Goal: Task Accomplishment & Management: Use online tool/utility

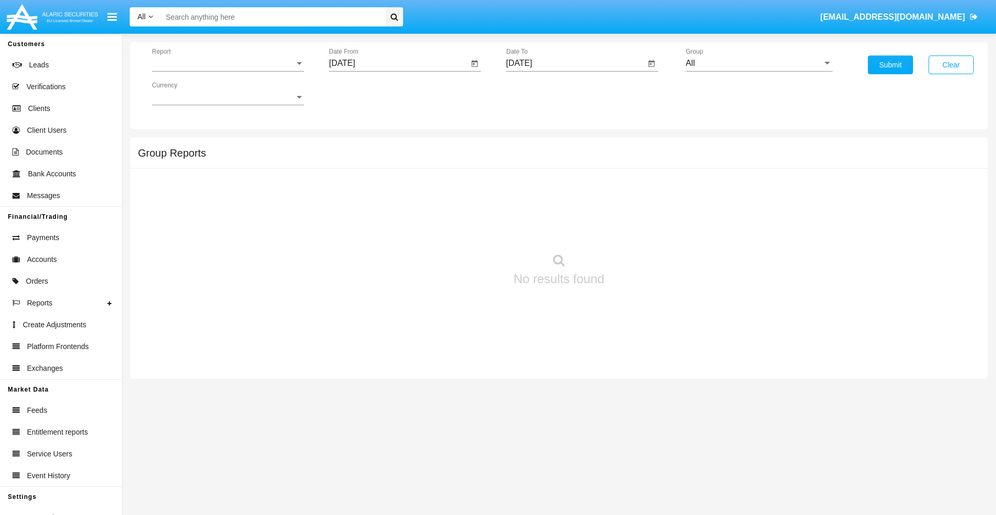
click at [228, 63] on span "Report" at bounding box center [223, 63] width 143 height 9
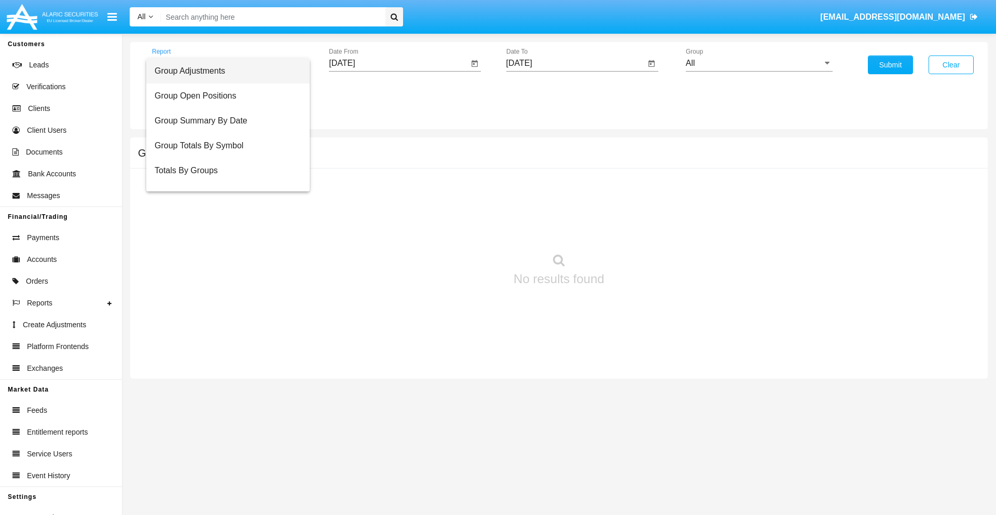
click at [223, 71] on span "Group Adjustments" at bounding box center [228, 71] width 147 height 25
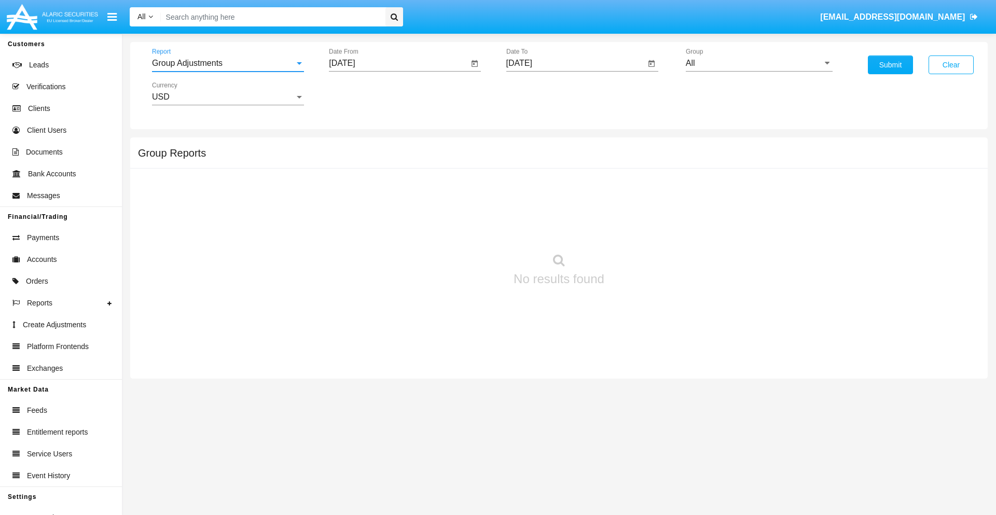
click at [398, 63] on input "[DATE]" at bounding box center [398, 63] width 139 height 9
click at [362, 93] on span "[DATE]" at bounding box center [353, 94] width 23 height 8
click at [462, 229] on div "2025" at bounding box center [462, 229] width 33 height 19
click at [390, 167] on div "JUN" at bounding box center [390, 167] width 33 height 19
click at [387, 221] on div "24" at bounding box center [387, 221] width 19 height 19
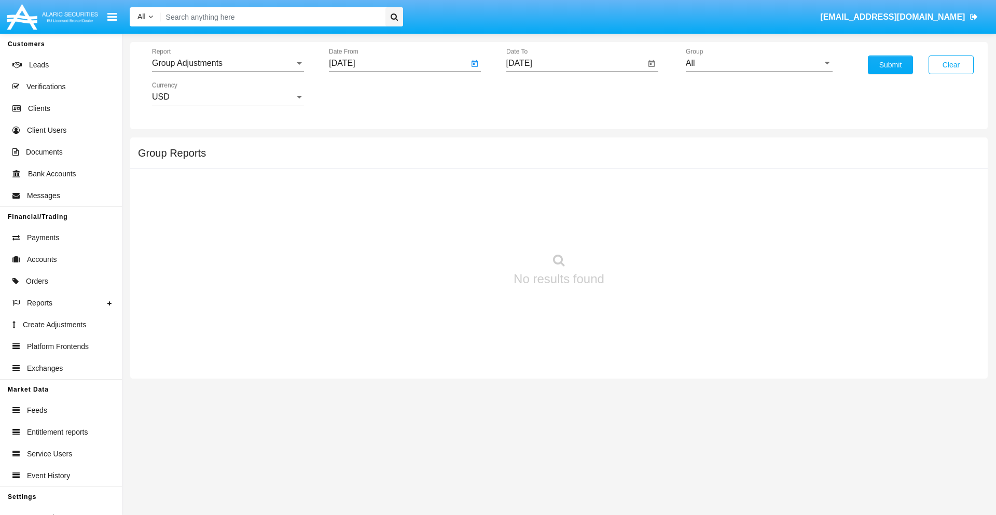
type input "06/24/25"
click at [575, 63] on input "[DATE]" at bounding box center [575, 63] width 139 height 9
click at [539, 93] on span "[DATE]" at bounding box center [531, 94] width 23 height 8
click at [639, 229] on div "2025" at bounding box center [639, 229] width 33 height 19
click at [530, 188] on div "SEP" at bounding box center [530, 187] width 33 height 19
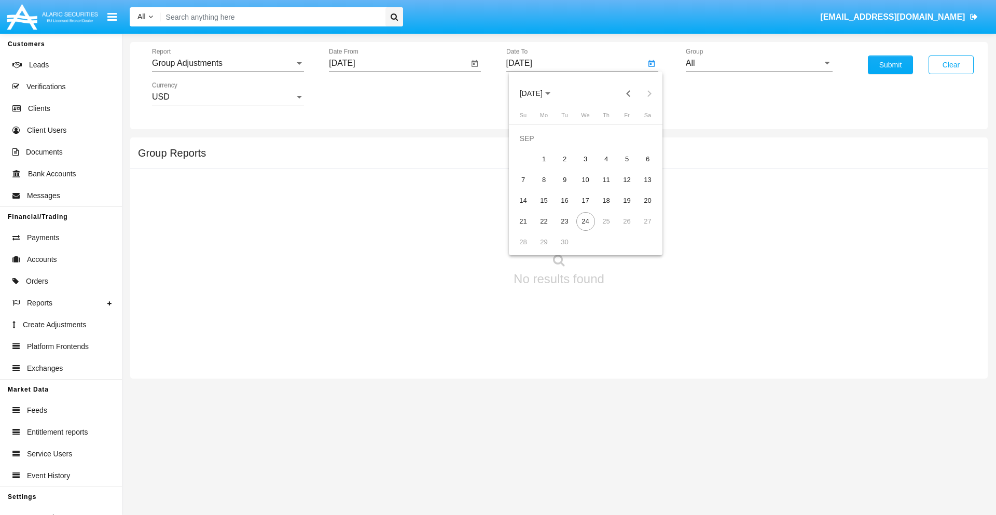
click at [585, 221] on div "24" at bounding box center [585, 221] width 19 height 19
type input "[DATE]"
click at [759, 63] on input "All" at bounding box center [758, 63] width 147 height 9
click at [723, 428] on span "Company AQA" at bounding box center [723, 432] width 55 height 9
type input "Company AQA"
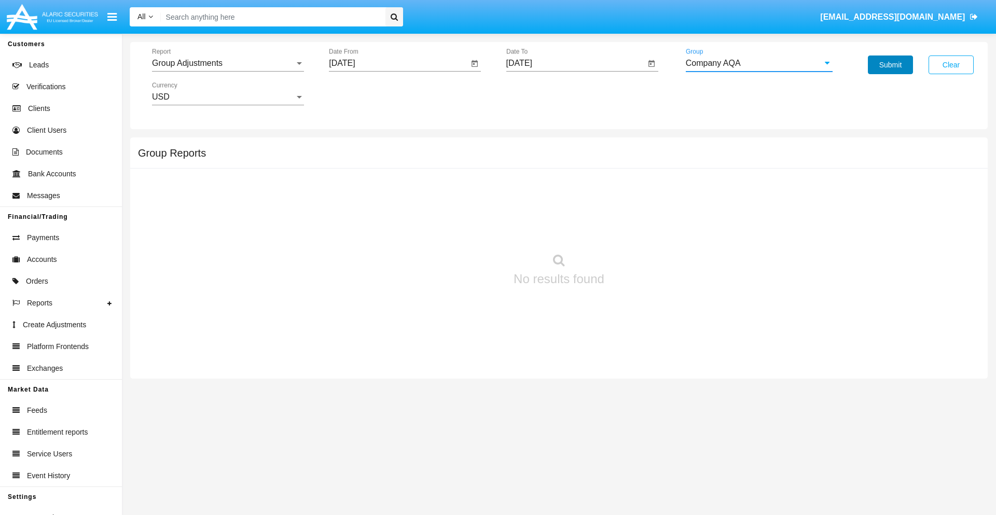
click at [890, 65] on button "Submit" at bounding box center [889, 64] width 45 height 19
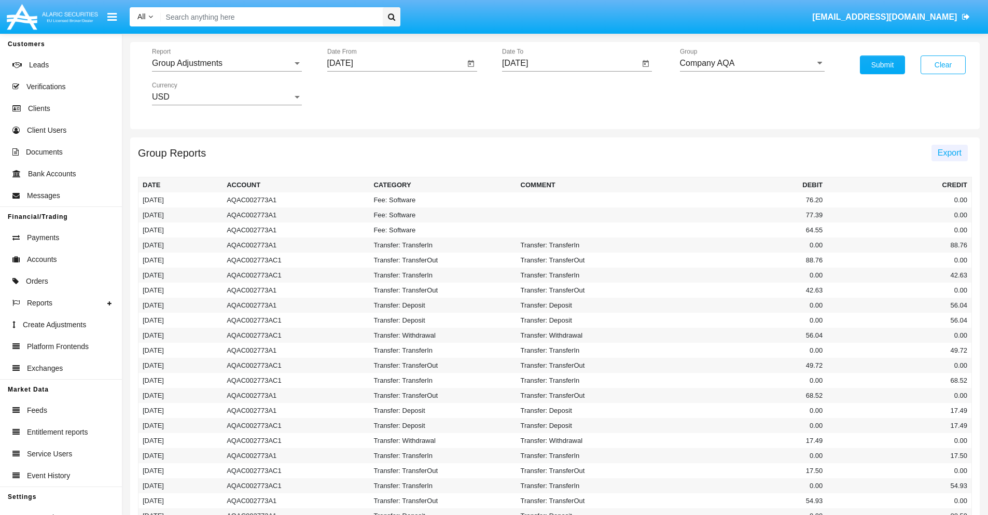
click at [949, 152] on span "Export" at bounding box center [949, 152] width 24 height 9
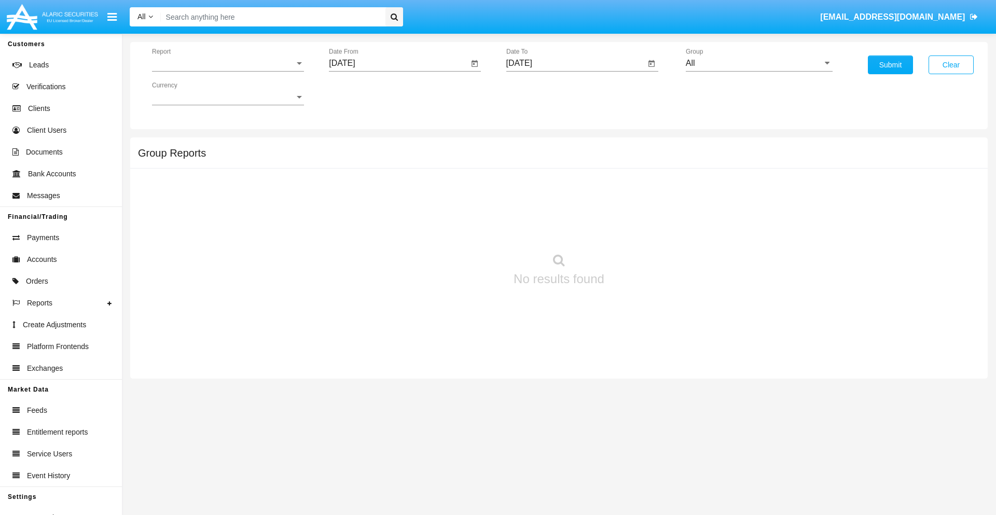
click at [228, 63] on span "Report" at bounding box center [223, 63] width 143 height 9
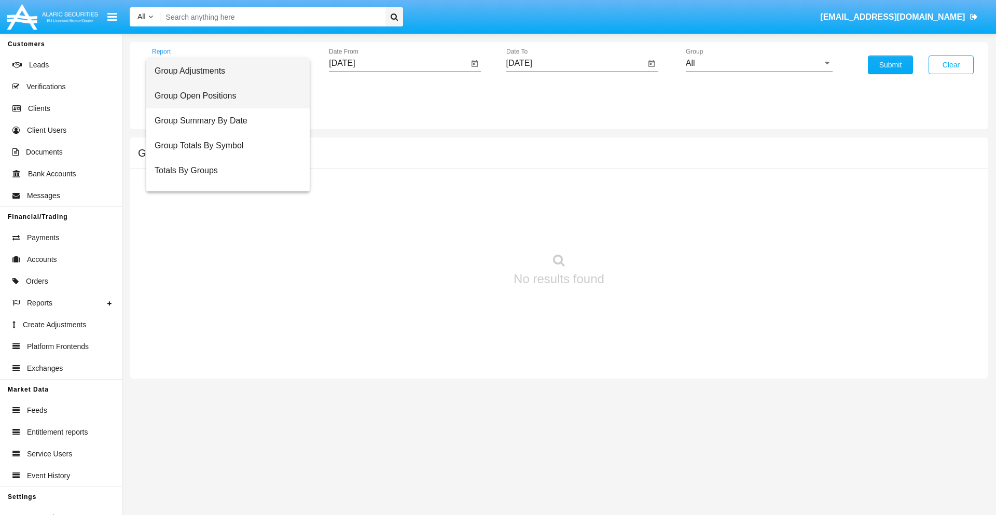
click at [223, 96] on span "Group Open Positions" at bounding box center [228, 95] width 147 height 25
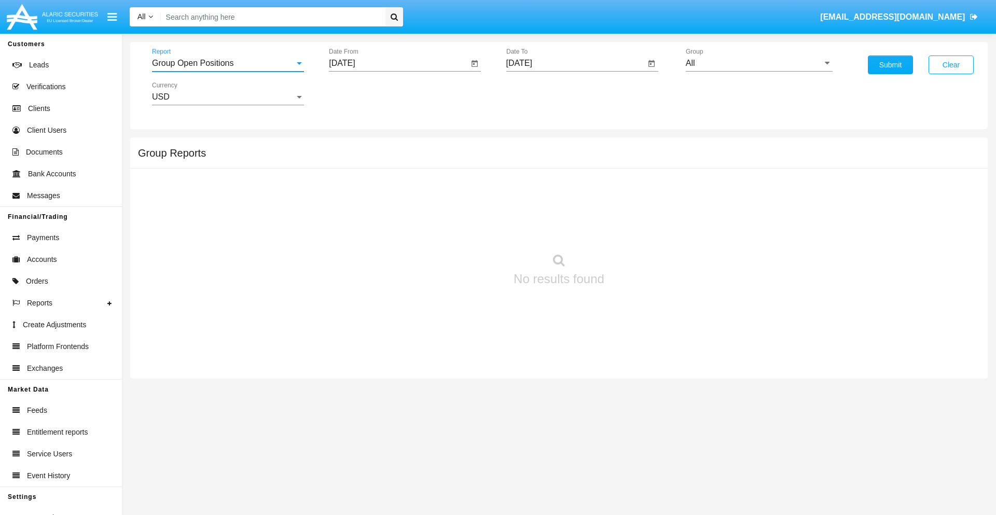
click at [398, 63] on input "[DATE]" at bounding box center [398, 63] width 139 height 9
click at [362, 93] on span "[DATE]" at bounding box center [353, 94] width 23 height 8
click at [462, 229] on div "2025" at bounding box center [462, 229] width 33 height 19
click at [462, 167] on div "AUG" at bounding box center [462, 167] width 33 height 19
click at [346, 221] on div "24" at bounding box center [346, 221] width 19 height 19
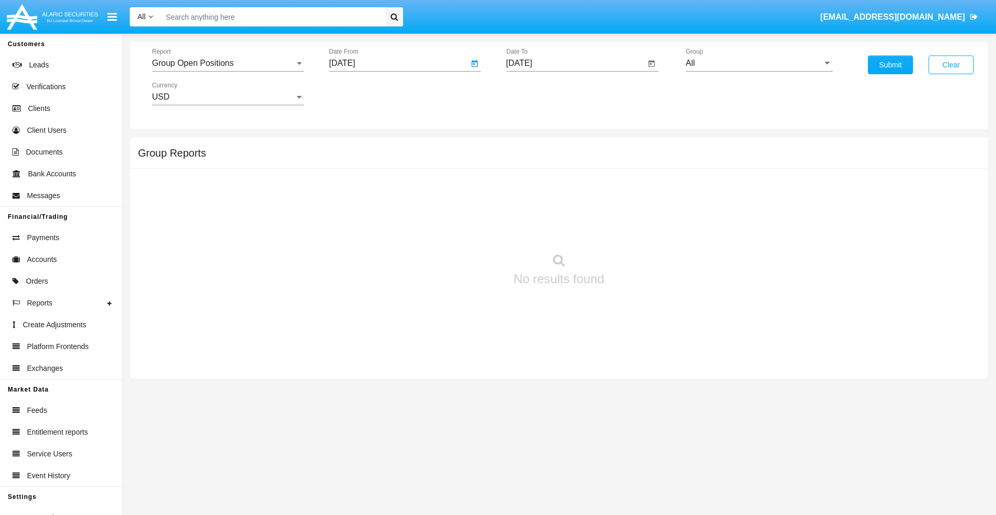
type input "[DATE]"
click at [575, 63] on input "[DATE]" at bounding box center [575, 63] width 139 height 9
click at [539, 93] on span "[DATE]" at bounding box center [531, 94] width 23 height 8
click at [639, 229] on div "2025" at bounding box center [639, 229] width 33 height 19
click at [530, 188] on div "SEP" at bounding box center [530, 187] width 33 height 19
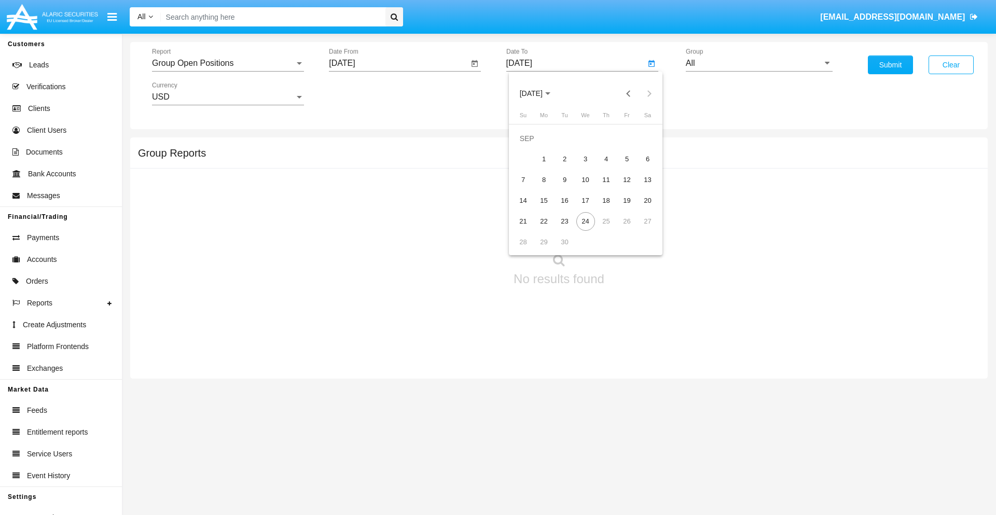
click at [585, 221] on div "24" at bounding box center [585, 221] width 19 height 19
type input "[DATE]"
click at [759, 63] on input "All" at bounding box center [758, 63] width 147 height 9
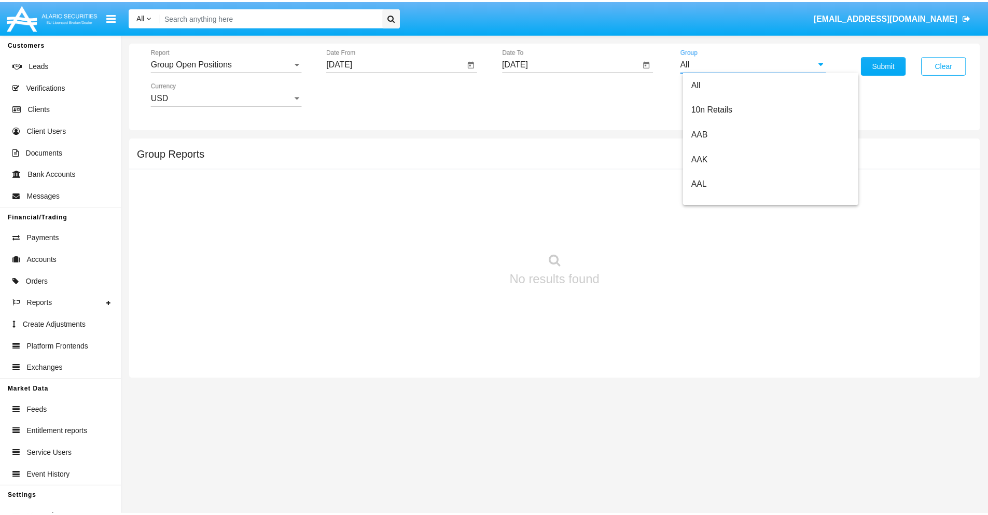
scroll to position [556, 0]
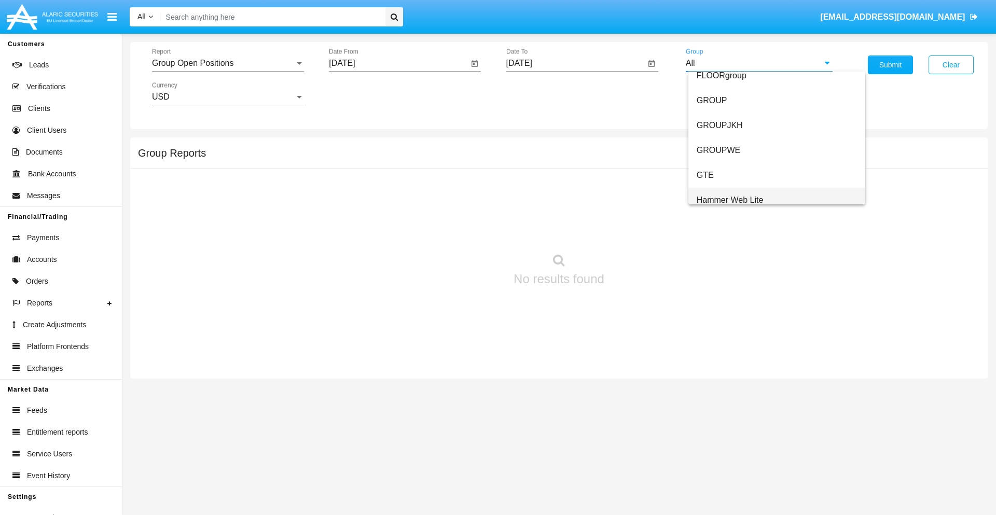
click at [730, 200] on span "Hammer Web Lite" at bounding box center [729, 199] width 67 height 9
type input "Hammer Web Lite"
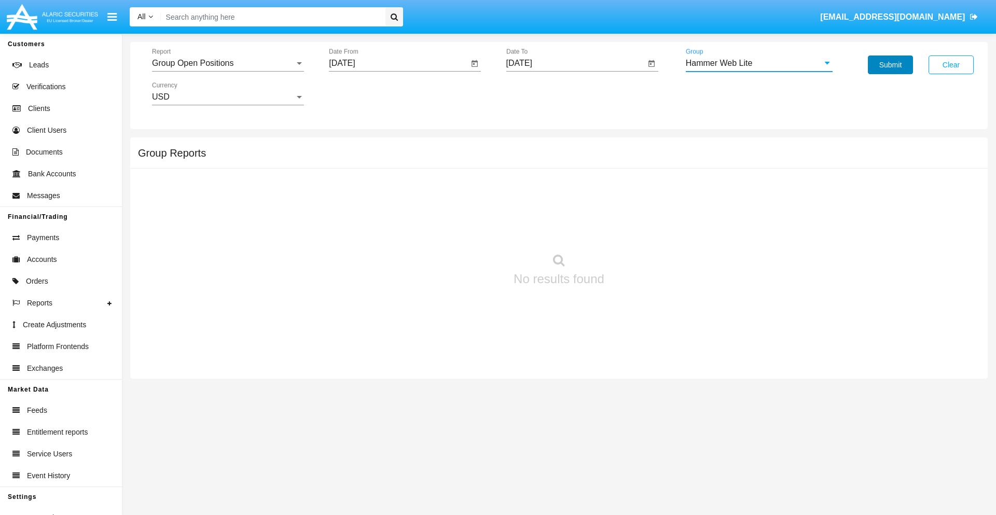
click at [890, 65] on button "Submit" at bounding box center [889, 64] width 45 height 19
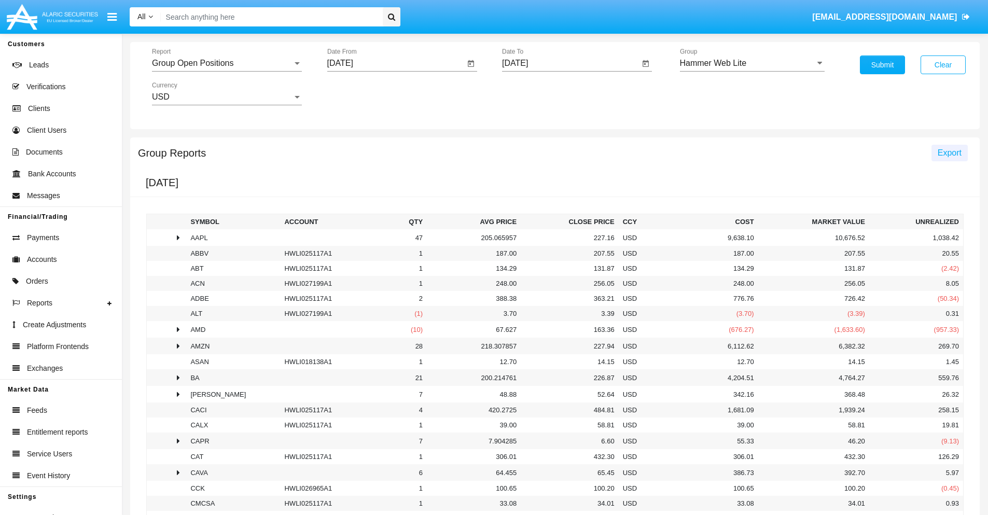
click at [949, 152] on span "Export" at bounding box center [949, 152] width 24 height 9
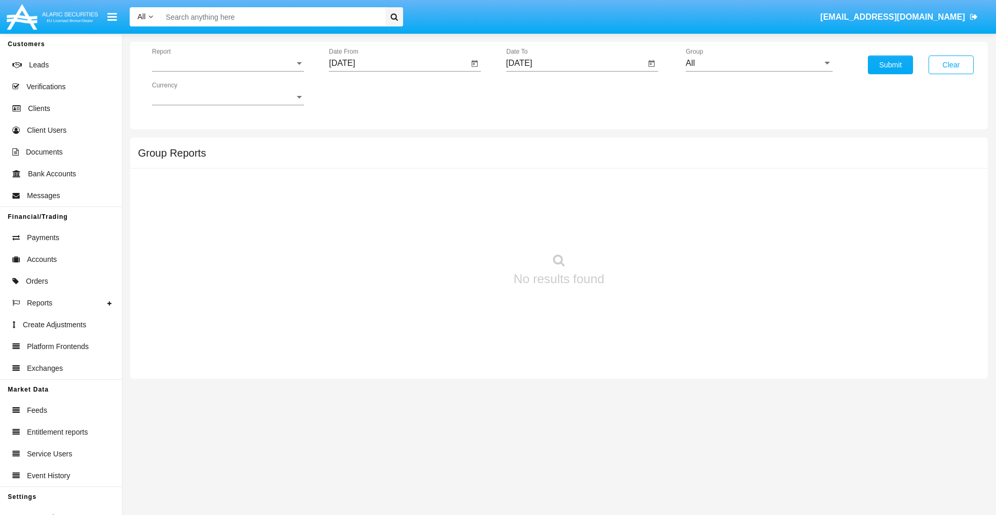
click at [228, 63] on span "Report" at bounding box center [223, 63] width 143 height 9
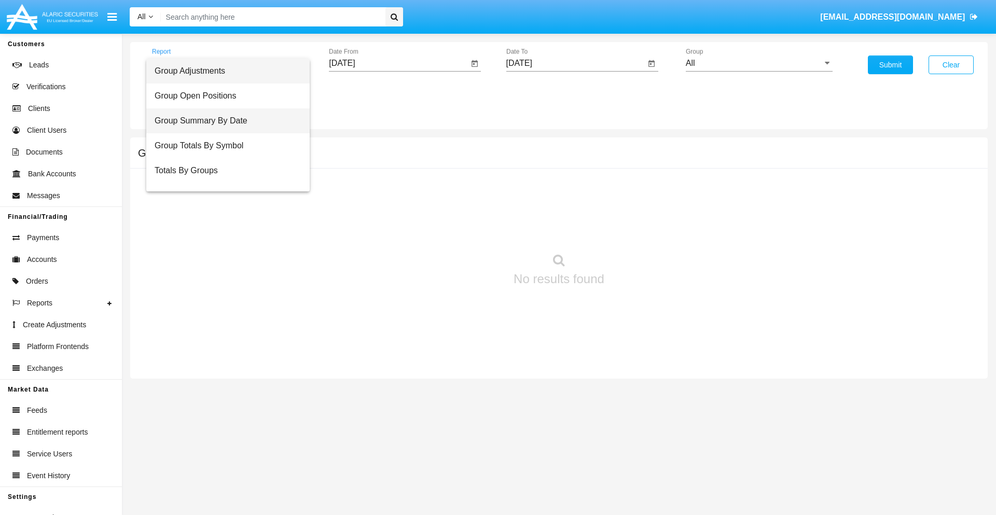
click at [223, 121] on span "Group Summary By Date" at bounding box center [228, 120] width 147 height 25
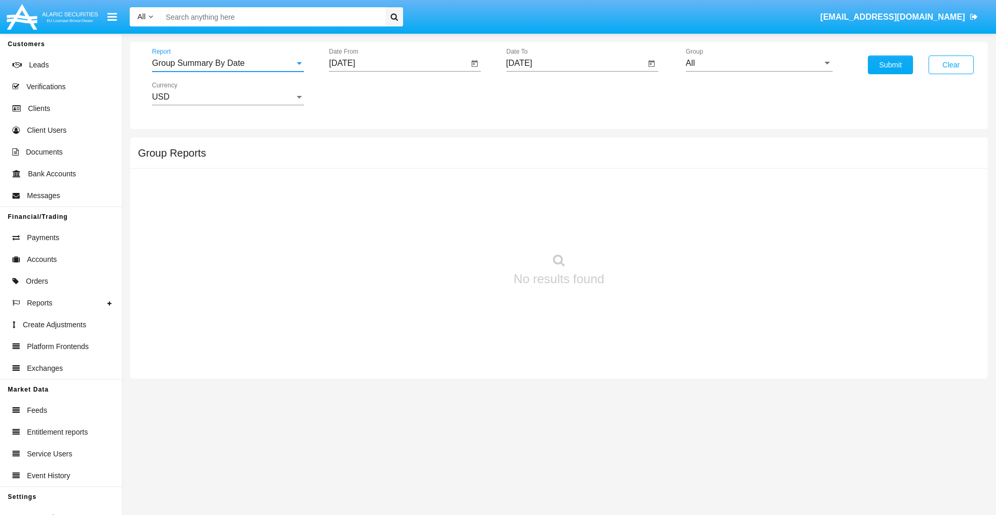
click at [398, 63] on input "[DATE]" at bounding box center [398, 63] width 139 height 9
click at [362, 93] on span "[DATE]" at bounding box center [353, 94] width 23 height 8
click at [462, 229] on div "2025" at bounding box center [462, 229] width 33 height 19
click at [462, 167] on div "AUG" at bounding box center [462, 167] width 33 height 19
click at [346, 221] on div "24" at bounding box center [346, 221] width 19 height 19
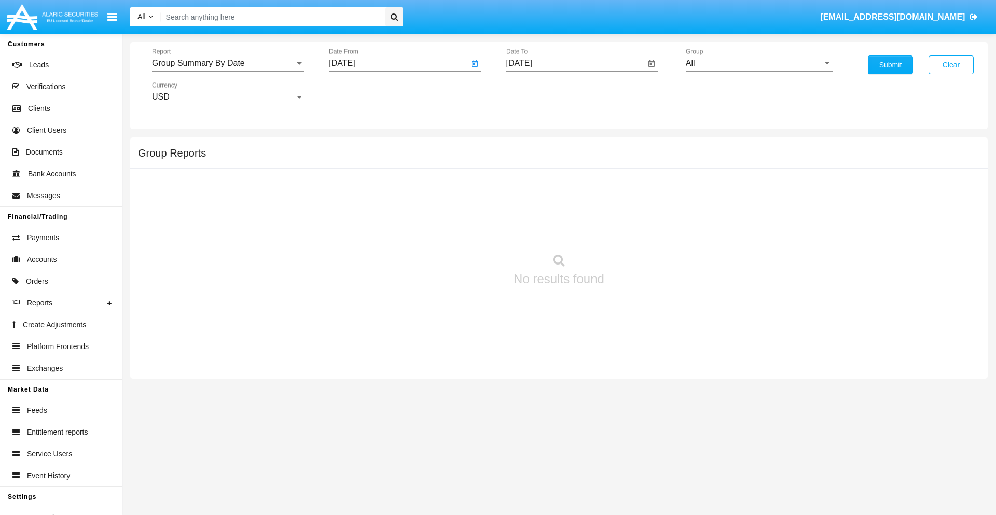
type input "[DATE]"
click at [575, 63] on input "[DATE]" at bounding box center [575, 63] width 139 height 9
click at [539, 93] on span "[DATE]" at bounding box center [531, 94] width 23 height 8
click at [639, 229] on div "2025" at bounding box center [639, 229] width 33 height 19
click at [530, 188] on div "SEP" at bounding box center [530, 187] width 33 height 19
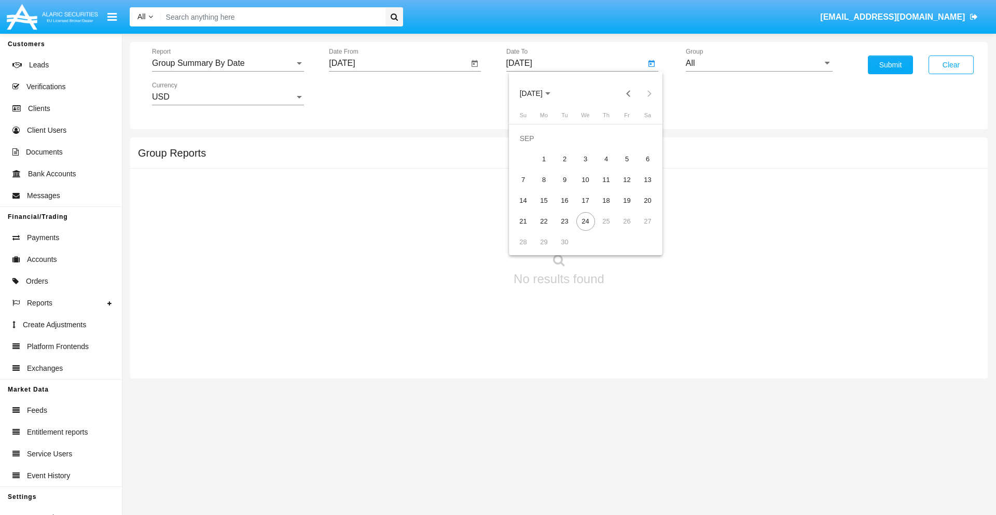
click at [585, 221] on div "24" at bounding box center [585, 221] width 19 height 19
type input "[DATE]"
click at [759, 63] on input "All" at bounding box center [758, 63] width 147 height 9
type input "Hammer Web Lite"
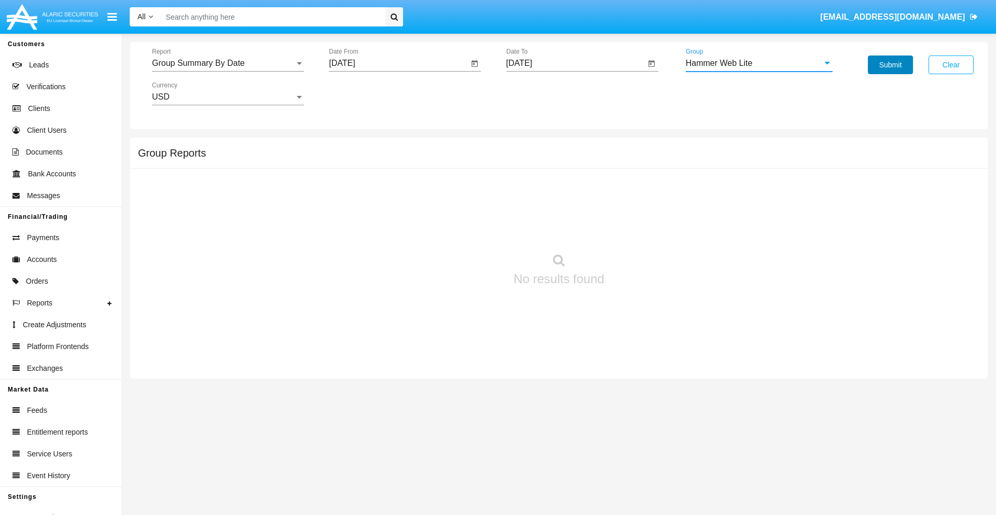
click at [890, 65] on button "Submit" at bounding box center [889, 64] width 45 height 19
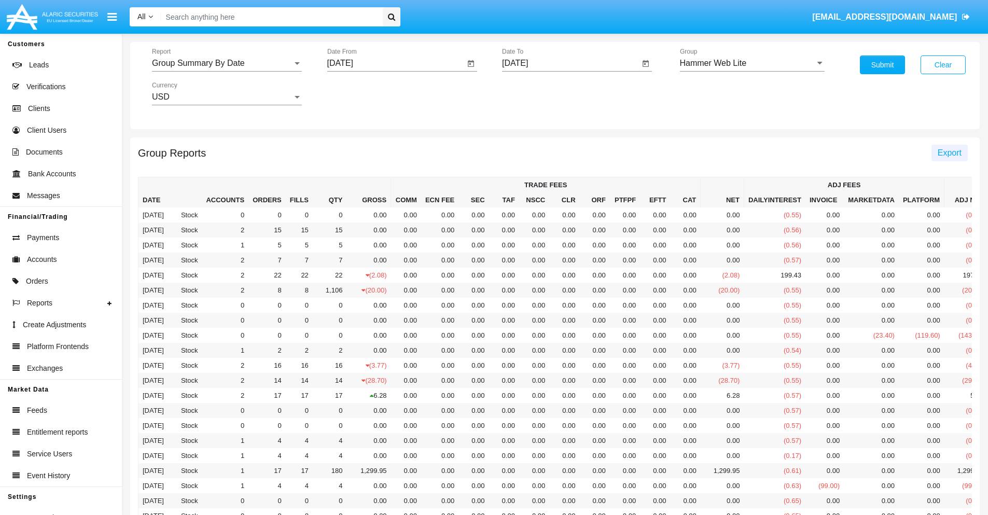
click at [949, 152] on span "Export" at bounding box center [949, 152] width 24 height 9
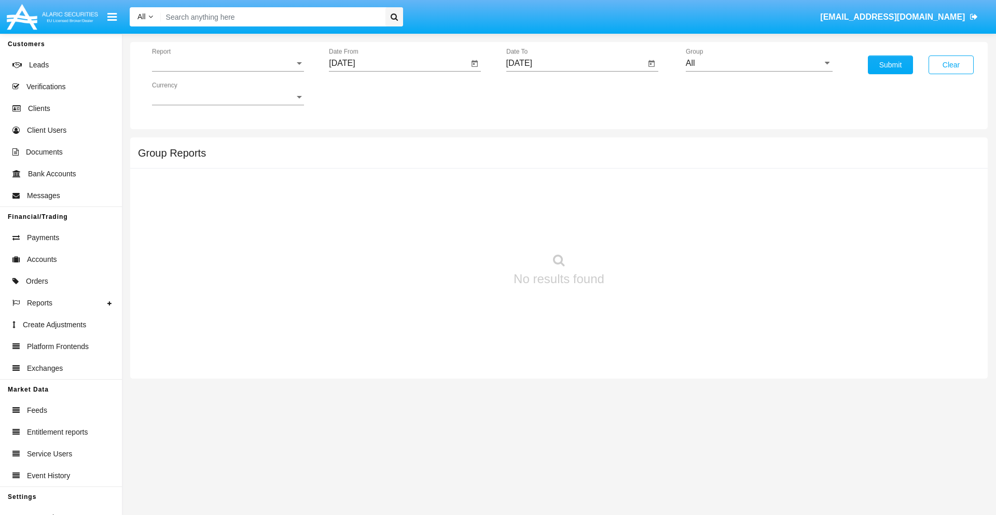
click at [228, 63] on span "Report" at bounding box center [223, 63] width 143 height 9
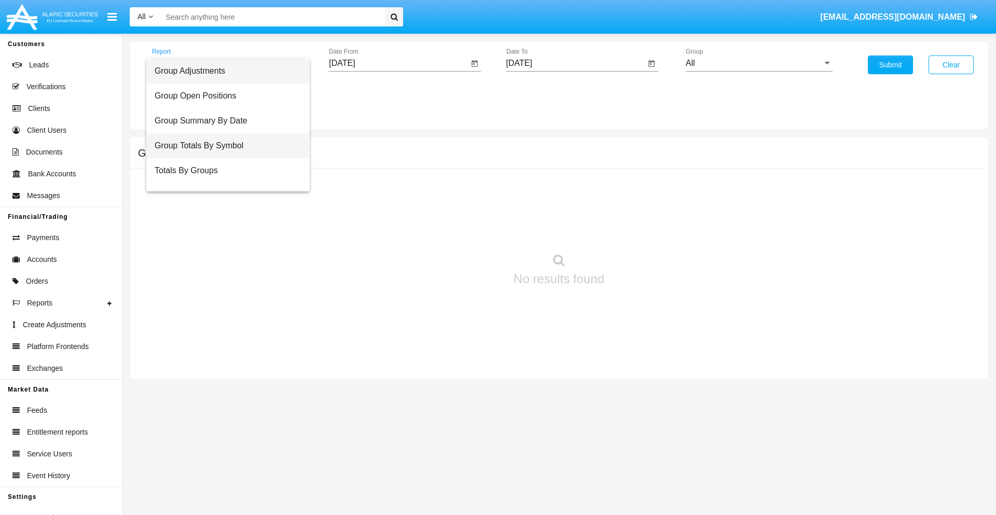
click at [223, 146] on span "Group Totals By Symbol" at bounding box center [228, 145] width 147 height 25
click at [398, 63] on input "[DATE]" at bounding box center [398, 63] width 139 height 9
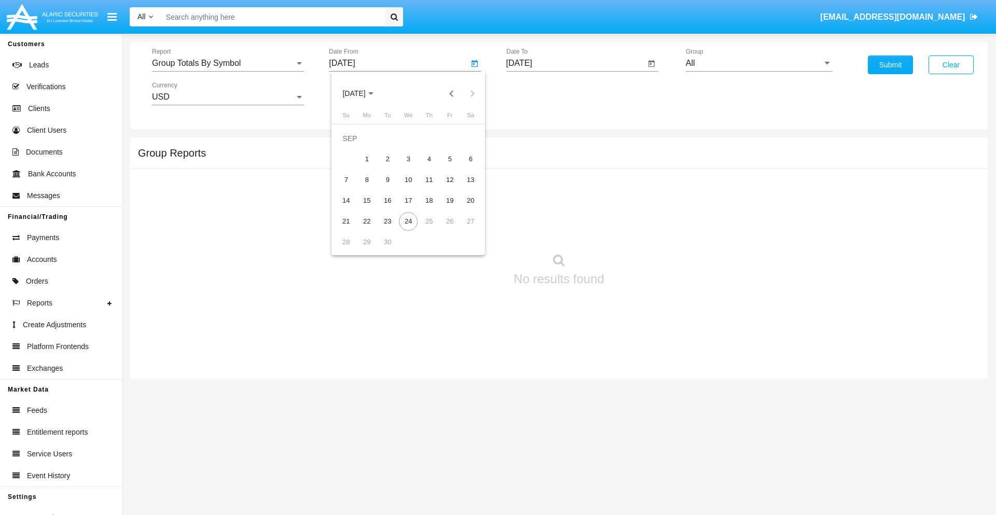
click at [362, 93] on span "[DATE]" at bounding box center [353, 94] width 23 height 8
click at [462, 229] on div "2025" at bounding box center [462, 229] width 33 height 19
click at [462, 167] on div "AUG" at bounding box center [462, 167] width 33 height 19
click at [346, 221] on div "24" at bounding box center [346, 221] width 19 height 19
type input "08/24/25"
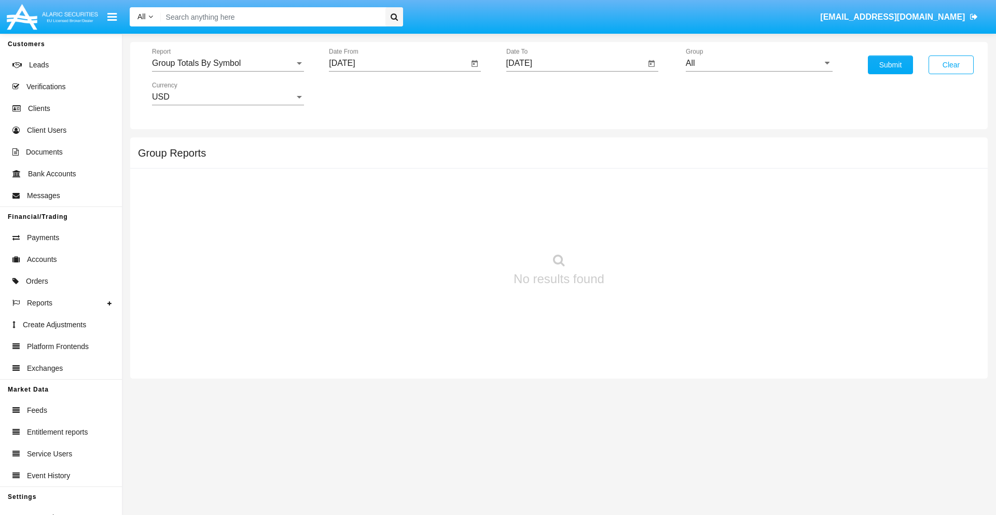
click at [575, 63] on input "[DATE]" at bounding box center [575, 63] width 139 height 9
click at [539, 93] on span "[DATE]" at bounding box center [531, 94] width 23 height 8
click at [639, 229] on div "2025" at bounding box center [639, 229] width 33 height 19
click at [530, 188] on div "SEP" at bounding box center [530, 187] width 33 height 19
click at [585, 221] on div "24" at bounding box center [585, 221] width 19 height 19
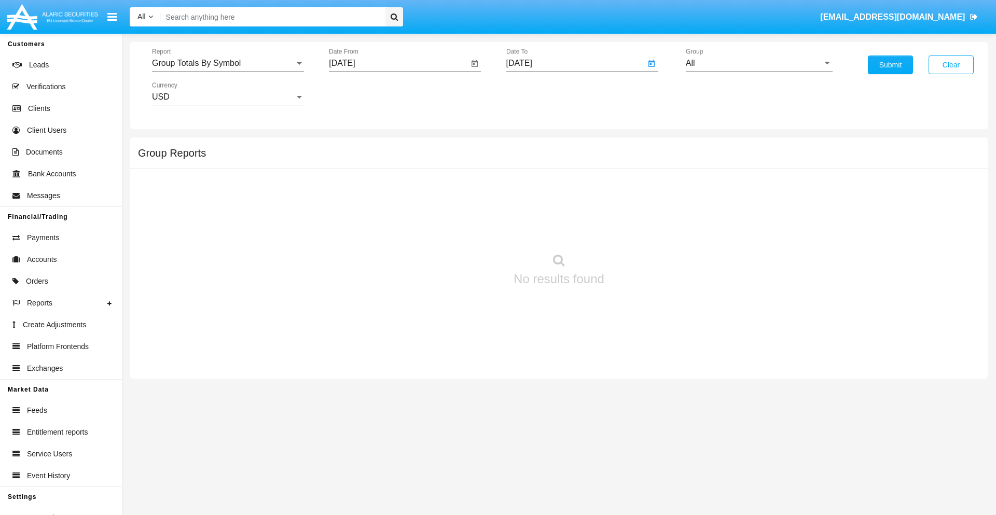
type input "[DATE]"
click at [759, 63] on input "All" at bounding box center [758, 63] width 147 height 9
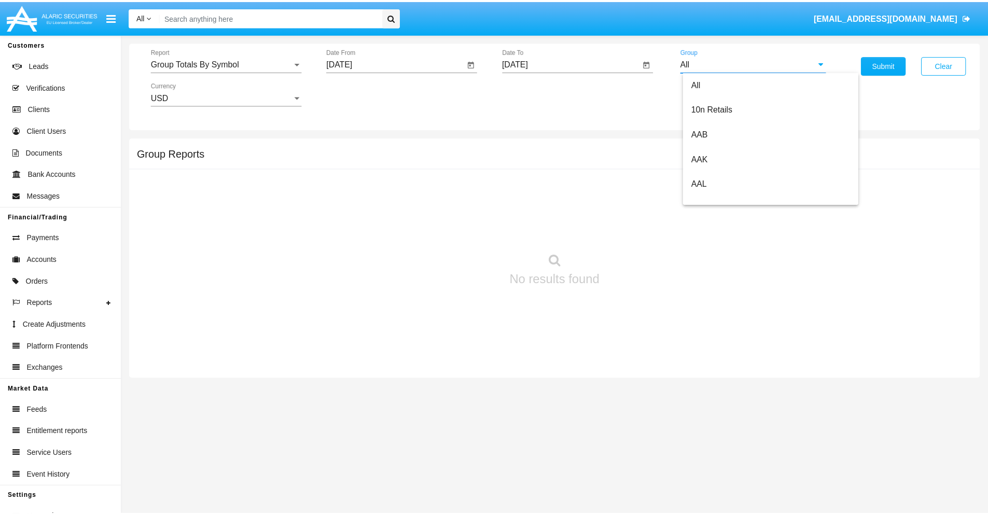
scroll to position [556, 0]
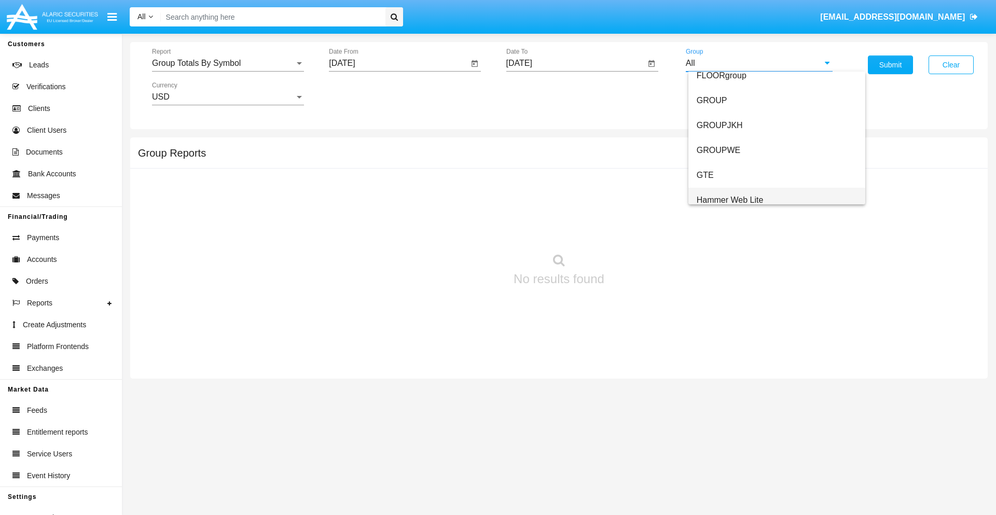
click at [730, 200] on span "Hammer Web Lite" at bounding box center [729, 199] width 67 height 9
type input "Hammer Web Lite"
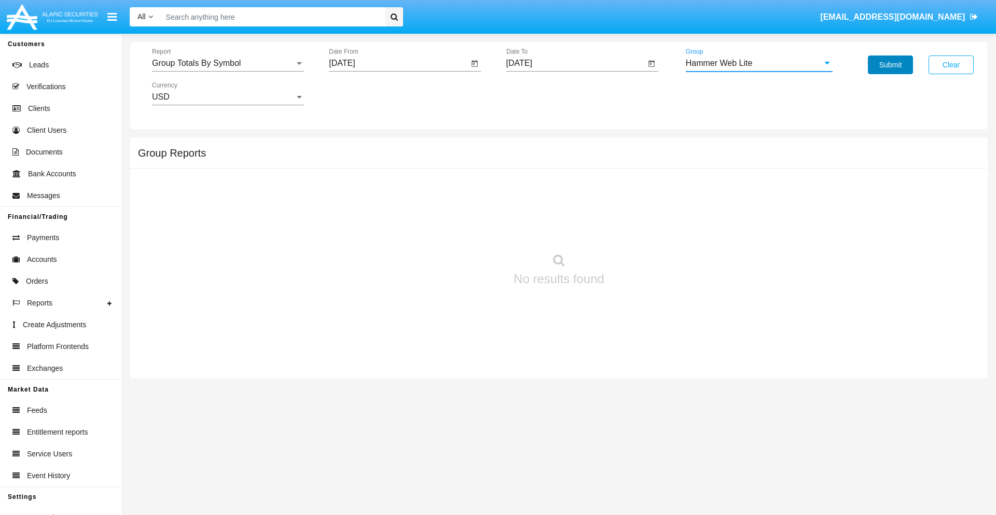
click at [890, 65] on button "Submit" at bounding box center [889, 64] width 45 height 19
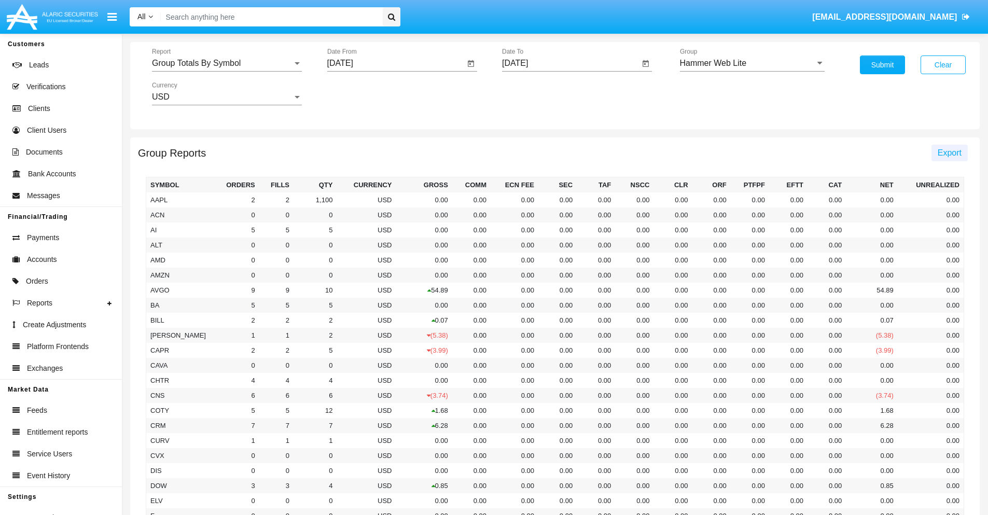
click at [949, 152] on span "Export" at bounding box center [949, 152] width 24 height 9
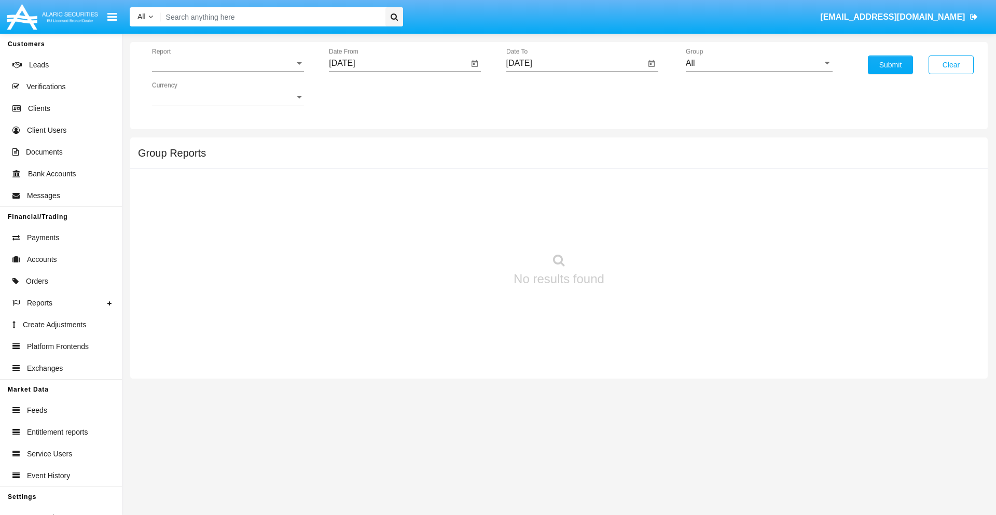
click at [228, 63] on span "Report" at bounding box center [223, 63] width 143 height 9
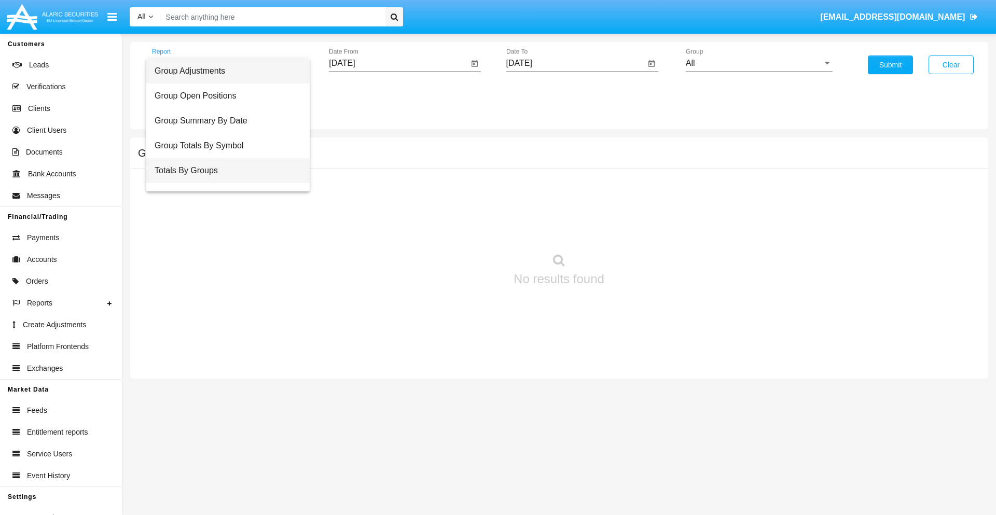
click at [223, 171] on span "Totals By Groups" at bounding box center [228, 170] width 147 height 25
click at [398, 63] on input "[DATE]" at bounding box center [398, 63] width 139 height 9
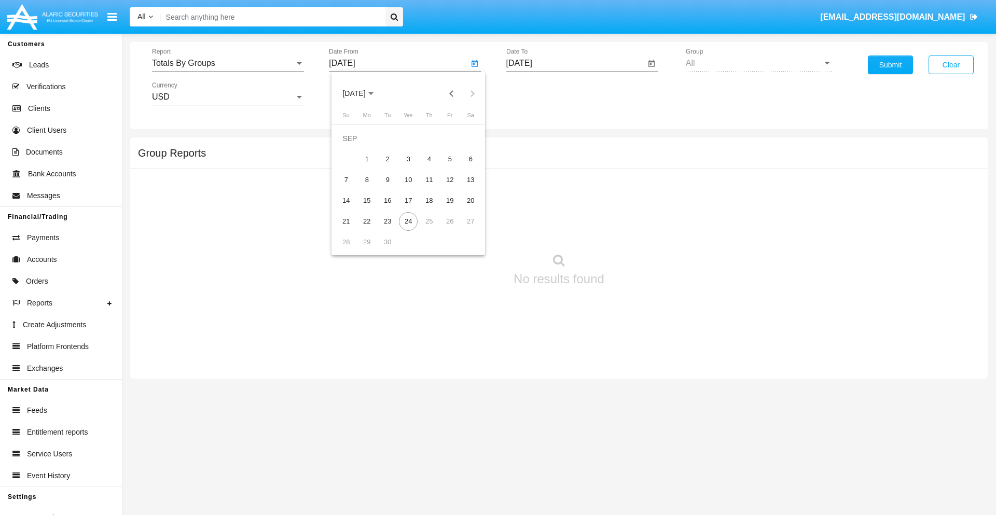
click at [362, 93] on span "[DATE]" at bounding box center [353, 94] width 23 height 8
click at [462, 229] on div "2025" at bounding box center [462, 229] width 33 height 19
click at [354, 188] on div "SEP" at bounding box center [354, 187] width 33 height 19
click at [387, 179] on div "9" at bounding box center [387, 180] width 19 height 19
type input "09/09/25"
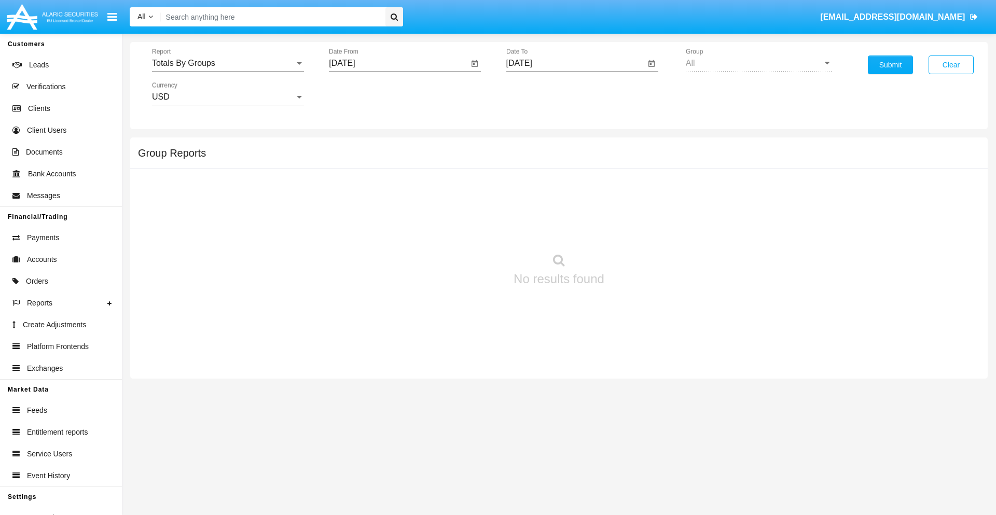
click at [575, 63] on input "[DATE]" at bounding box center [575, 63] width 139 height 9
click at [539, 93] on span "[DATE]" at bounding box center [531, 94] width 23 height 8
click at [639, 229] on div "2025" at bounding box center [639, 229] width 33 height 19
click at [530, 188] on div "SEP" at bounding box center [530, 187] width 33 height 19
click at [585, 221] on div "24" at bounding box center [585, 221] width 19 height 19
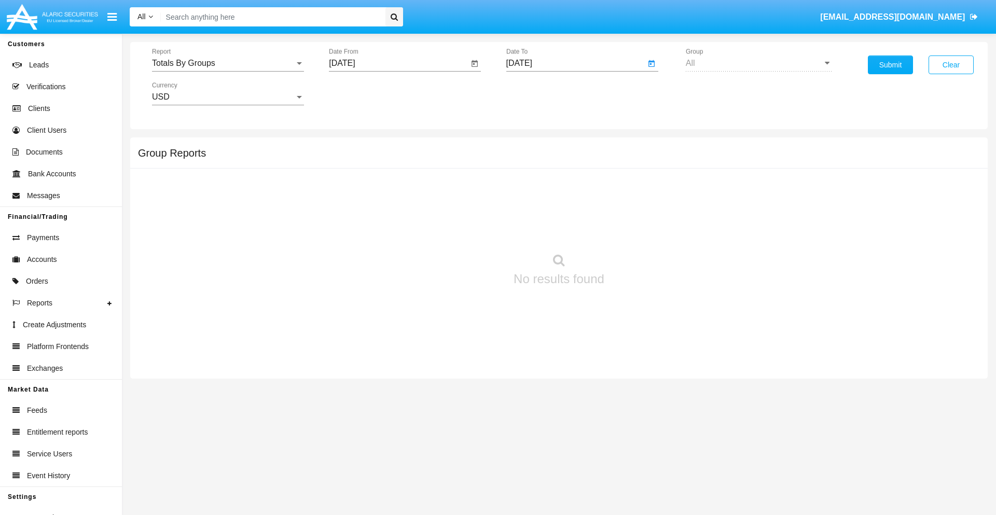
type input "[DATE]"
click at [890, 65] on button "Submit" at bounding box center [889, 64] width 45 height 19
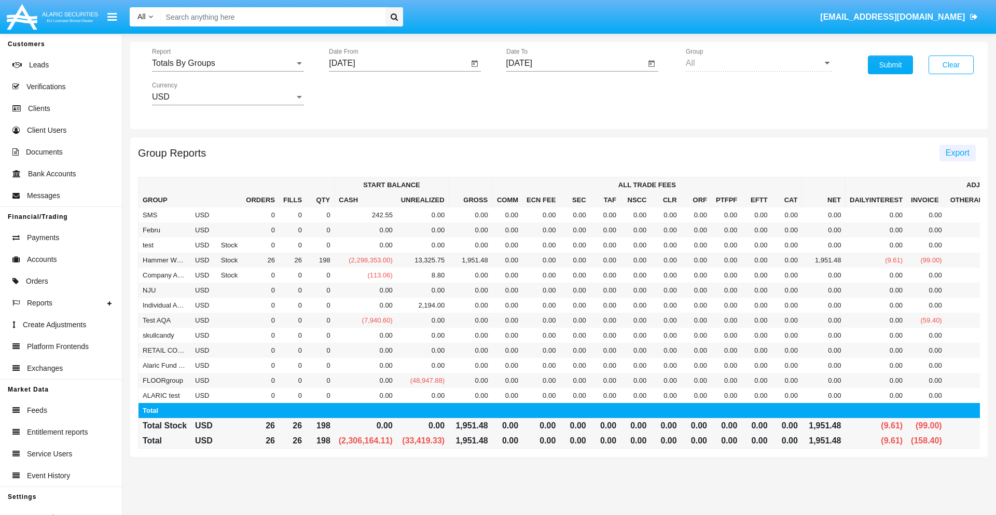
click at [957, 152] on span "Export" at bounding box center [957, 152] width 24 height 9
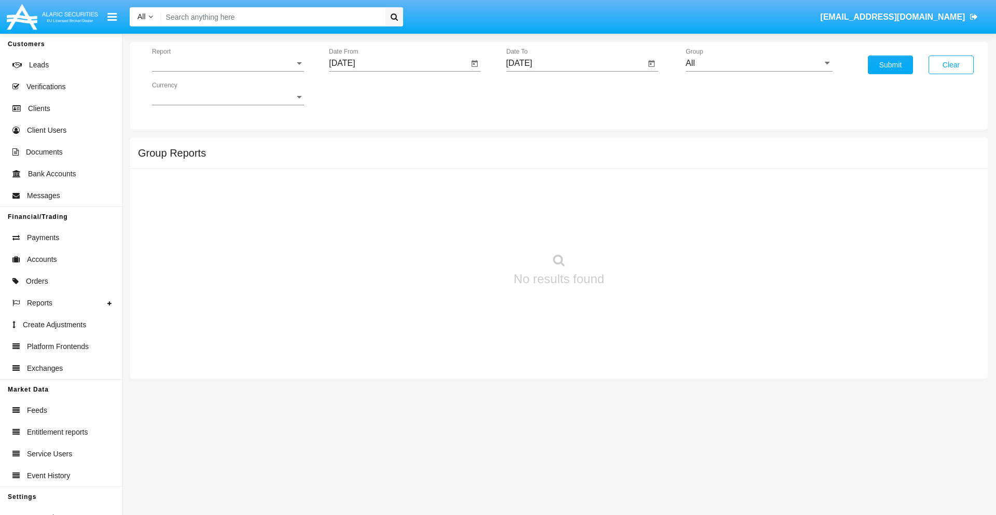
click at [228, 63] on span "Report" at bounding box center [223, 63] width 143 height 9
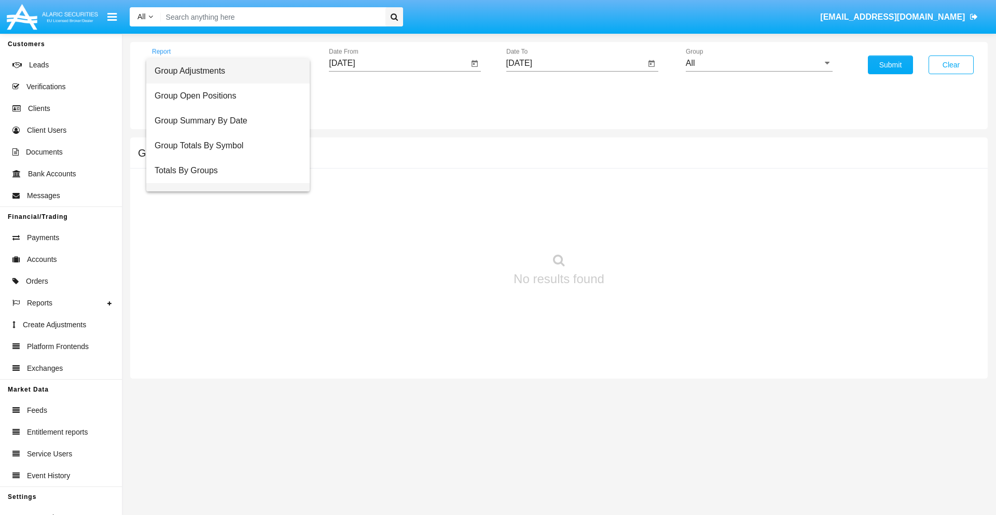
click at [223, 183] on span "Group Fees By Destination" at bounding box center [228, 195] width 147 height 25
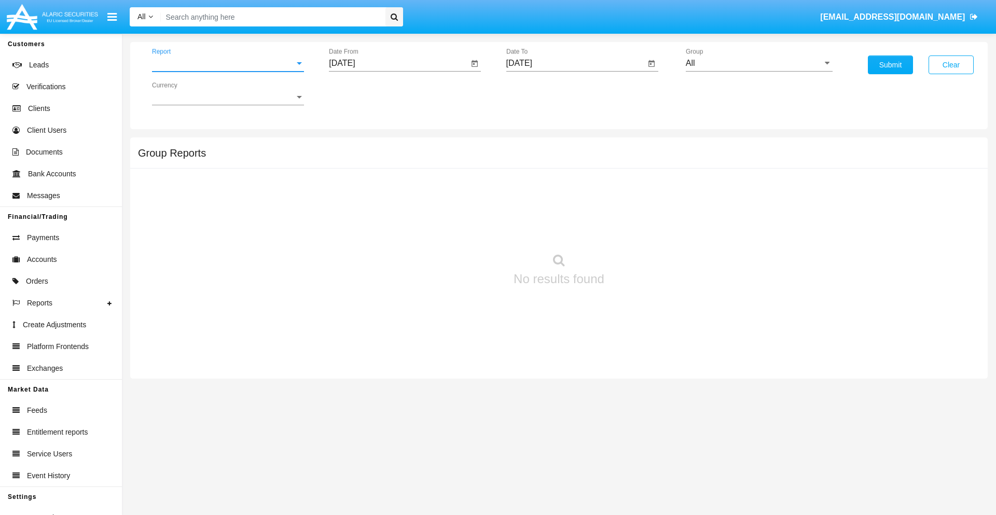
scroll to position [17, 0]
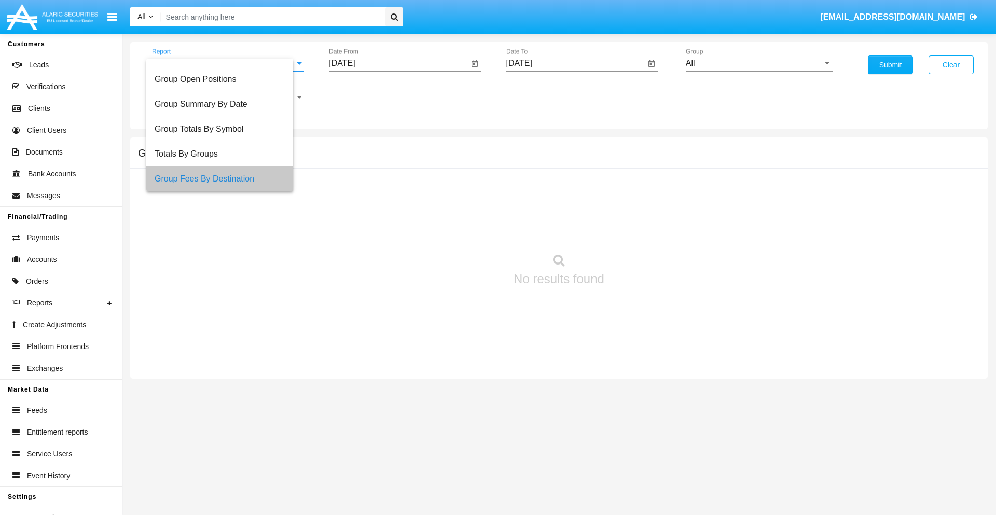
click at [398, 63] on input "[DATE]" at bounding box center [398, 63] width 139 height 9
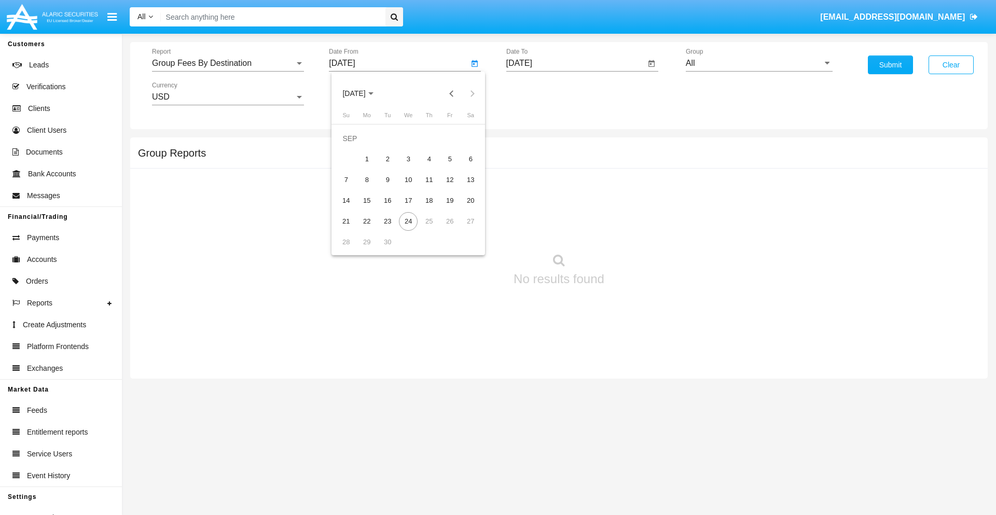
click at [362, 93] on span "[DATE]" at bounding box center [353, 94] width 23 height 8
click at [462, 229] on div "2025" at bounding box center [462, 229] width 33 height 19
click at [426, 167] on div "[DATE]" at bounding box center [426, 167] width 33 height 19
click at [429, 221] on div "24" at bounding box center [428, 221] width 19 height 19
type input "[DATE]"
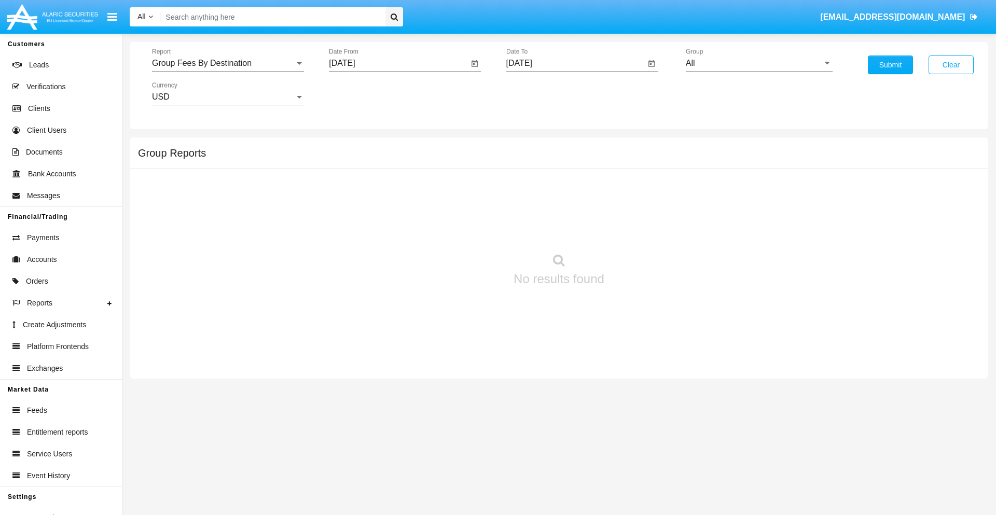
click at [575, 63] on input "[DATE]" at bounding box center [575, 63] width 139 height 9
click at [539, 93] on span "[DATE]" at bounding box center [531, 94] width 23 height 8
click at [639, 229] on div "2025" at bounding box center [639, 229] width 33 height 19
click at [530, 188] on div "SEP" at bounding box center [530, 187] width 33 height 19
click at [585, 221] on div "24" at bounding box center [585, 221] width 19 height 19
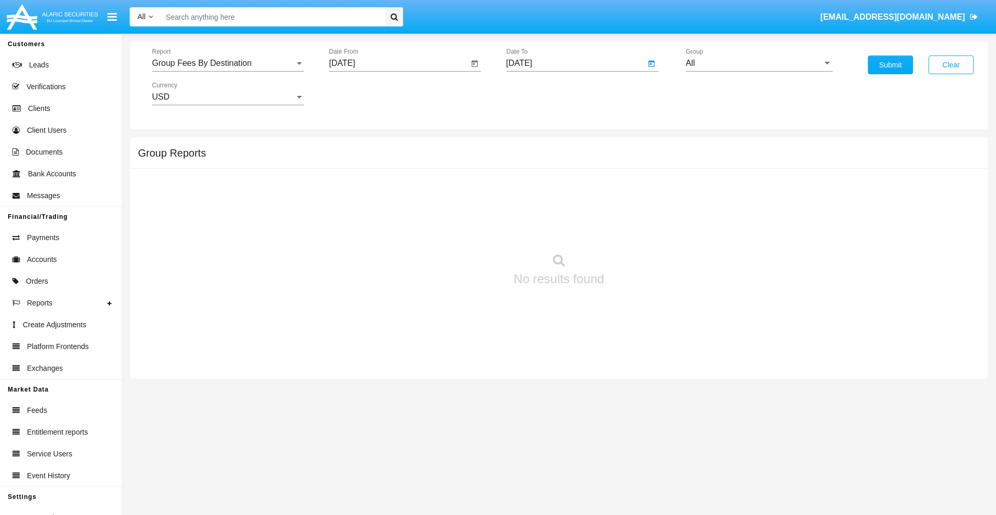
type input "[DATE]"
click at [759, 63] on input "All" at bounding box center [758, 63] width 147 height 9
type input "Hammer Web Lite"
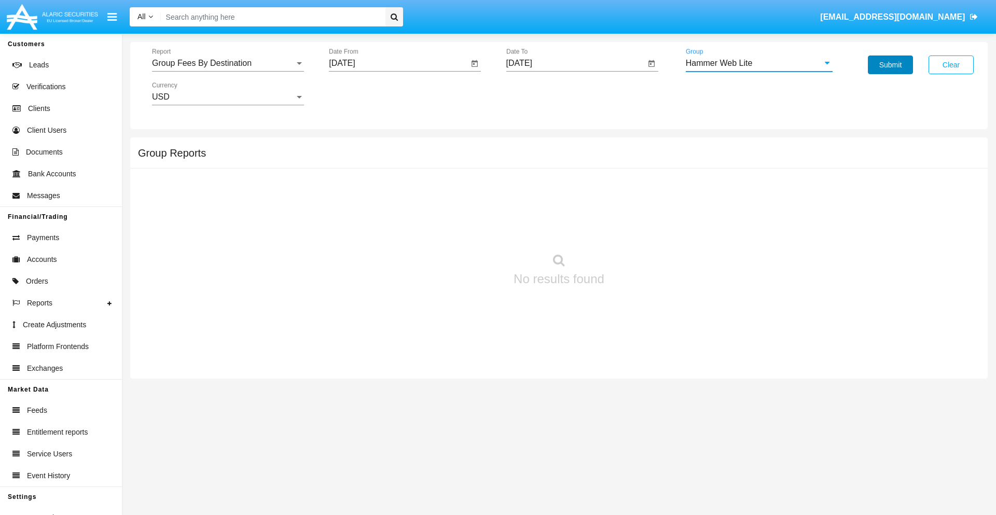
click at [890, 65] on button "Submit" at bounding box center [889, 64] width 45 height 19
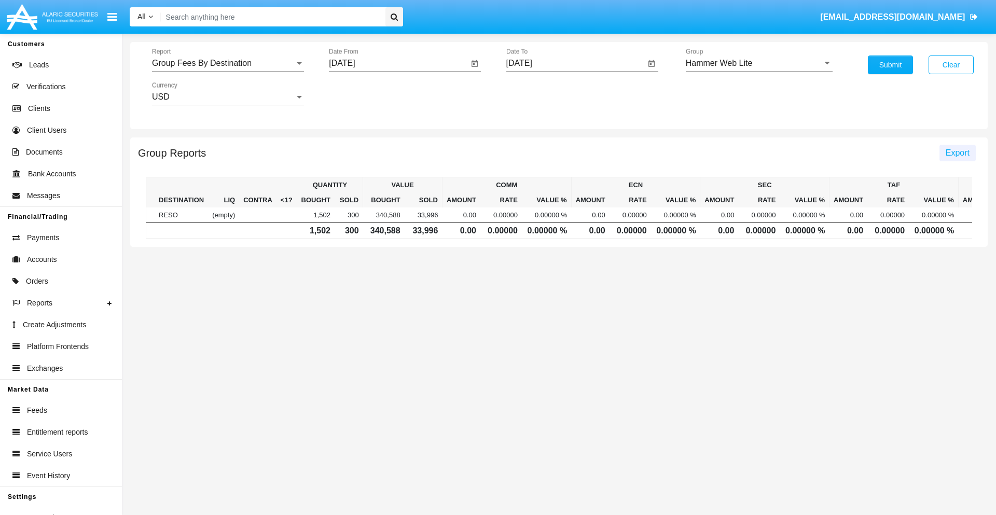
click at [957, 152] on span "Export" at bounding box center [957, 152] width 24 height 9
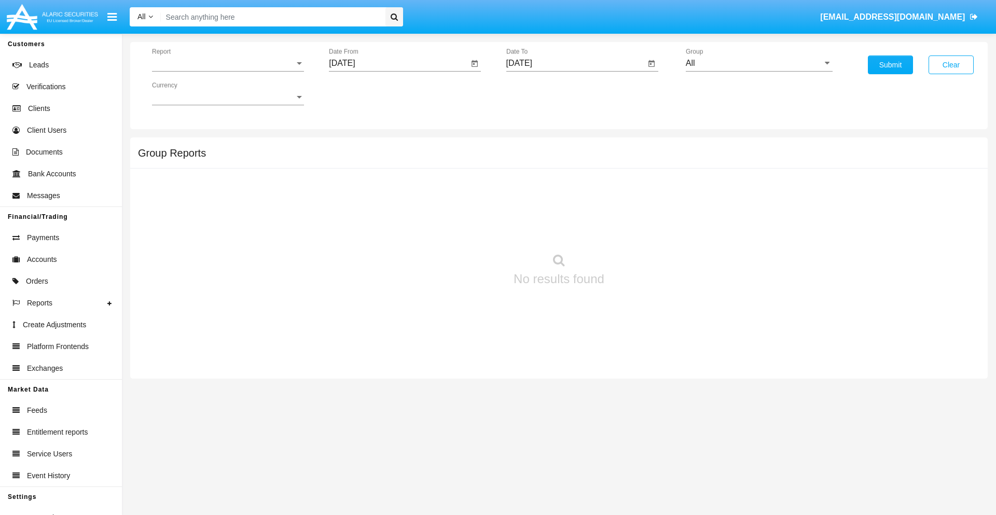
click at [228, 63] on span "Report" at bounding box center [223, 63] width 143 height 9
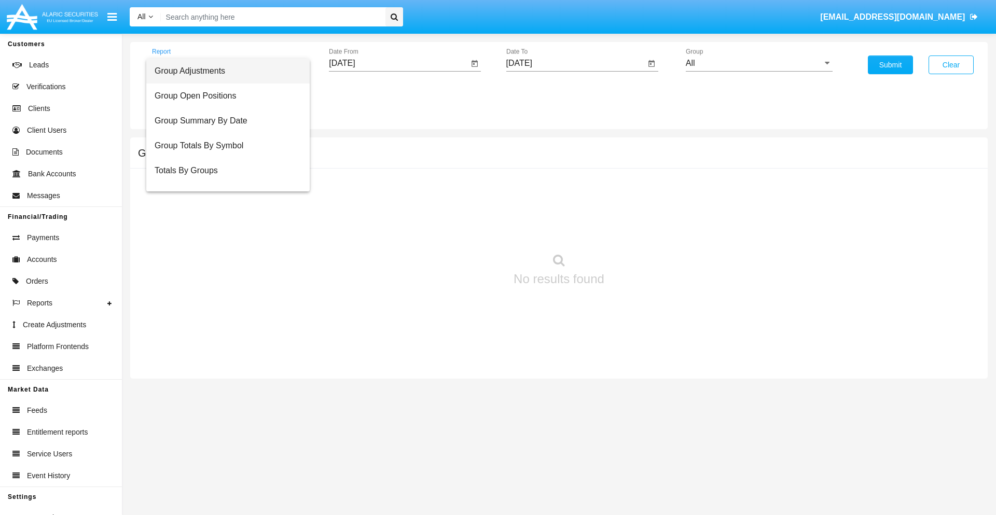
click at [223, 208] on span "Totals By Accounts" at bounding box center [228, 220] width 147 height 25
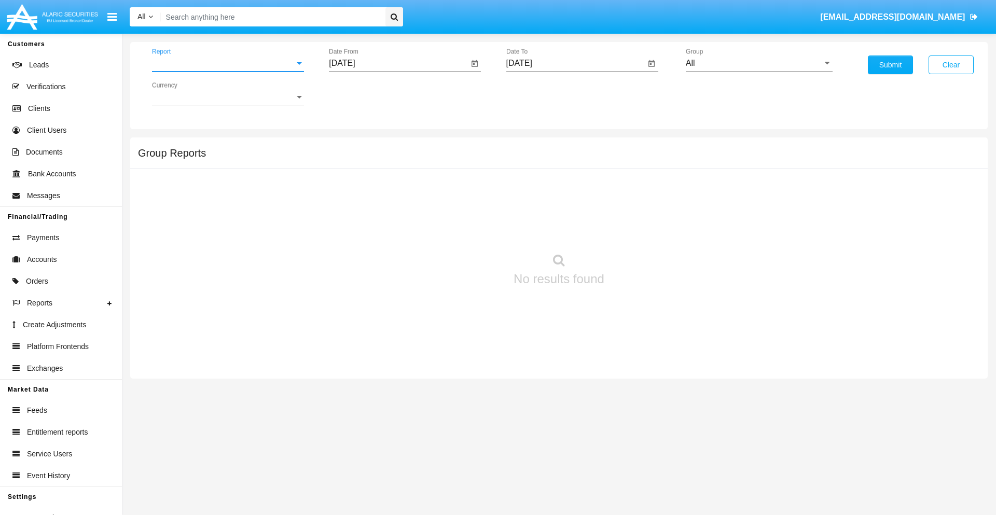
scroll to position [41, 0]
click at [398, 63] on input "[DATE]" at bounding box center [398, 63] width 139 height 9
click at [362, 93] on span "[DATE]" at bounding box center [353, 94] width 23 height 8
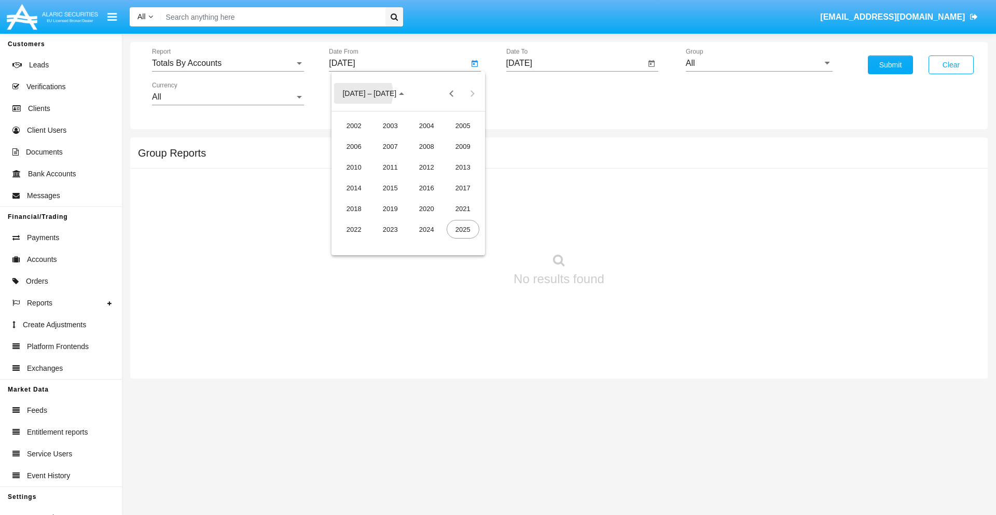
click at [462, 229] on div "2025" at bounding box center [462, 229] width 33 height 19
click at [354, 188] on div "SEP" at bounding box center [354, 187] width 33 height 19
click at [387, 179] on div "9" at bounding box center [387, 180] width 19 height 19
type input "[DATE]"
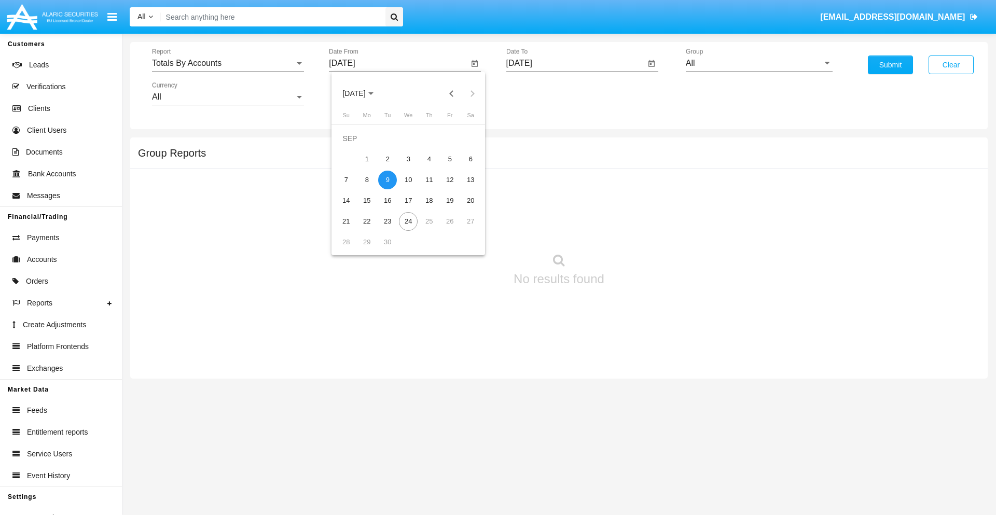
click at [575, 63] on input "[DATE]" at bounding box center [575, 63] width 139 height 9
click at [539, 93] on span "[DATE]" at bounding box center [531, 94] width 23 height 8
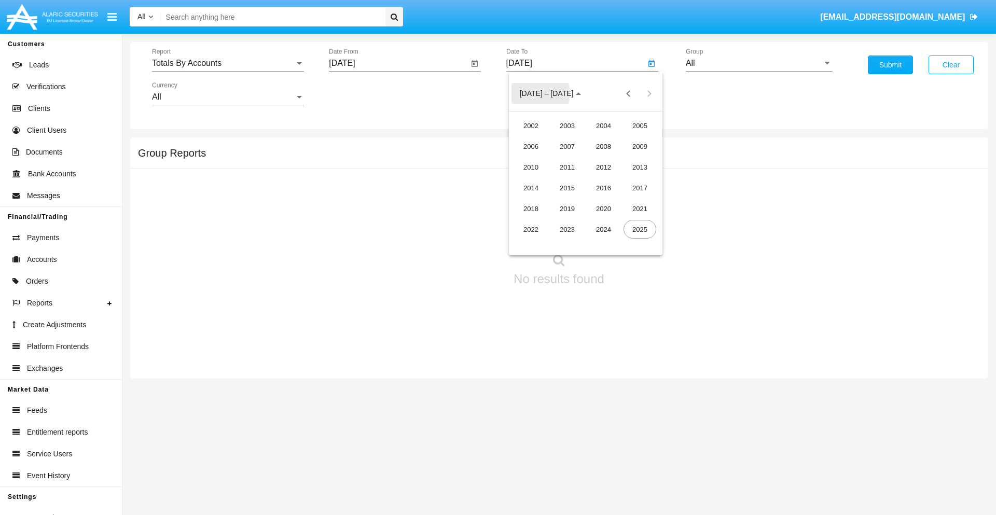
click at [639, 229] on div "2025" at bounding box center [639, 229] width 33 height 19
click at [530, 188] on div "SEP" at bounding box center [530, 187] width 33 height 19
click at [585, 221] on div "24" at bounding box center [585, 221] width 19 height 19
type input "[DATE]"
click at [759, 63] on input "All" at bounding box center [758, 63] width 147 height 9
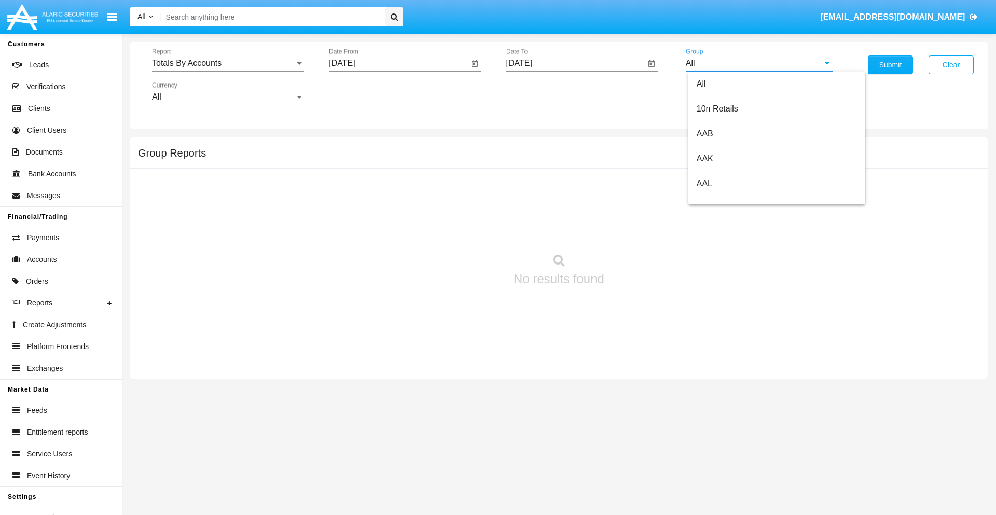
type input "Hammer Web Lite"
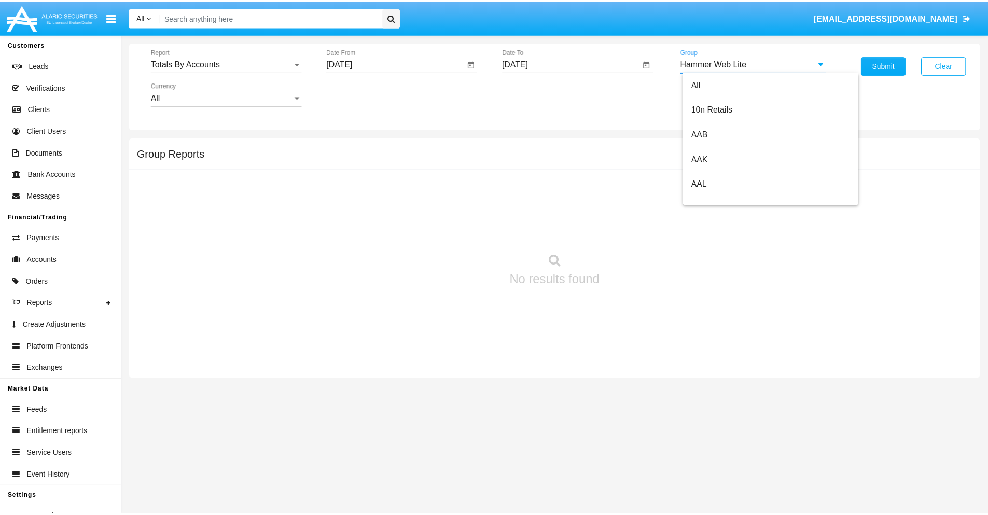
scroll to position [0, 0]
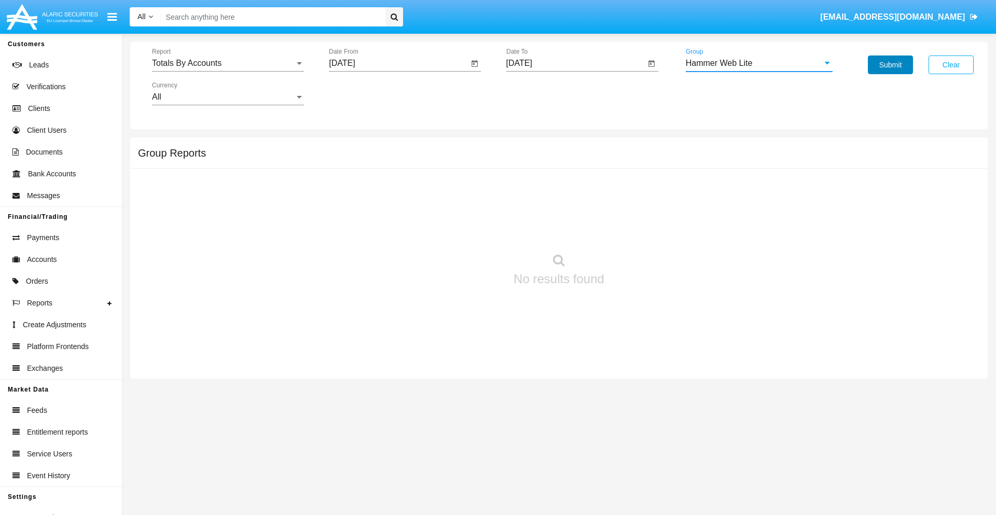
click at [890, 65] on button "Submit" at bounding box center [889, 64] width 45 height 19
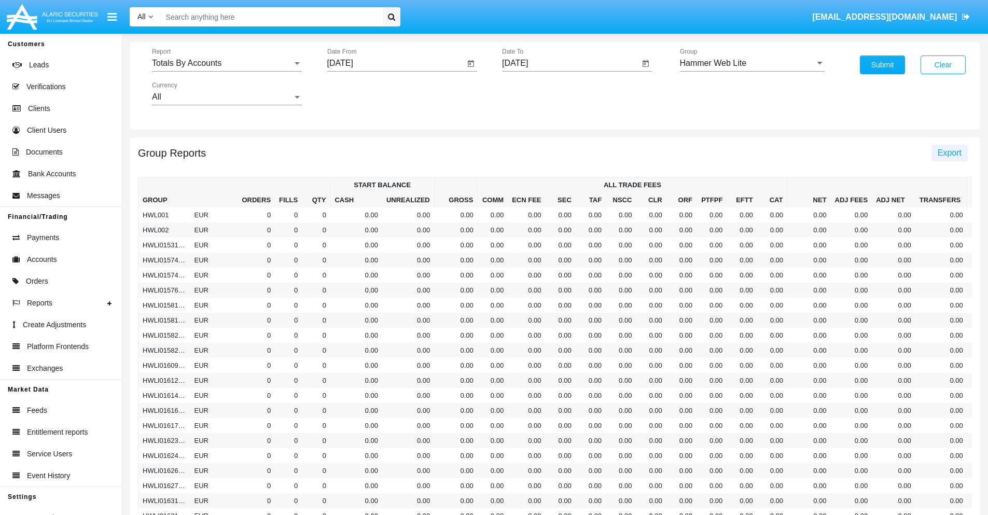
click at [949, 152] on span "Export" at bounding box center [949, 152] width 24 height 9
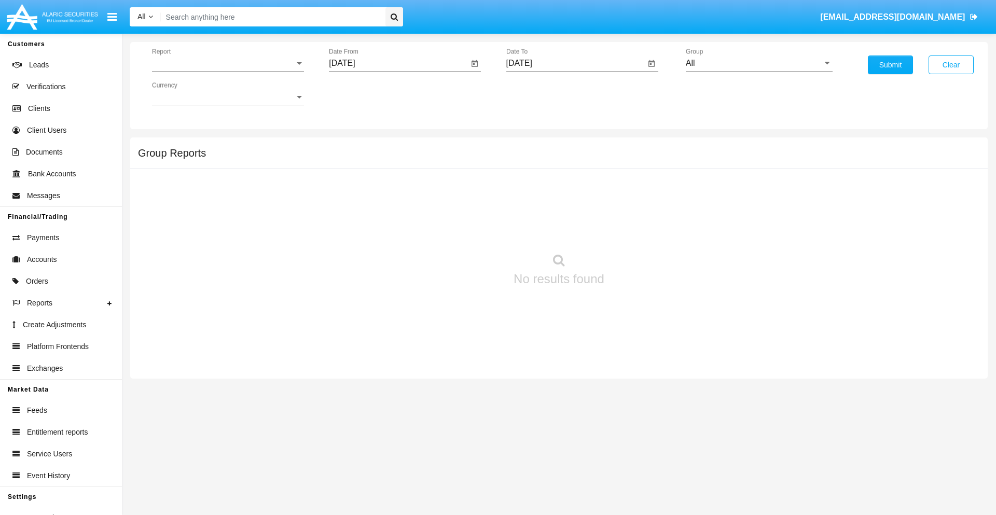
click at [228, 63] on span "Report" at bounding box center [223, 63] width 143 height 9
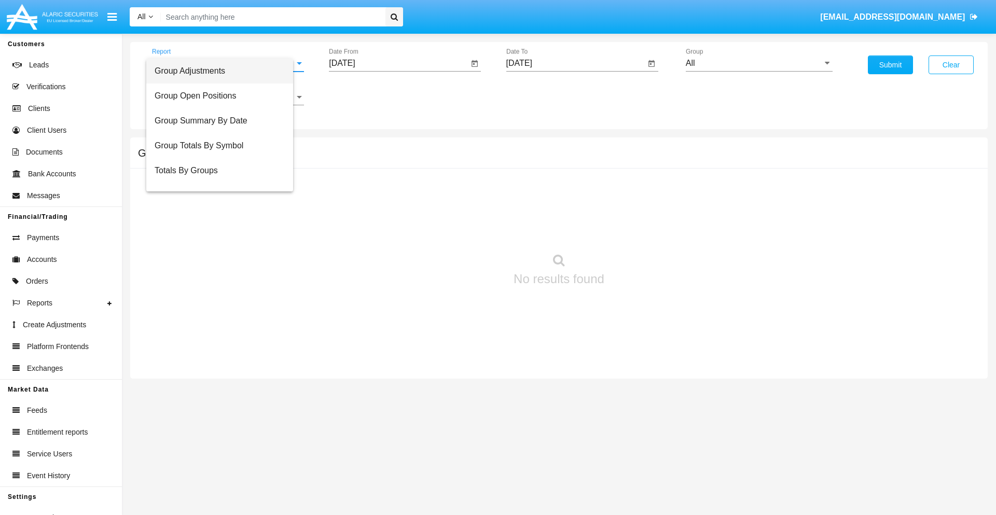
click at [223, 71] on span "Group Adjustments" at bounding box center [220, 71] width 130 height 25
click at [398, 63] on input "[DATE]" at bounding box center [398, 63] width 139 height 9
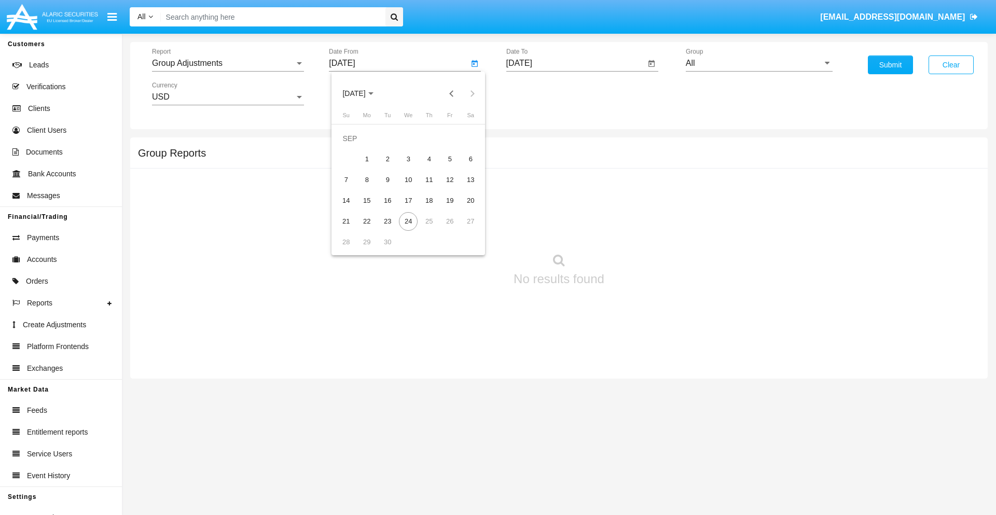
click at [362, 93] on span "[DATE]" at bounding box center [353, 94] width 23 height 8
click at [390, 208] on div "2019" at bounding box center [390, 208] width 33 height 19
click at [354, 146] on div "JAN" at bounding box center [354, 146] width 33 height 19
click at [387, 159] on div "1" at bounding box center [387, 159] width 19 height 19
type input "[DATE]"
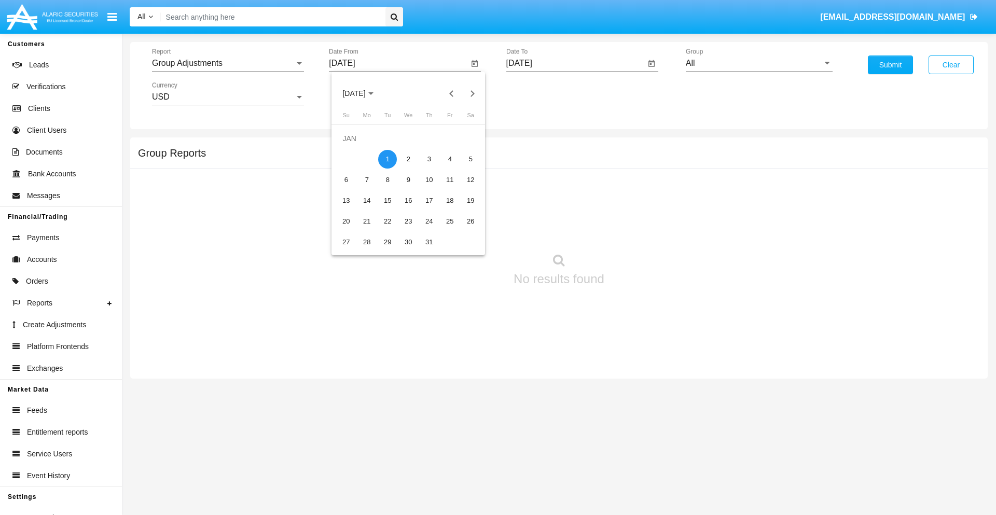
click at [575, 63] on input "[DATE]" at bounding box center [575, 63] width 139 height 9
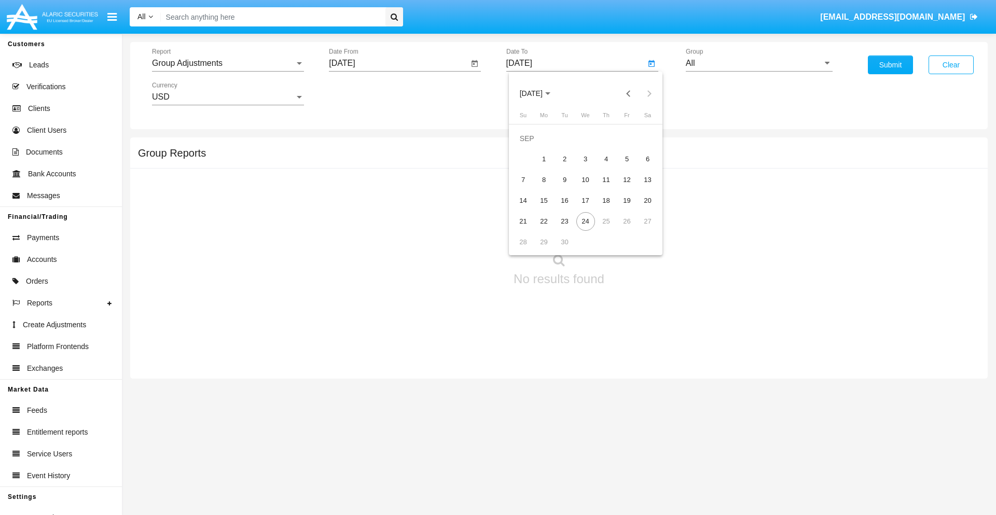
click at [539, 93] on span "[DATE]" at bounding box center [531, 94] width 23 height 8
click at [567, 208] on div "2019" at bounding box center [567, 208] width 33 height 19
click at [530, 146] on div "JAN" at bounding box center [530, 146] width 33 height 19
click at [564, 159] on div "1" at bounding box center [564, 159] width 19 height 19
type input "[DATE]"
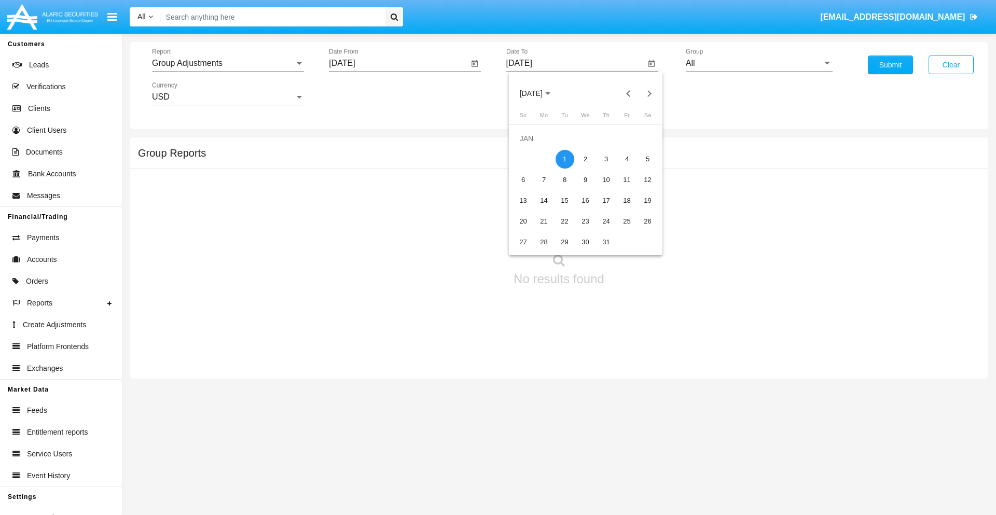
click at [759, 63] on input "All" at bounding box center [758, 63] width 147 height 9
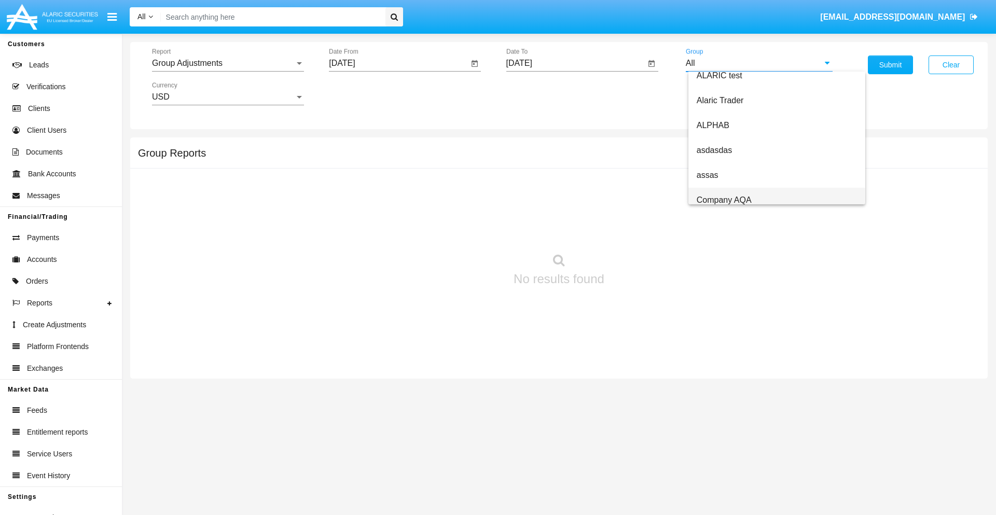
click at [723, 200] on span "Company AQA" at bounding box center [723, 199] width 55 height 9
type input "Company AQA"
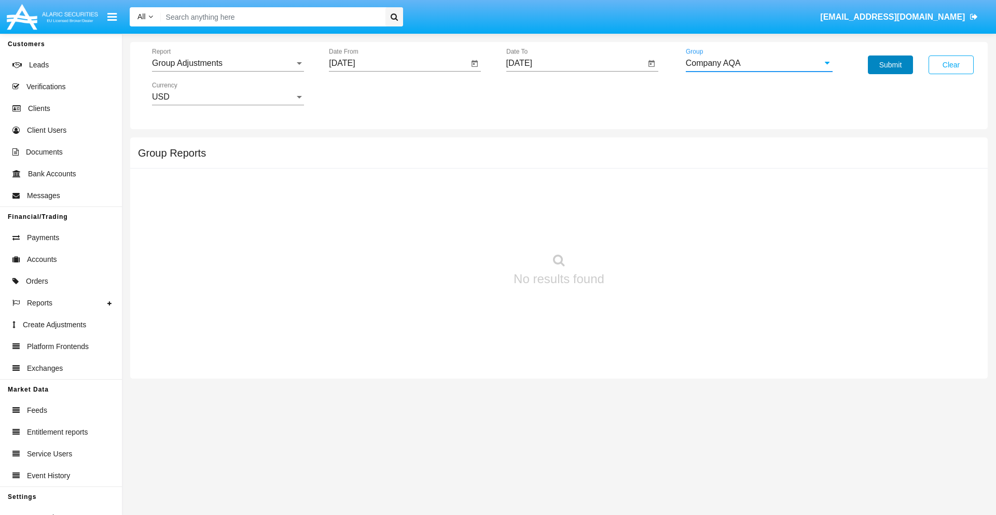
click at [890, 65] on button "Submit" at bounding box center [889, 64] width 45 height 19
click at [228, 63] on span "Report" at bounding box center [223, 63] width 143 height 9
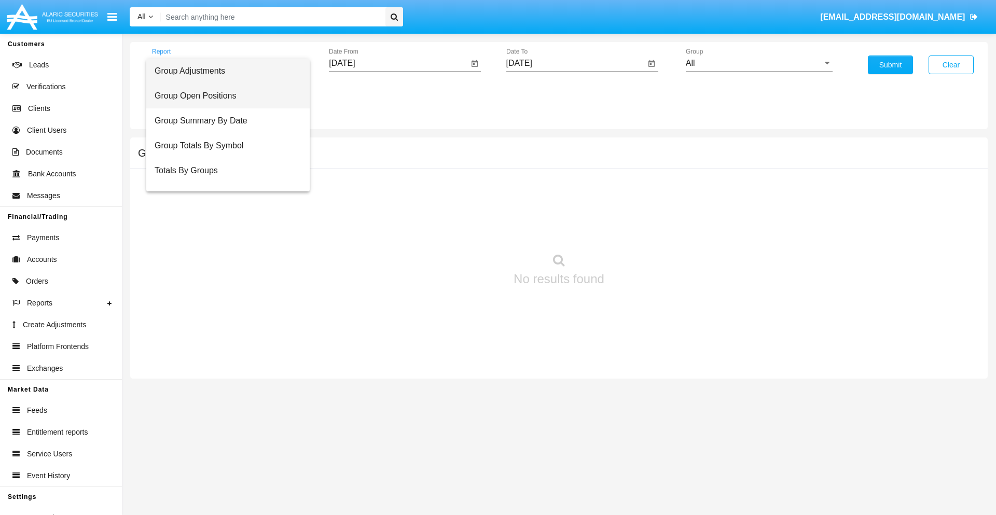
click at [223, 96] on span "Group Open Positions" at bounding box center [228, 95] width 147 height 25
click at [398, 63] on input "[DATE]" at bounding box center [398, 63] width 139 height 9
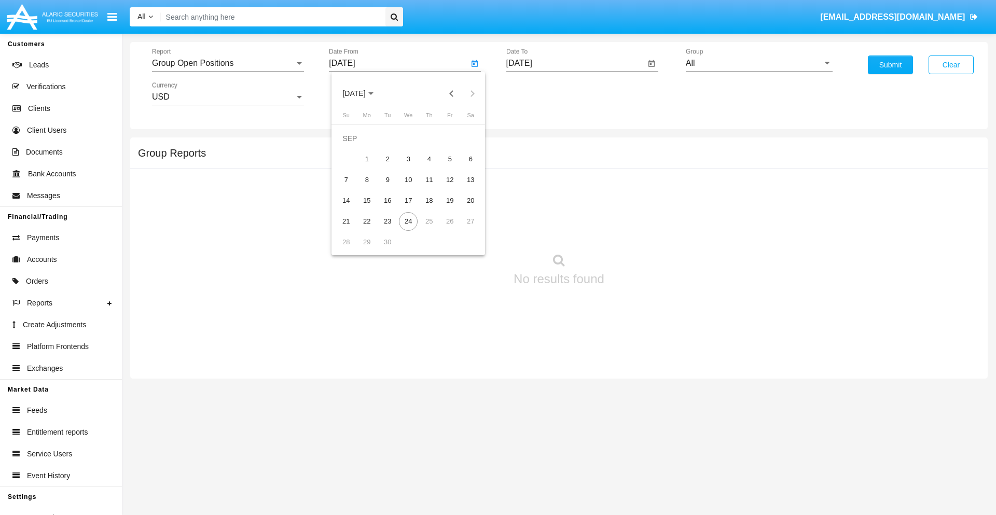
click at [362, 93] on span "[DATE]" at bounding box center [353, 94] width 23 height 8
click at [390, 208] on div "2019" at bounding box center [390, 208] width 33 height 19
click at [354, 146] on div "JAN" at bounding box center [354, 146] width 33 height 19
click at [387, 159] on div "1" at bounding box center [387, 159] width 19 height 19
type input "[DATE]"
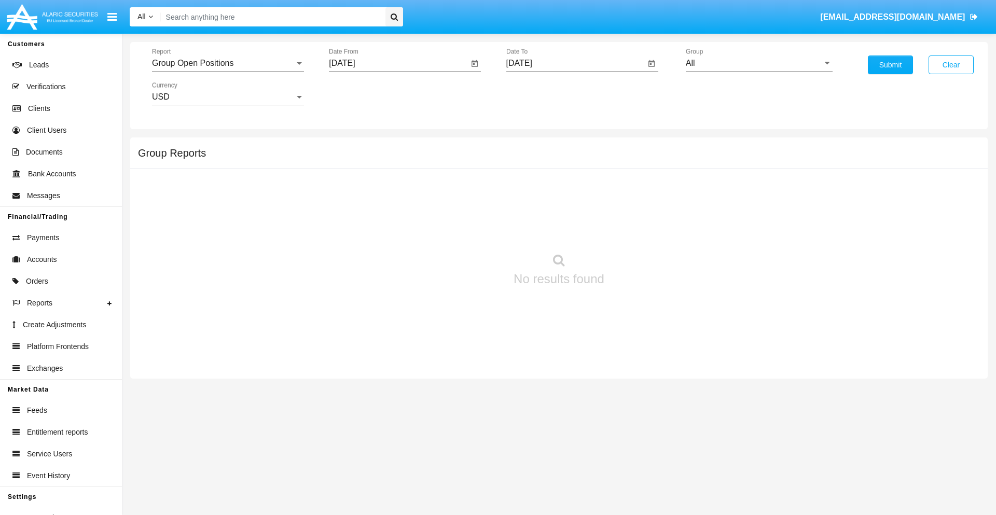
click at [575, 63] on input "[DATE]" at bounding box center [575, 63] width 139 height 9
click at [539, 93] on span "[DATE]" at bounding box center [531, 94] width 23 height 8
click at [567, 208] on div "2019" at bounding box center [567, 208] width 33 height 19
click at [530, 146] on div "JAN" at bounding box center [530, 146] width 33 height 19
click at [564, 159] on div "1" at bounding box center [564, 159] width 19 height 19
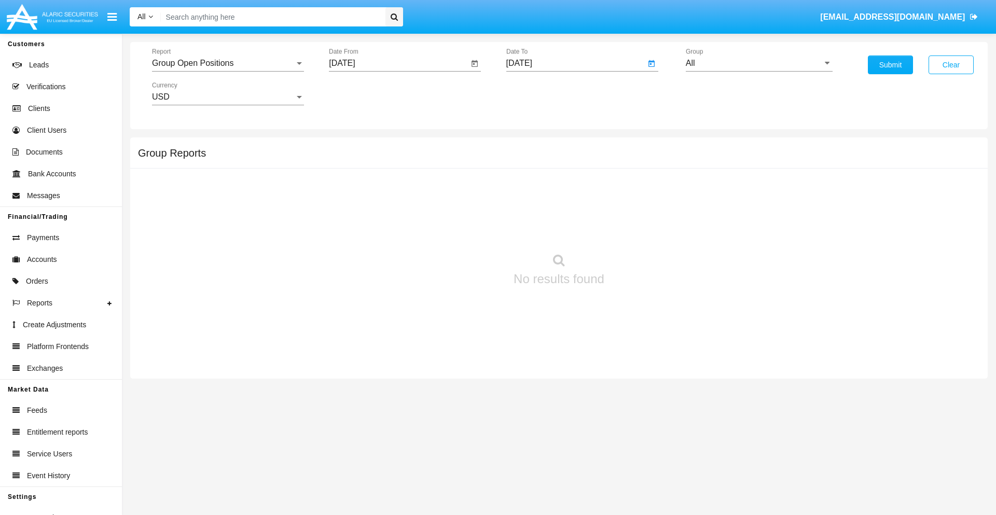
type input "[DATE]"
click at [759, 63] on input "All" at bounding box center [758, 63] width 147 height 9
click at [723, 428] on span "Company AQA" at bounding box center [723, 432] width 55 height 9
type input "Company AQA"
click at [890, 65] on button "Submit" at bounding box center [889, 64] width 45 height 19
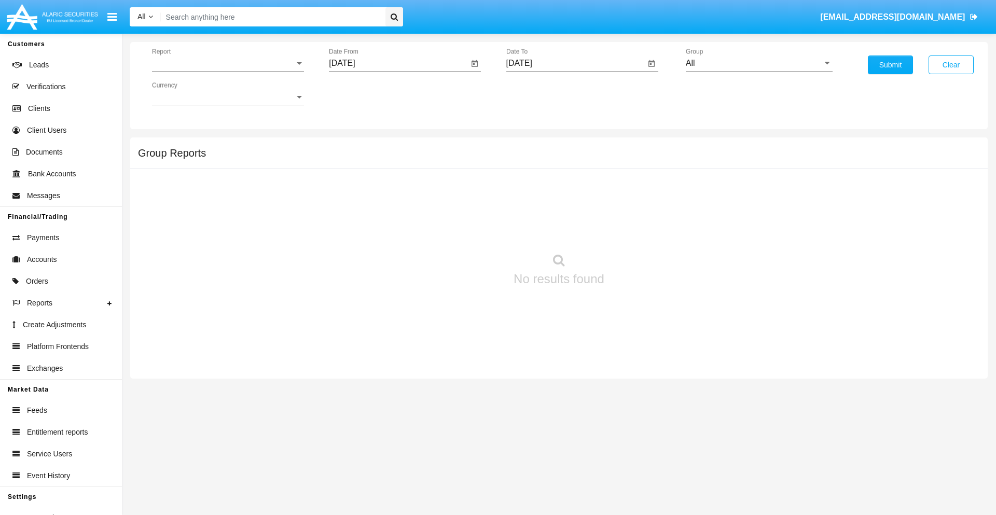
click at [228, 63] on span "Report" at bounding box center [223, 63] width 143 height 9
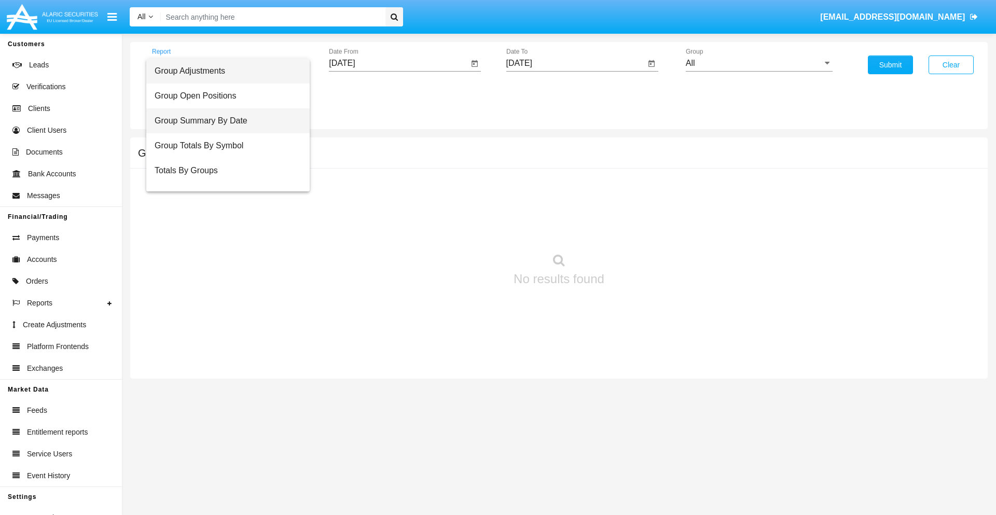
click at [223, 121] on span "Group Summary By Date" at bounding box center [228, 120] width 147 height 25
click at [398, 63] on input "[DATE]" at bounding box center [398, 63] width 139 height 9
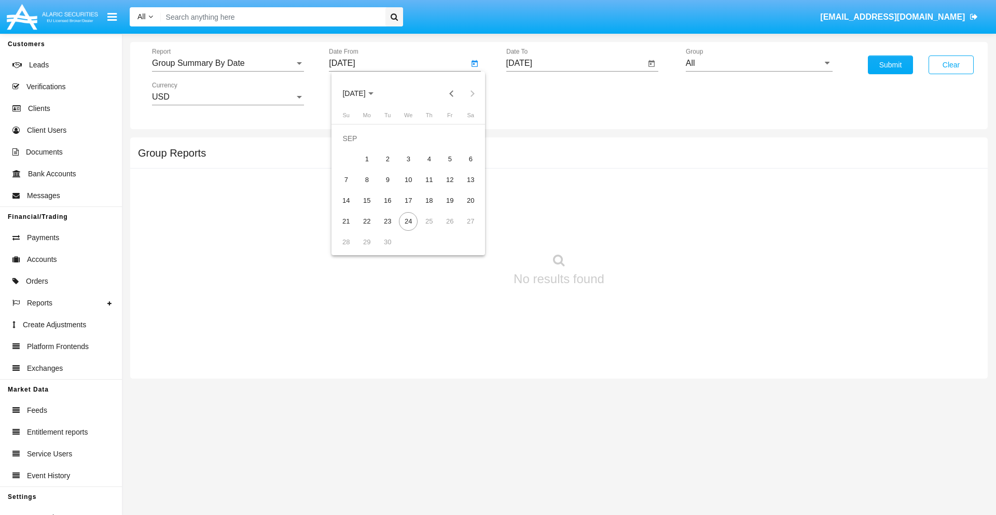
click at [362, 93] on span "[DATE]" at bounding box center [353, 94] width 23 height 8
click at [390, 208] on div "2019" at bounding box center [390, 208] width 33 height 19
click at [354, 146] on div "JAN" at bounding box center [354, 146] width 33 height 19
click at [387, 159] on div "1" at bounding box center [387, 159] width 19 height 19
type input "[DATE]"
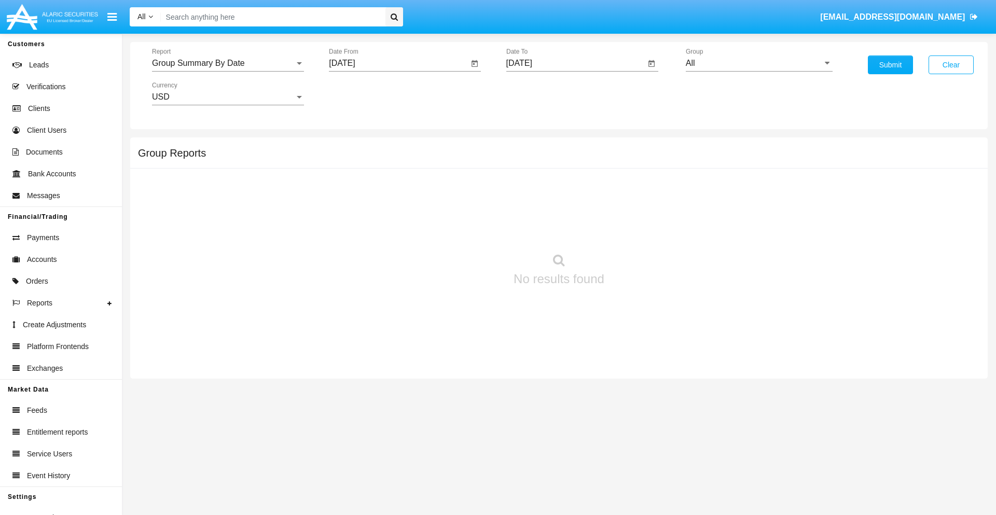
click at [575, 63] on input "[DATE]" at bounding box center [575, 63] width 139 height 9
click at [539, 93] on span "[DATE]" at bounding box center [531, 94] width 23 height 8
click at [567, 208] on div "2019" at bounding box center [567, 208] width 33 height 19
click at [530, 146] on div "JAN" at bounding box center [530, 146] width 33 height 19
click at [564, 159] on div "1" at bounding box center [564, 159] width 19 height 19
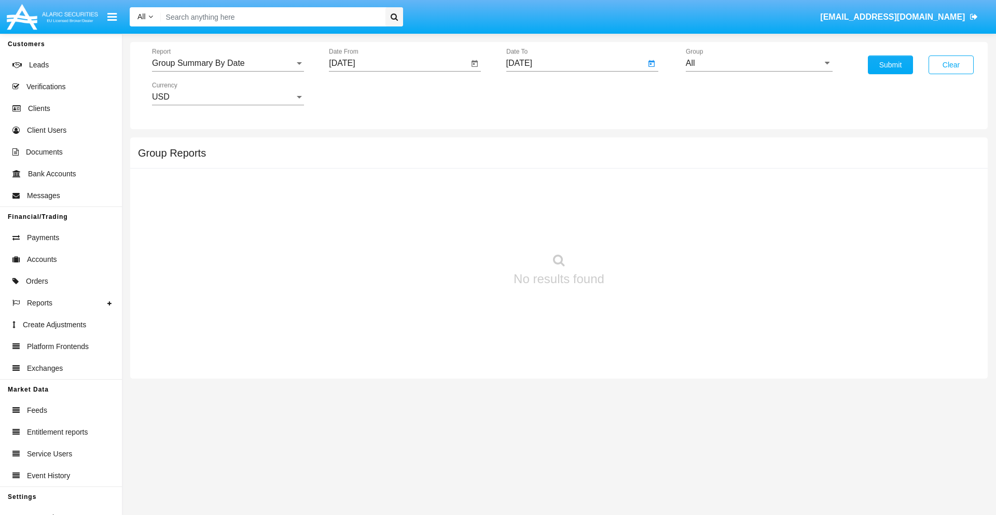
type input "[DATE]"
click at [759, 63] on input "All" at bounding box center [758, 63] width 147 height 9
click at [723, 200] on span "Company AQA" at bounding box center [723, 199] width 55 height 9
type input "Company AQA"
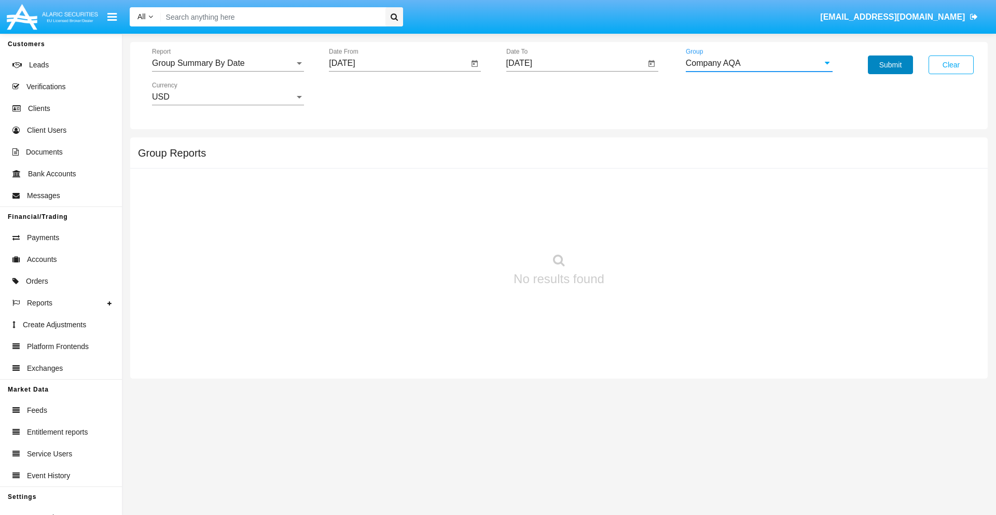
click at [890, 65] on button "Submit" at bounding box center [889, 64] width 45 height 19
click at [228, 63] on span "Report" at bounding box center [223, 63] width 143 height 9
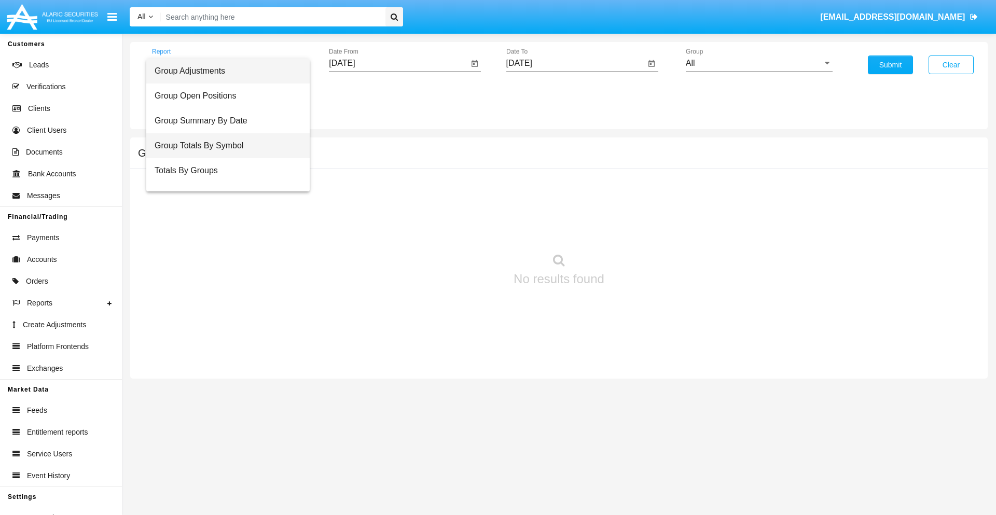
click at [223, 146] on span "Group Totals By Symbol" at bounding box center [228, 145] width 147 height 25
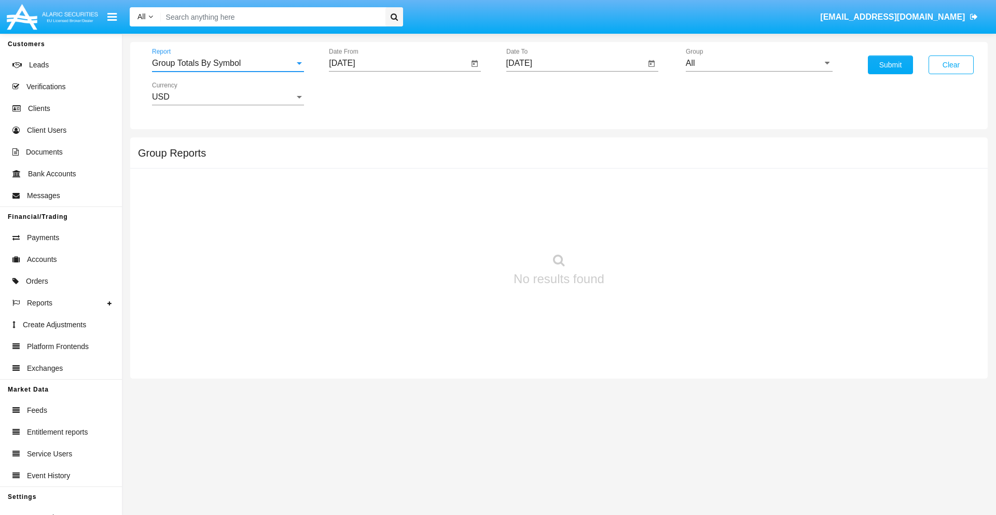
click at [398, 63] on input "[DATE]" at bounding box center [398, 63] width 139 height 9
click at [362, 93] on span "[DATE]" at bounding box center [353, 94] width 23 height 8
click at [390, 208] on div "2019" at bounding box center [390, 208] width 33 height 19
click at [354, 146] on div "JAN" at bounding box center [354, 146] width 33 height 19
click at [387, 159] on div "1" at bounding box center [387, 159] width 19 height 19
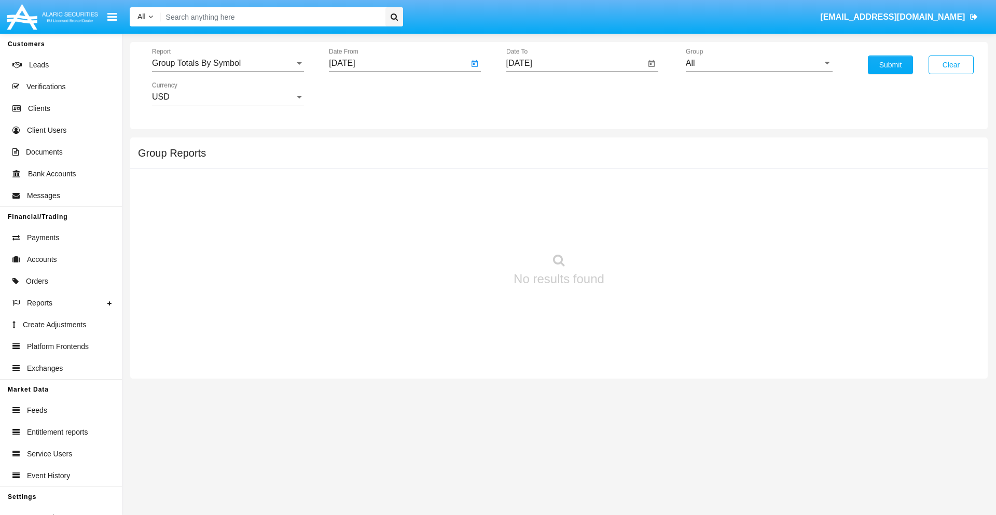
type input "[DATE]"
click at [575, 63] on input "[DATE]" at bounding box center [575, 63] width 139 height 9
click at [539, 93] on span "[DATE]" at bounding box center [531, 94] width 23 height 8
click at [567, 208] on div "2019" at bounding box center [567, 208] width 33 height 19
click at [530, 146] on div "JAN" at bounding box center [530, 146] width 33 height 19
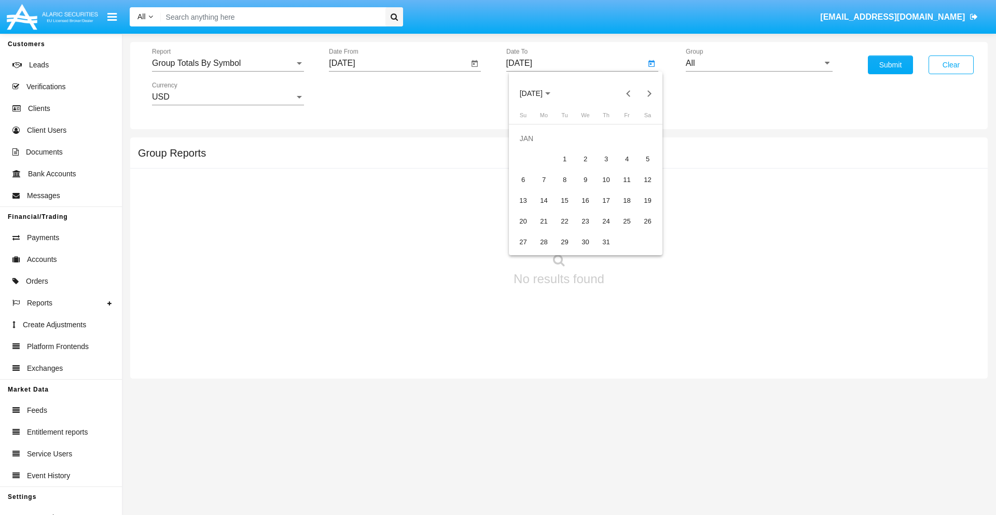
click at [564, 159] on div "1" at bounding box center [564, 159] width 19 height 19
type input "01/01/19"
click at [759, 63] on input "All" at bounding box center [758, 63] width 147 height 9
click at [723, 428] on span "Company AQA" at bounding box center [723, 432] width 55 height 9
type input "Company AQA"
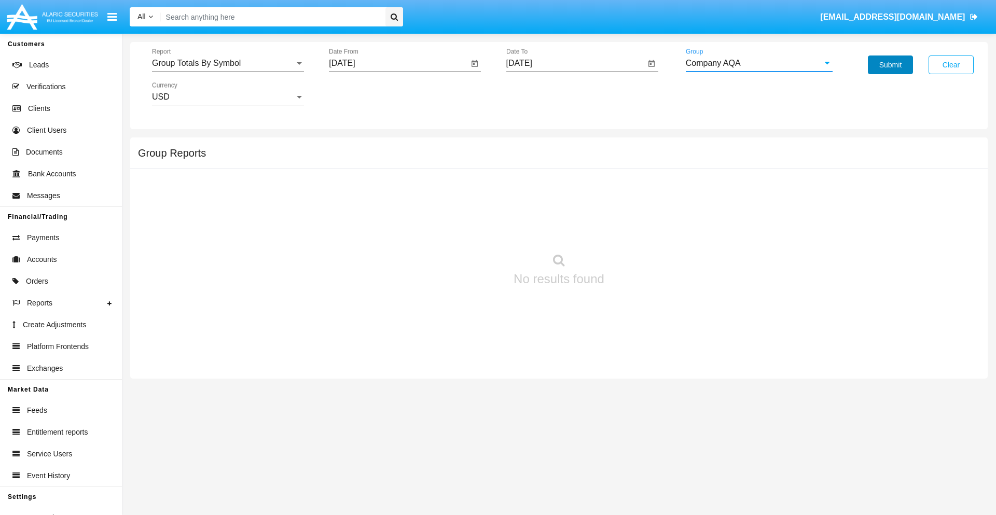
click at [890, 65] on button "Submit" at bounding box center [889, 64] width 45 height 19
click at [228, 63] on span "Report" at bounding box center [223, 63] width 143 height 9
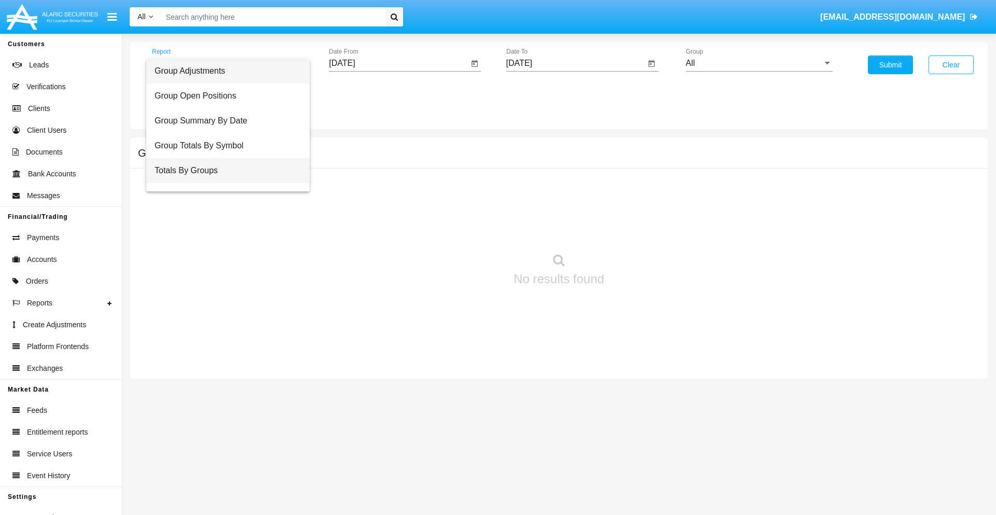
click at [223, 171] on span "Totals By Groups" at bounding box center [228, 170] width 147 height 25
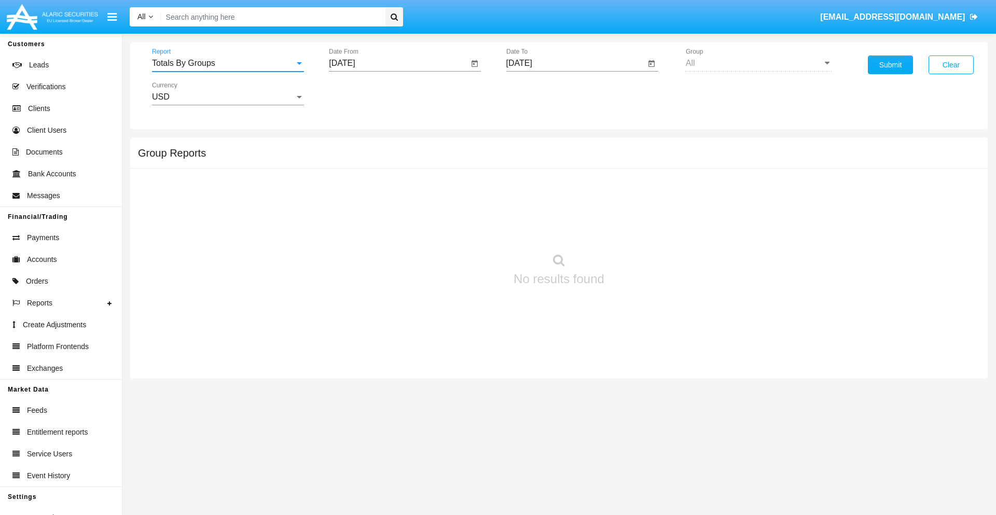
click at [398, 63] on input "[DATE]" at bounding box center [398, 63] width 139 height 9
click at [362, 93] on span "[DATE]" at bounding box center [353, 94] width 23 height 8
click at [390, 208] on div "2019" at bounding box center [390, 208] width 33 height 19
click at [354, 146] on div "JAN" at bounding box center [354, 146] width 33 height 19
click at [387, 159] on div "1" at bounding box center [387, 159] width 19 height 19
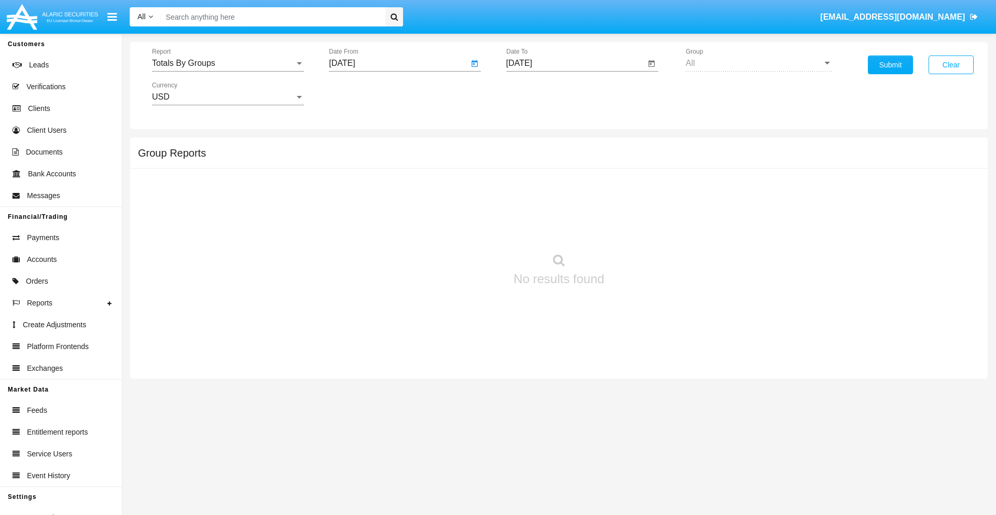
type input "[DATE]"
click at [575, 63] on input "[DATE]" at bounding box center [575, 63] width 139 height 9
click at [539, 93] on span "[DATE]" at bounding box center [531, 94] width 23 height 8
click at [567, 208] on div "2019" at bounding box center [567, 208] width 33 height 19
click at [530, 146] on div "JAN" at bounding box center [530, 146] width 33 height 19
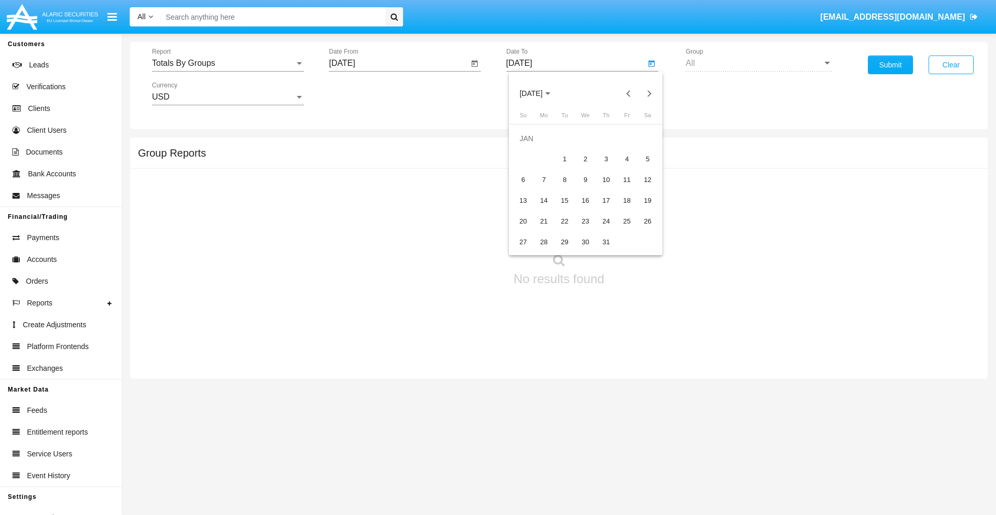
click at [564, 159] on div "1" at bounding box center [564, 159] width 19 height 19
type input "[DATE]"
click at [890, 65] on button "Submit" at bounding box center [889, 64] width 45 height 19
click at [228, 63] on span "Report" at bounding box center [223, 63] width 143 height 9
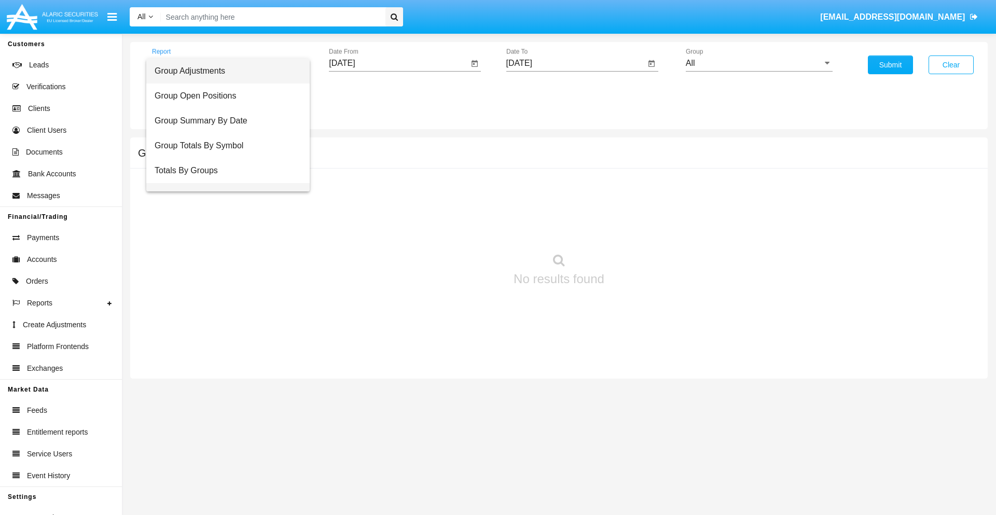
click at [223, 183] on span "Group Fees By Destination" at bounding box center [228, 195] width 147 height 25
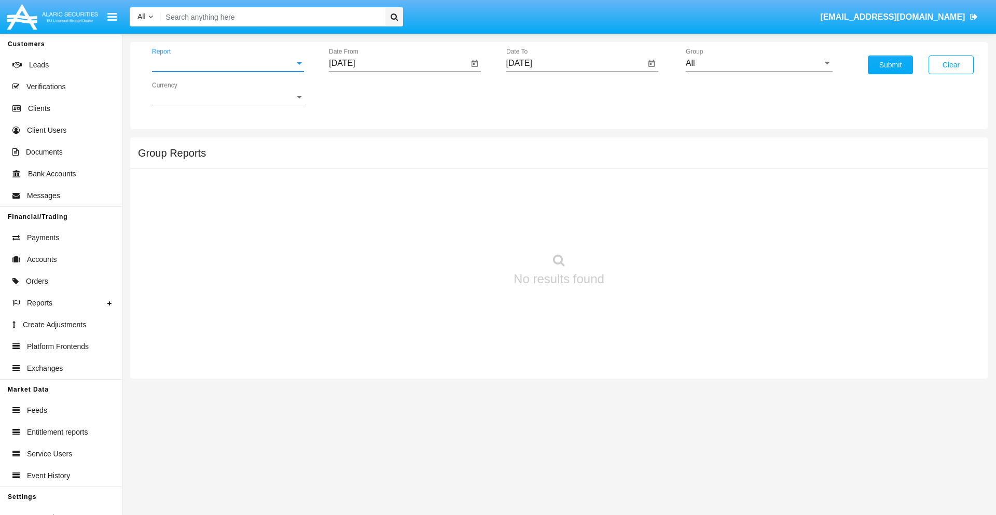
scroll to position [17, 0]
click input "[DATE]"
click span "[DATE]"
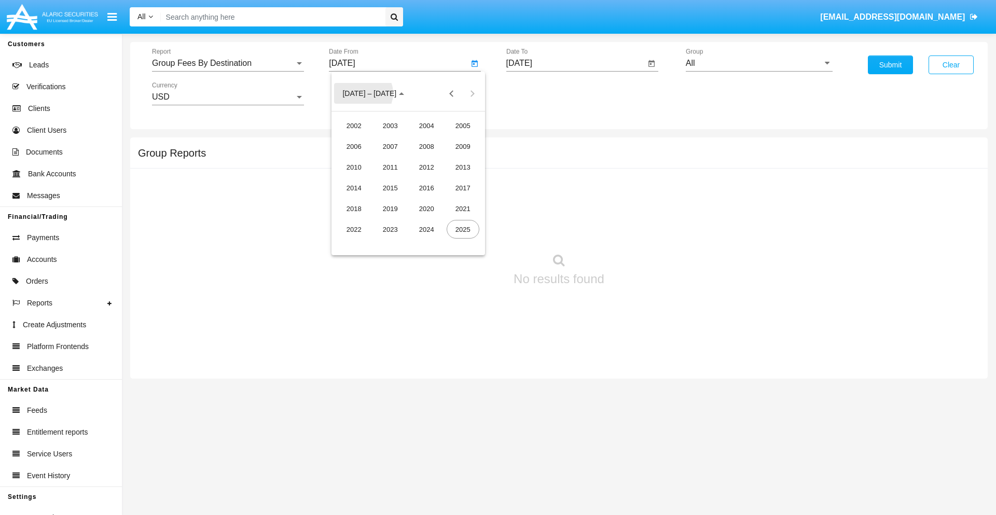
click div "2019"
click div "JAN"
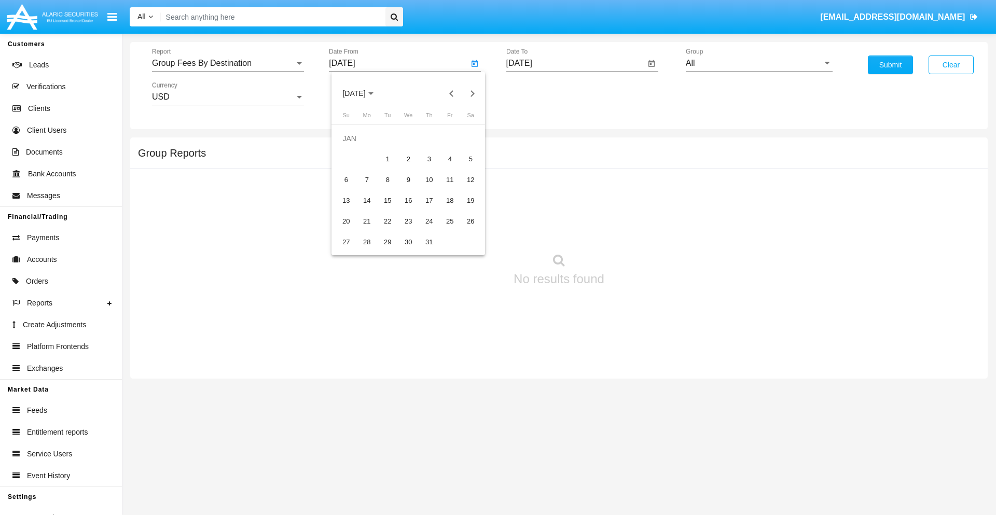
click div "1"
type input "01/01/19"
click input "[DATE]"
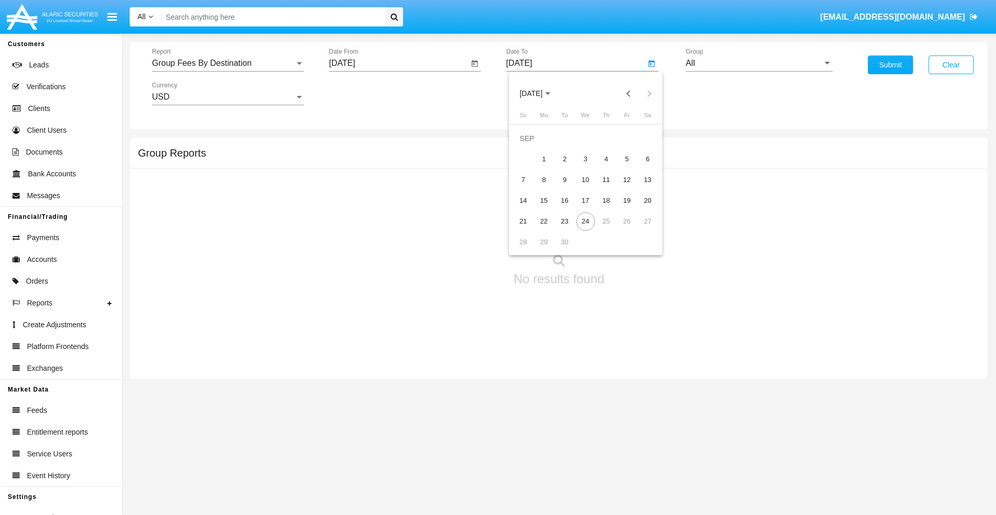
click span "[DATE]"
click div "2019"
click div "JAN"
click div "1"
type input "01/01/19"
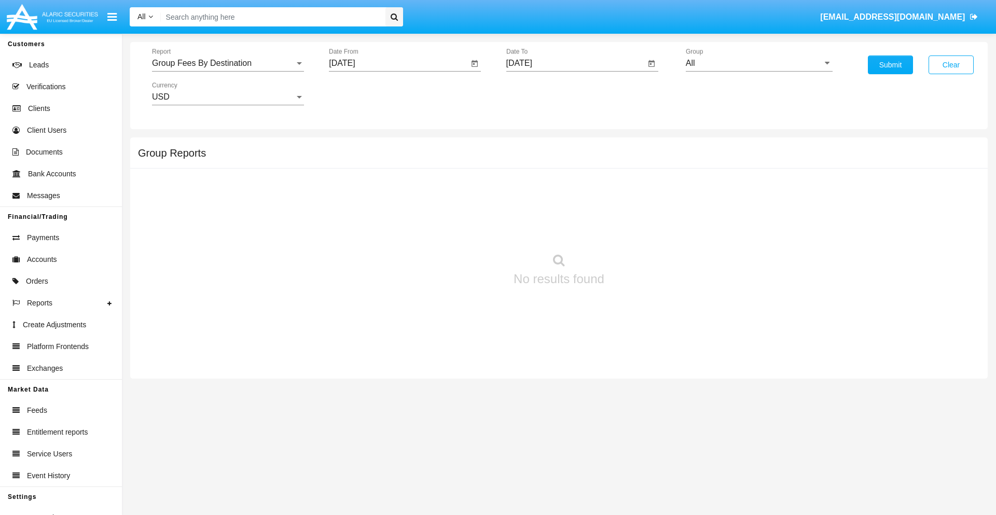
click input "All"
click span "Company AQA"
type input "Company AQA"
click button "Submit"
click at [228, 63] on span "Report" at bounding box center [223, 63] width 143 height 9
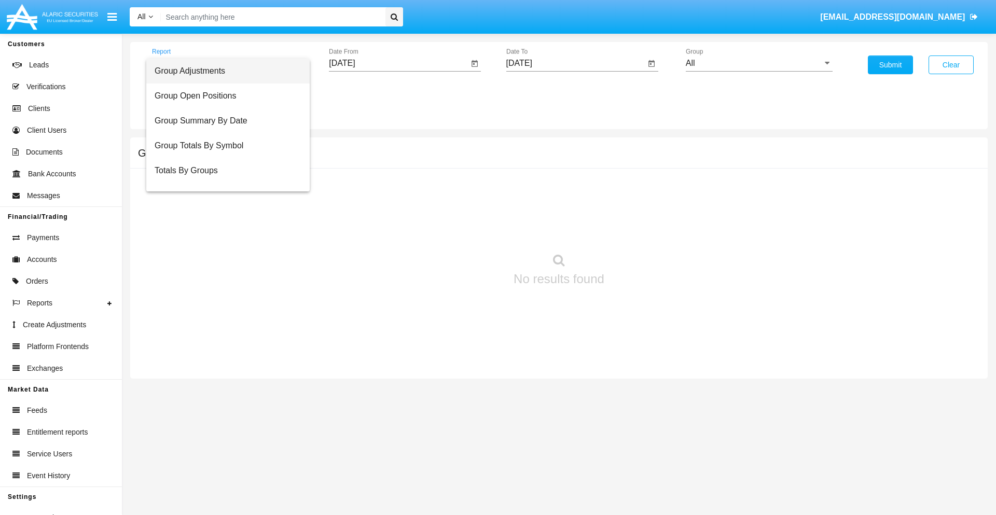
scroll to position [41, 0]
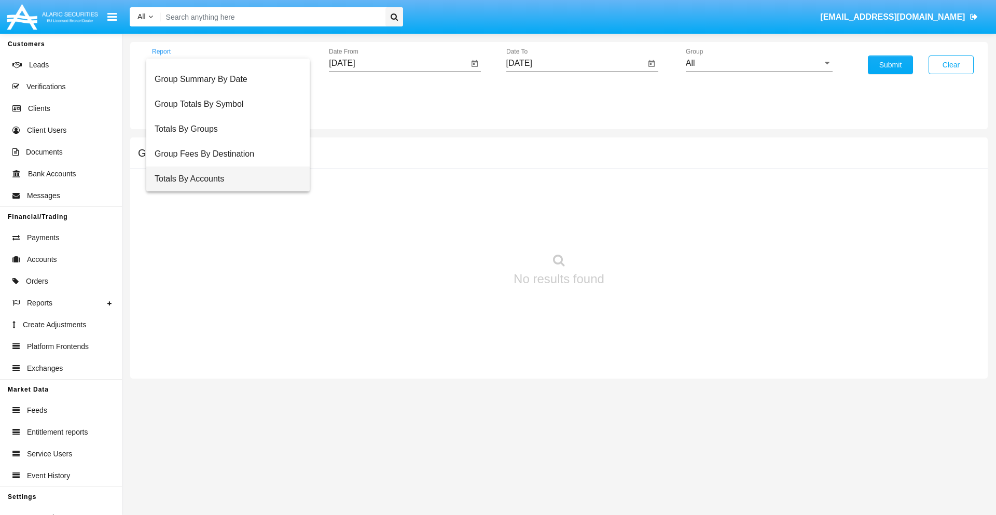
click at [223, 179] on span "Totals By Accounts" at bounding box center [228, 178] width 147 height 25
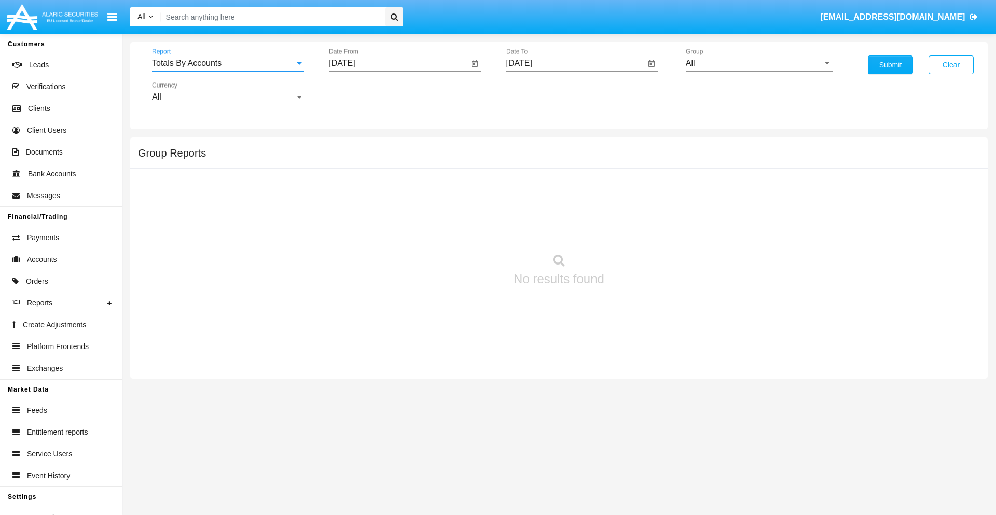
click at [398, 63] on input "[DATE]" at bounding box center [398, 63] width 139 height 9
click at [362, 93] on span "[DATE]" at bounding box center [353, 94] width 23 height 8
click at [390, 208] on div "2019" at bounding box center [390, 208] width 33 height 19
click at [354, 146] on div "JAN" at bounding box center [354, 146] width 33 height 19
click at [387, 159] on div "1" at bounding box center [387, 159] width 19 height 19
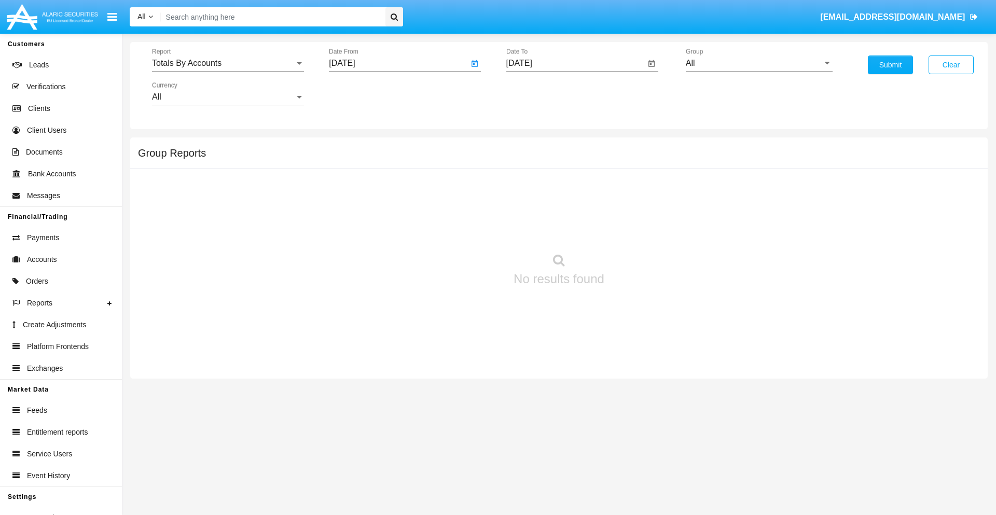
type input "[DATE]"
click at [575, 63] on input "[DATE]" at bounding box center [575, 63] width 139 height 9
click at [539, 93] on span "[DATE]" at bounding box center [531, 94] width 23 height 8
click at [567, 208] on div "2019" at bounding box center [567, 208] width 33 height 19
click at [530, 146] on div "JAN" at bounding box center [530, 146] width 33 height 19
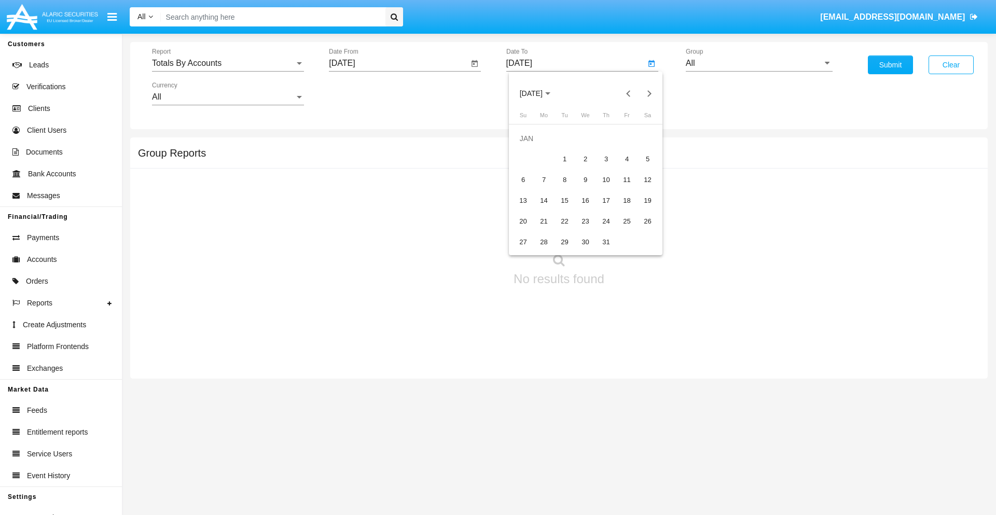
click at [564, 159] on div "1" at bounding box center [564, 159] width 19 height 19
type input "[DATE]"
click at [759, 63] on input "All" at bounding box center [758, 63] width 147 height 9
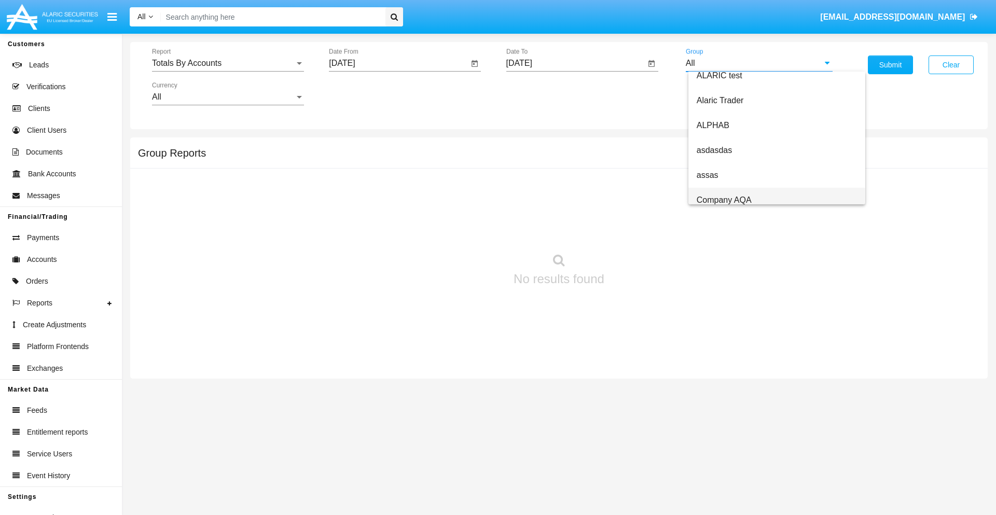
click at [723, 200] on span "Company AQA" at bounding box center [723, 199] width 55 height 9
type input "Company AQA"
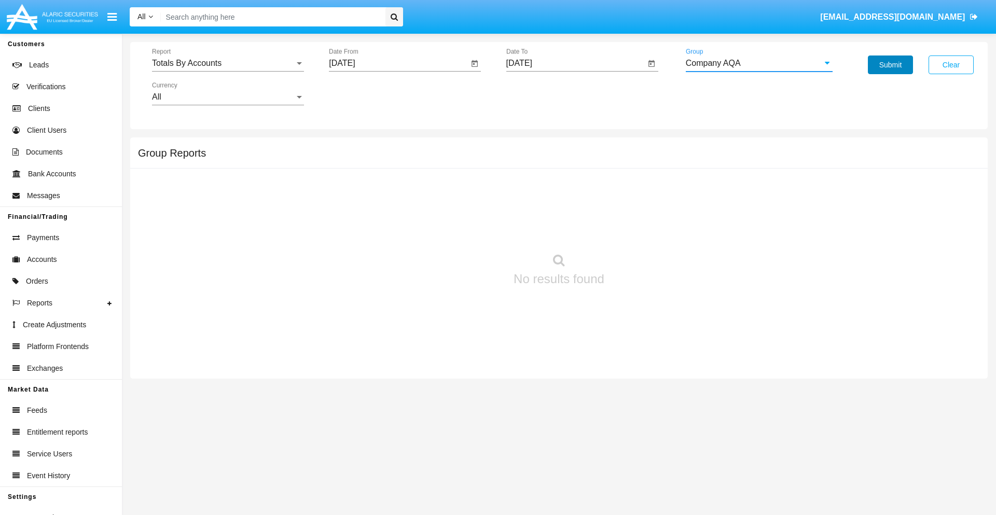
click at [890, 65] on button "Submit" at bounding box center [889, 64] width 45 height 19
click at [228, 63] on span "Report" at bounding box center [223, 63] width 143 height 9
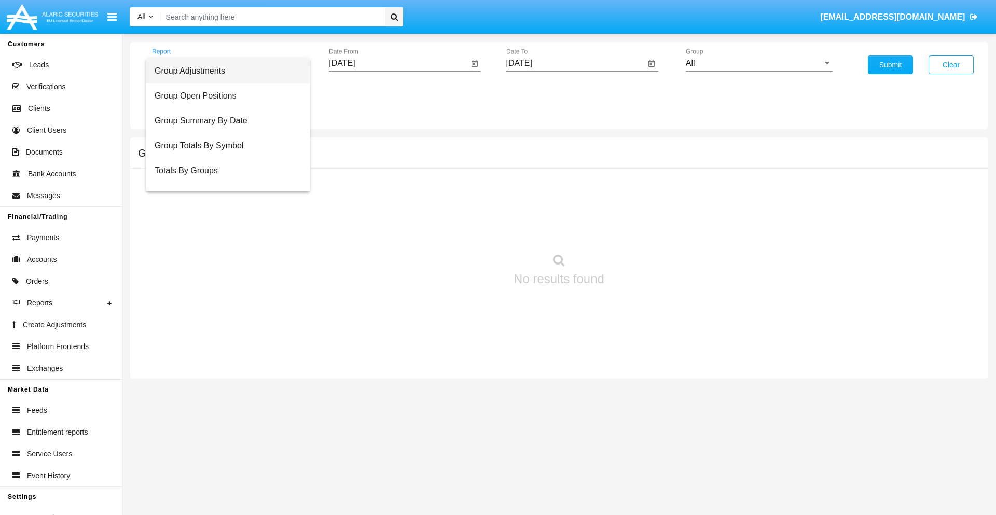
click at [223, 71] on span "Group Adjustments" at bounding box center [228, 71] width 147 height 25
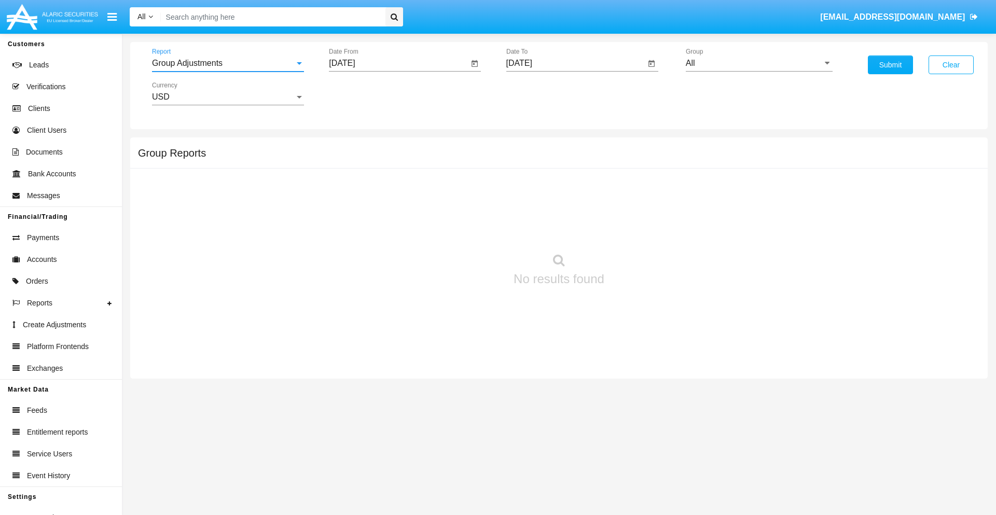
click at [398, 63] on input "[DATE]" at bounding box center [398, 63] width 139 height 9
click at [362, 93] on span "[DATE]" at bounding box center [353, 94] width 23 height 8
click at [462, 229] on div "2025" at bounding box center [462, 229] width 33 height 19
click at [390, 167] on div "JUN" at bounding box center [390, 167] width 33 height 19
click at [387, 221] on div "24" at bounding box center [387, 221] width 19 height 19
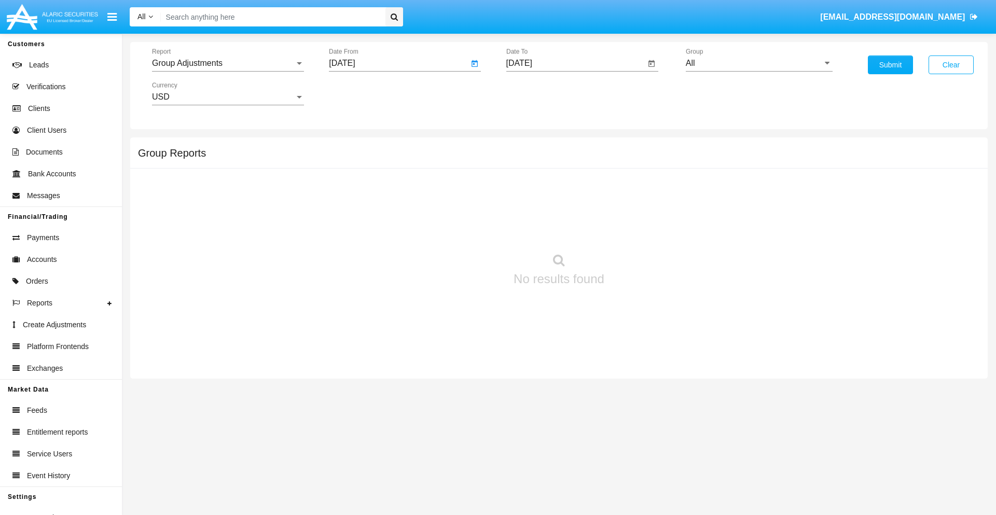
type input "[DATE]"
click at [575, 63] on input "[DATE]" at bounding box center [575, 63] width 139 height 9
click at [539, 93] on span "[DATE]" at bounding box center [531, 94] width 23 height 8
click at [639, 229] on div "2025" at bounding box center [639, 229] width 33 height 19
click at [530, 188] on div "SEP" at bounding box center [530, 187] width 33 height 19
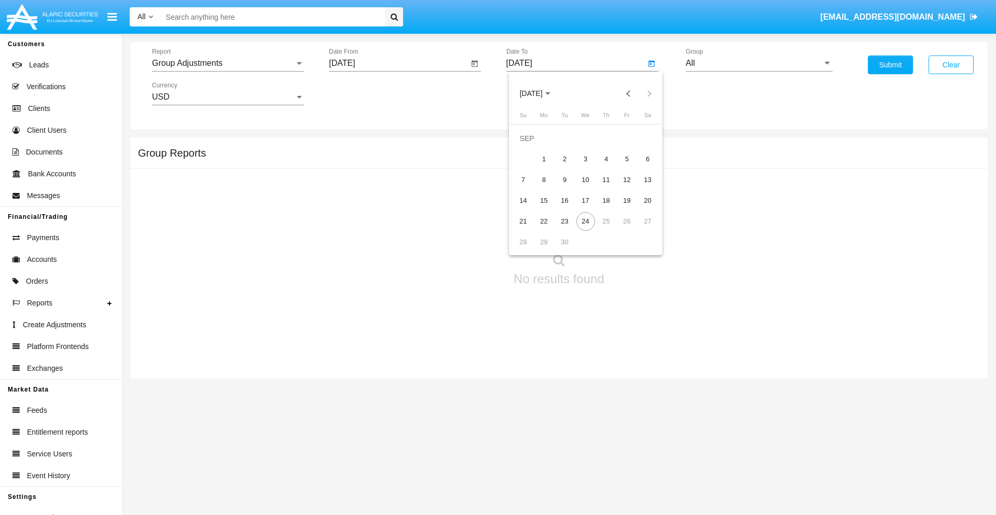
click at [585, 221] on div "24" at bounding box center [585, 221] width 19 height 19
type input "[DATE]"
click at [759, 63] on input "All" at bounding box center [758, 63] width 147 height 9
click at [723, 428] on span "Company AQA" at bounding box center [723, 432] width 55 height 9
type input "Company AQA"
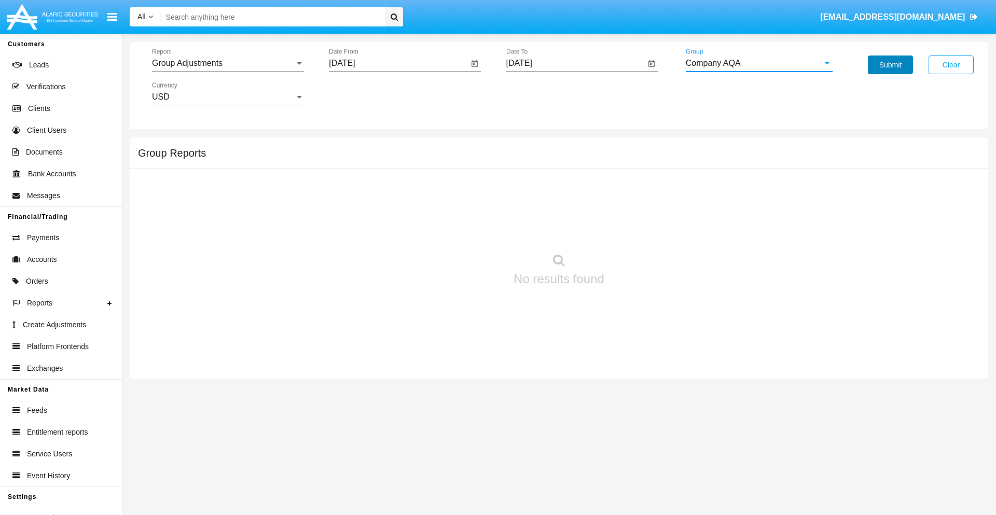
click at [890, 65] on button "Submit" at bounding box center [889, 64] width 45 height 19
click at [228, 63] on span "Report" at bounding box center [223, 63] width 143 height 9
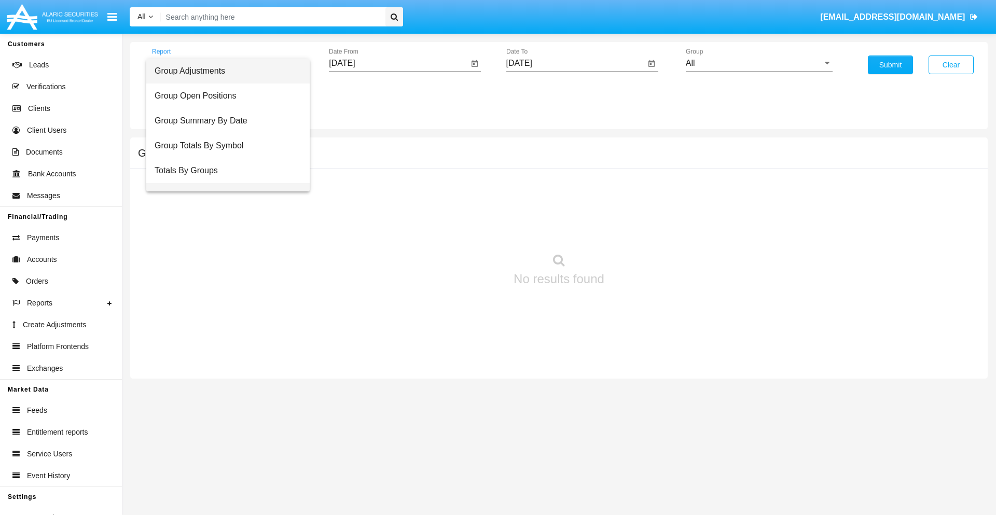
click at [223, 183] on span "Group Fees By Destination" at bounding box center [228, 195] width 147 height 25
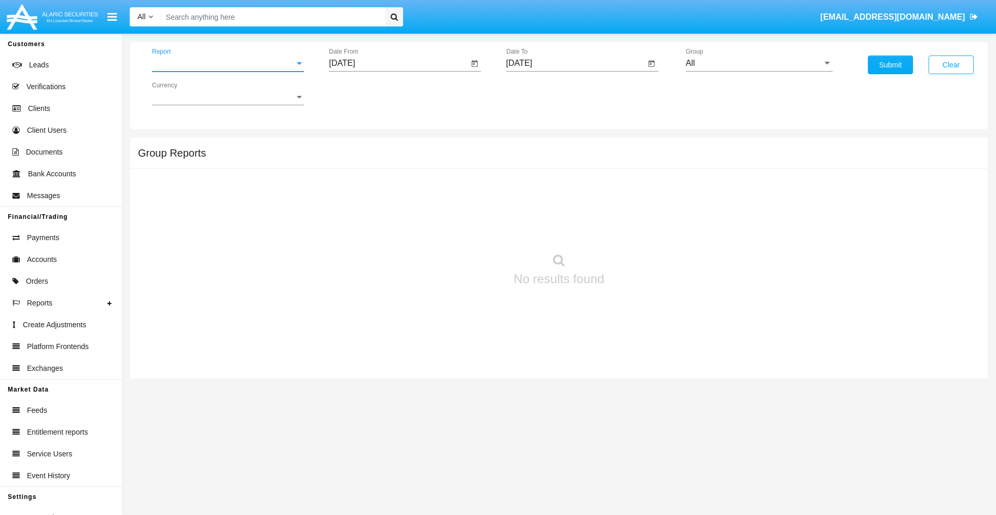
scroll to position [17, 0]
click at [398, 63] on input "[DATE]" at bounding box center [398, 63] width 139 height 9
click at [362, 93] on span "[DATE]" at bounding box center [353, 94] width 23 height 8
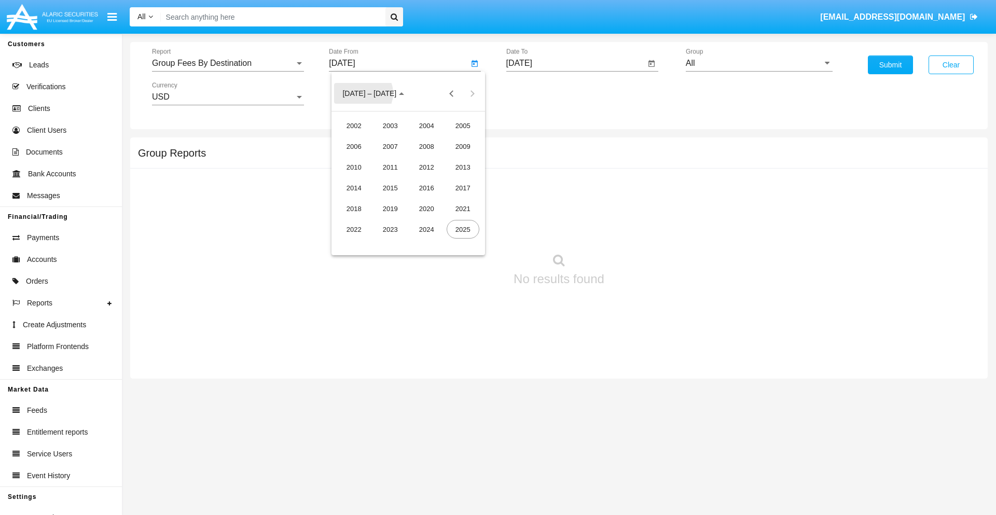
click at [462, 229] on div "2025" at bounding box center [462, 229] width 33 height 19
click at [426, 167] on div "[DATE]" at bounding box center [426, 167] width 33 height 19
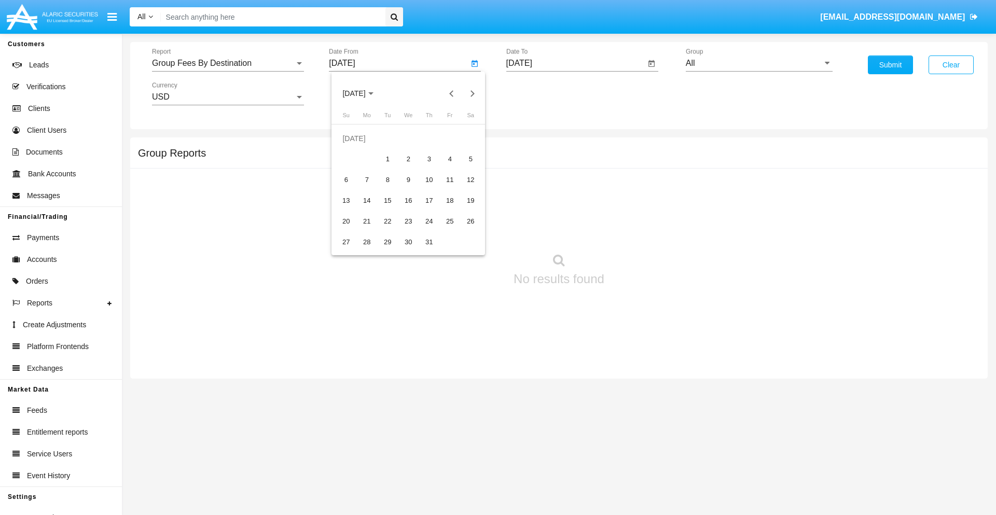
click at [429, 221] on div "24" at bounding box center [428, 221] width 19 height 19
type input "07/24/25"
click at [575, 63] on input "[DATE]" at bounding box center [575, 63] width 139 height 9
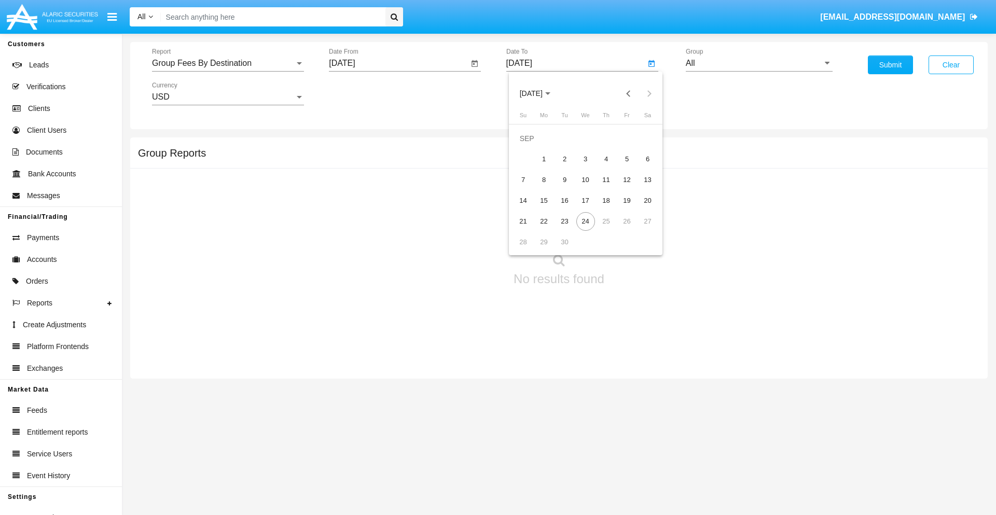
click at [539, 93] on span "[DATE]" at bounding box center [531, 94] width 23 height 8
click at [639, 229] on div "2025" at bounding box center [639, 229] width 33 height 19
click at [530, 188] on div "SEP" at bounding box center [530, 187] width 33 height 19
click at [585, 221] on div "24" at bounding box center [585, 221] width 19 height 19
type input "[DATE]"
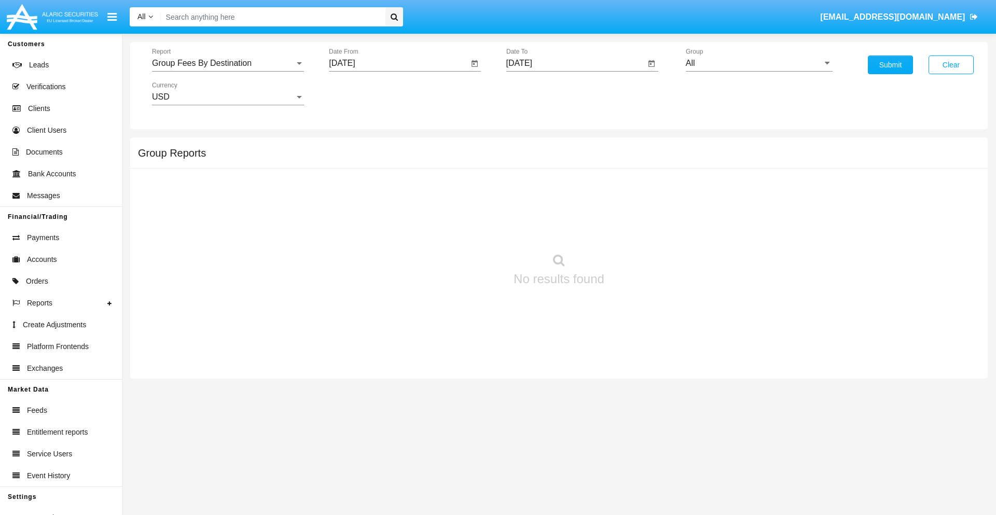
click at [759, 63] on input "All" at bounding box center [758, 63] width 147 height 9
click at [730, 200] on span "Hammer Web Lite" at bounding box center [729, 199] width 67 height 9
type input "Hammer Web Lite"
click at [890, 65] on button "Submit" at bounding box center [889, 64] width 45 height 19
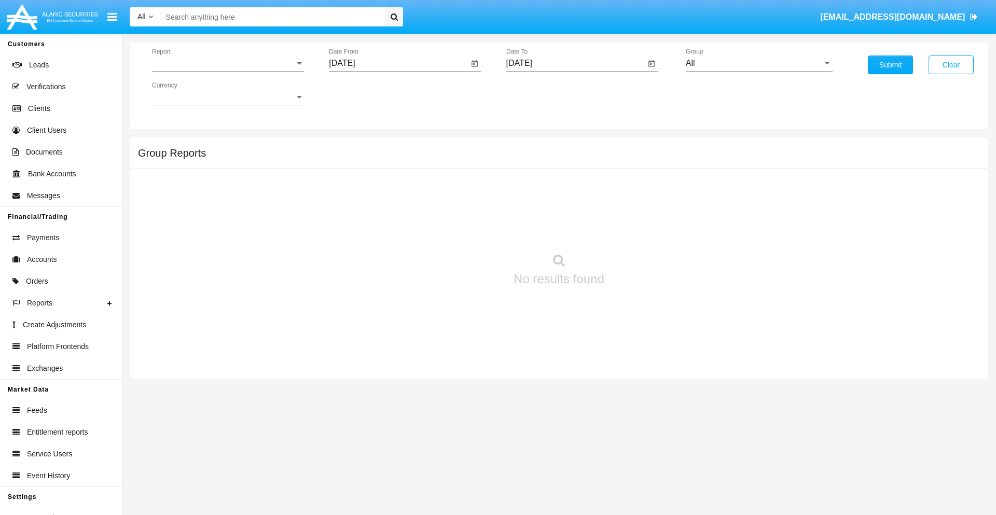
click at [227, 63] on span "Report" at bounding box center [223, 63] width 143 height 9
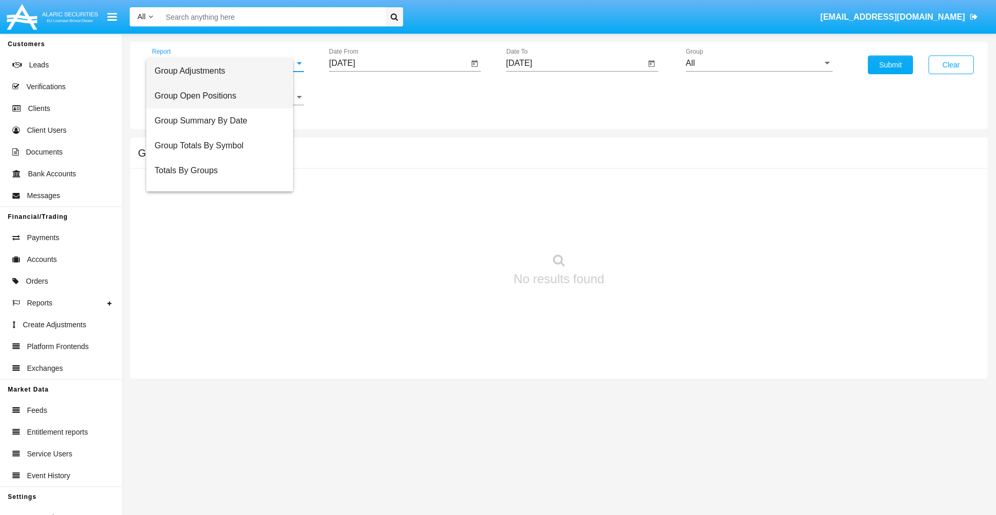
click at [223, 96] on span "Group Open Positions" at bounding box center [220, 95] width 130 height 25
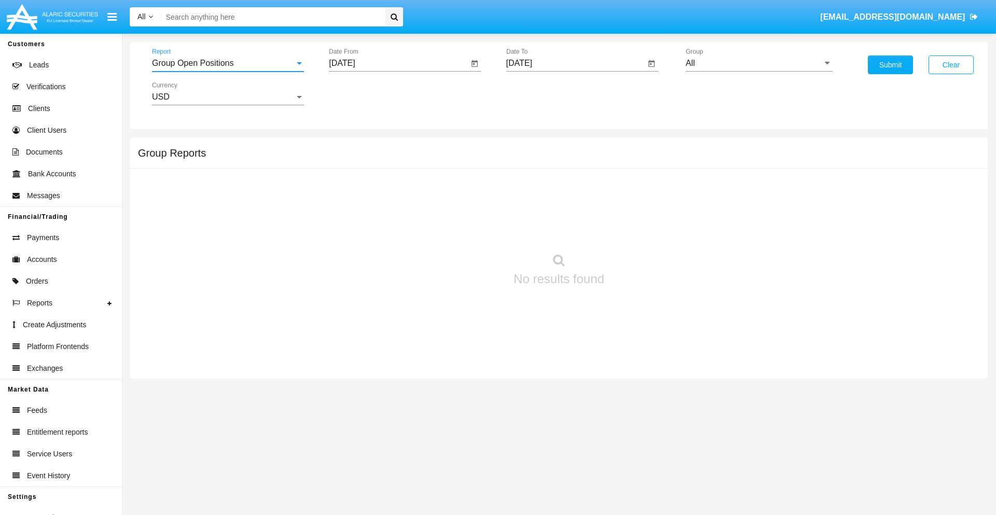
click at [398, 63] on input "[DATE]" at bounding box center [398, 63] width 139 height 9
click at [362, 93] on span "[DATE]" at bounding box center [353, 94] width 23 height 8
click at [462, 229] on div "2025" at bounding box center [462, 229] width 33 height 19
click at [462, 167] on div "AUG" at bounding box center [462, 167] width 33 height 19
click at [346, 221] on div "24" at bounding box center [346, 221] width 19 height 19
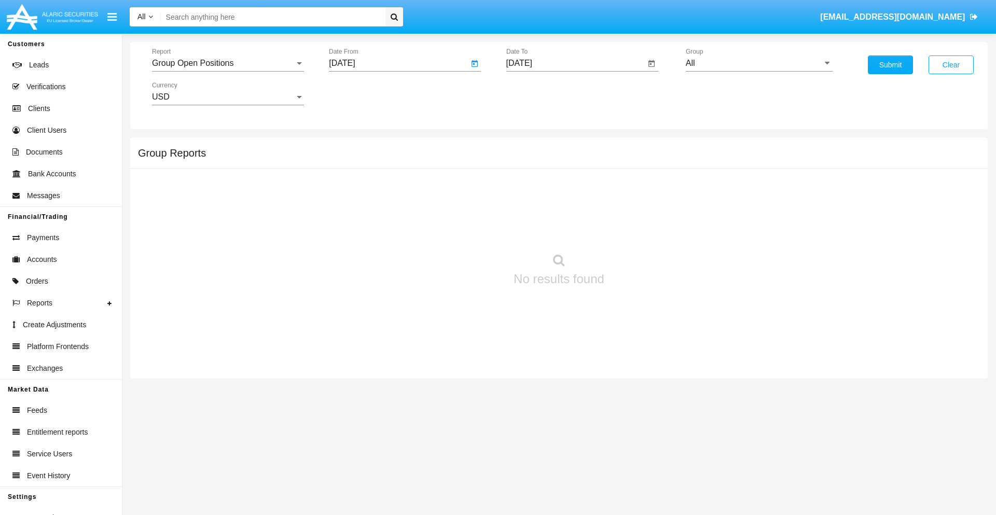
type input "08/24/25"
click at [575, 63] on input "[DATE]" at bounding box center [575, 63] width 139 height 9
click at [539, 93] on span "SEP 2025" at bounding box center [531, 94] width 23 height 8
click at [639, 229] on div "2025" at bounding box center [639, 229] width 33 height 19
click at [530, 188] on div "SEP" at bounding box center [530, 187] width 33 height 19
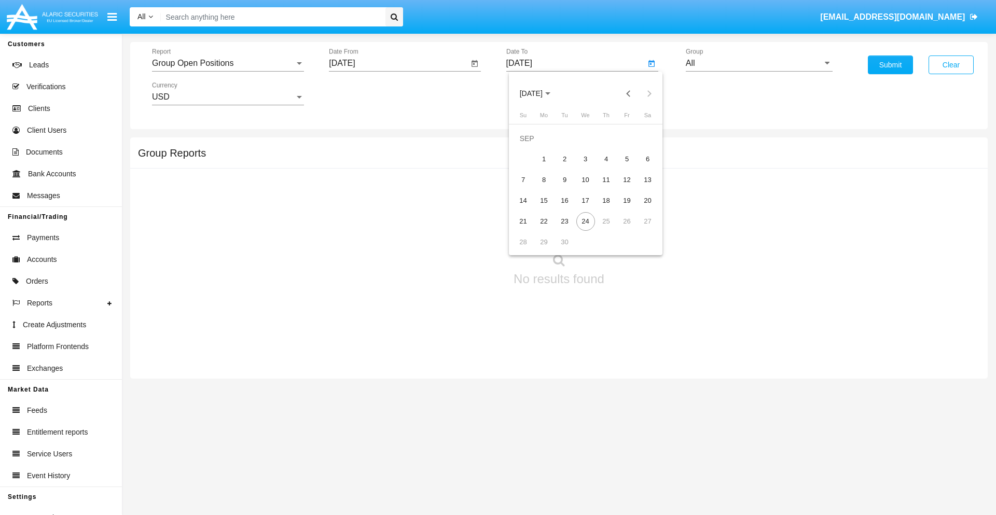
click at [585, 221] on div "24" at bounding box center [585, 221] width 19 height 19
type input "[DATE]"
click at [759, 63] on input "All" at bounding box center [758, 63] width 147 height 9
type input "Hammer Web Lite"
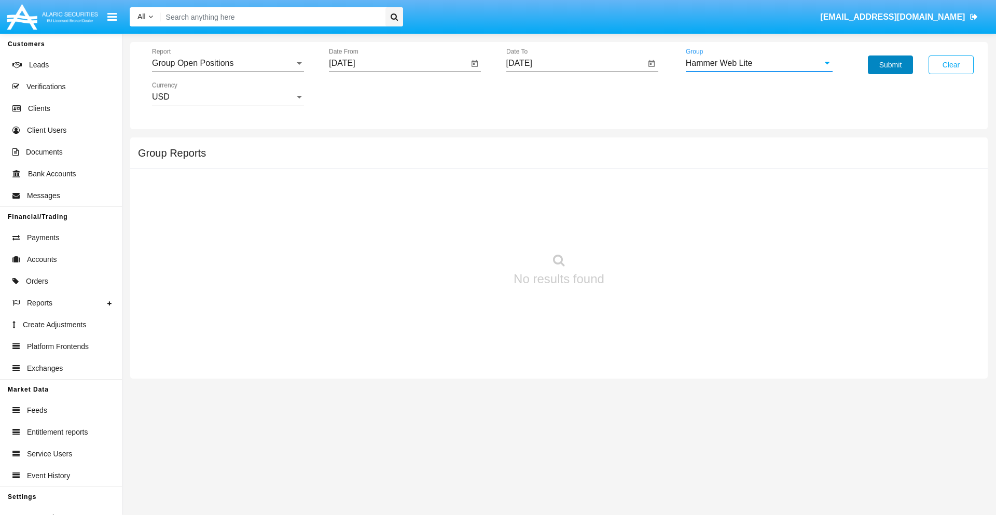
click at [890, 65] on button "Submit" at bounding box center [889, 64] width 45 height 19
click at [228, 63] on span "Report" at bounding box center [223, 63] width 143 height 9
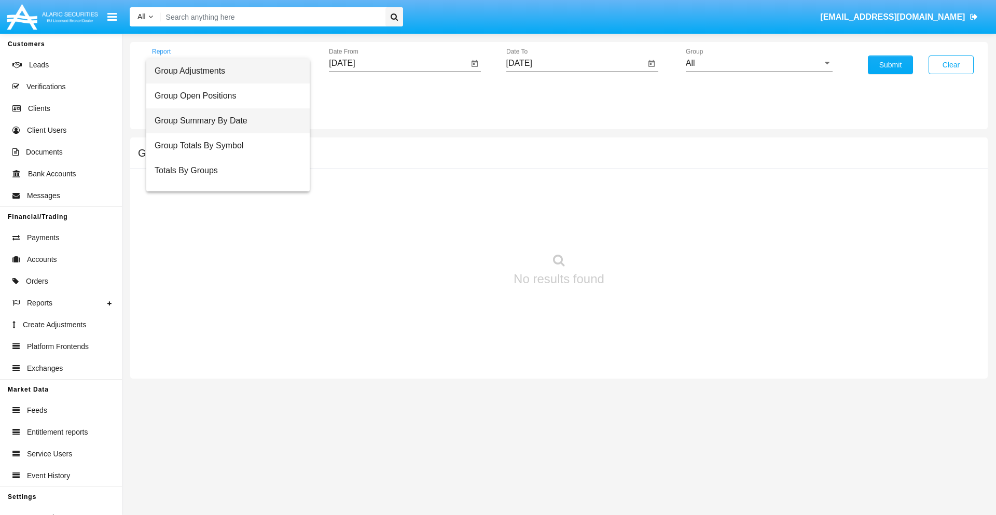
click at [223, 121] on span "Group Summary By Date" at bounding box center [228, 120] width 147 height 25
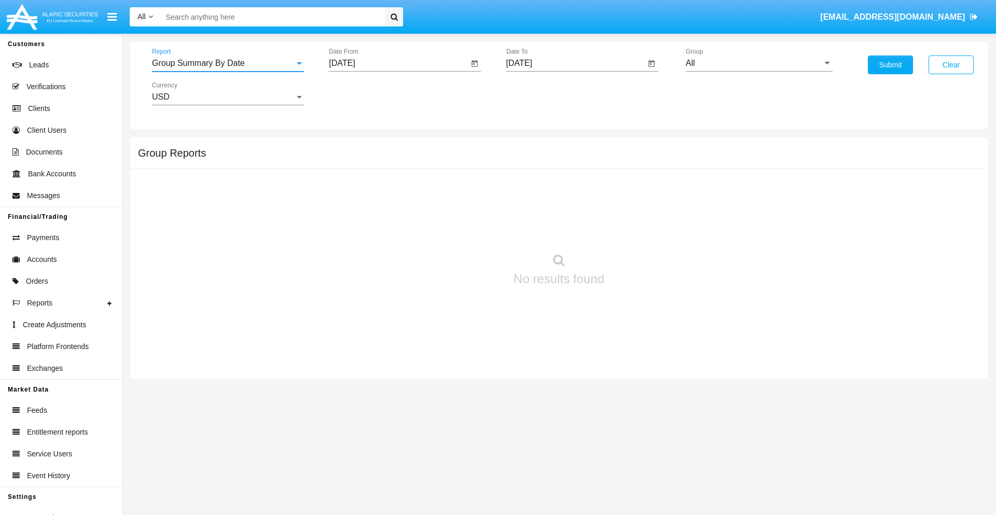
click at [398, 63] on input "[DATE]" at bounding box center [398, 63] width 139 height 9
click at [362, 93] on span "[DATE]" at bounding box center [353, 94] width 23 height 8
click at [462, 229] on div "2025" at bounding box center [462, 229] width 33 height 19
click at [462, 167] on div "AUG" at bounding box center [462, 167] width 33 height 19
click at [346, 221] on div "24" at bounding box center [346, 221] width 19 height 19
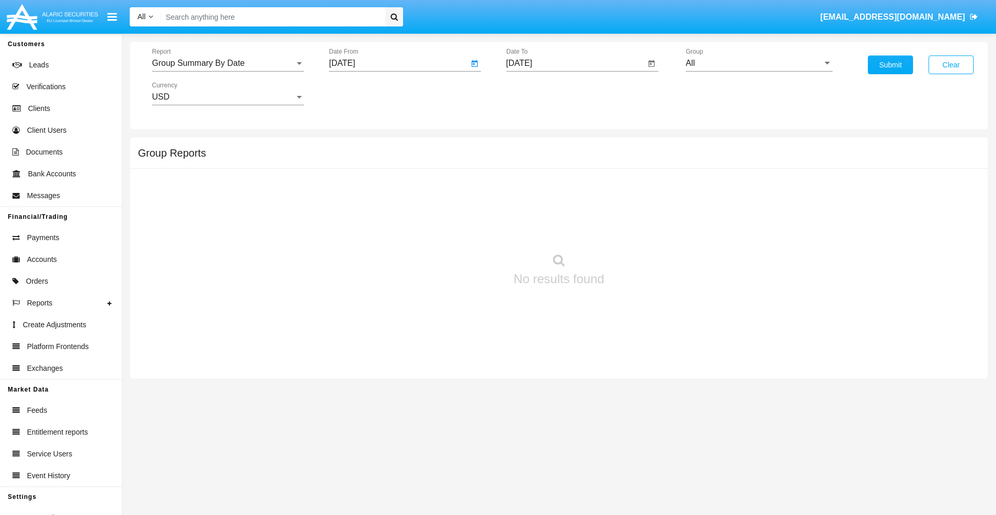
type input "[DATE]"
click at [575, 63] on input "[DATE]" at bounding box center [575, 63] width 139 height 9
click at [539, 93] on span "[DATE]" at bounding box center [531, 94] width 23 height 8
click at [639, 229] on div "2025" at bounding box center [639, 229] width 33 height 19
click at [530, 188] on div "SEP" at bounding box center [530, 187] width 33 height 19
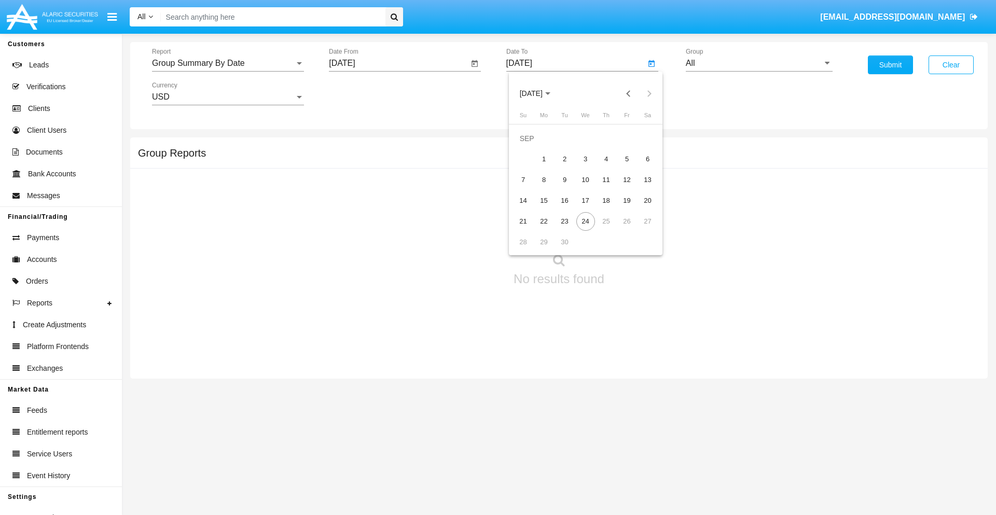
click at [585, 221] on div "24" at bounding box center [585, 221] width 19 height 19
type input "[DATE]"
click at [759, 63] on input "All" at bounding box center [758, 63] width 147 height 9
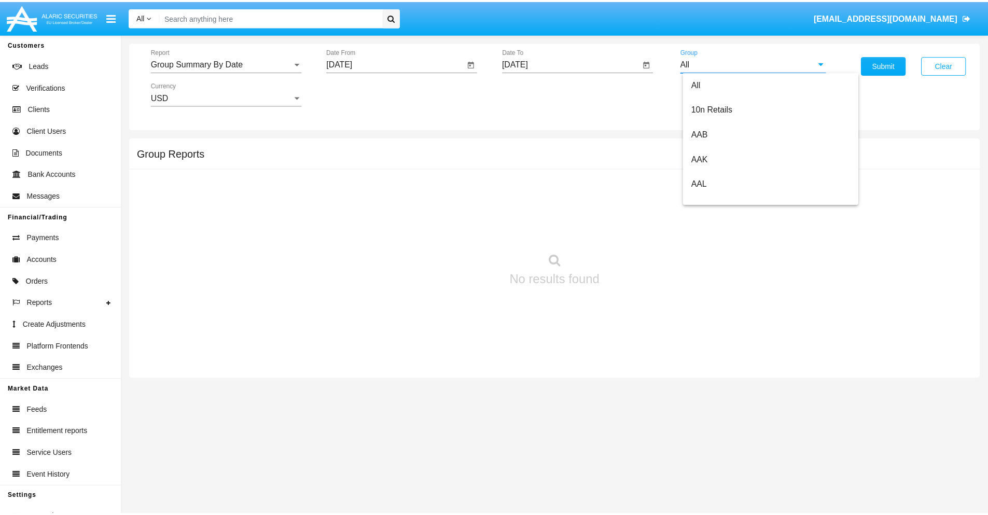
scroll to position [556, 0]
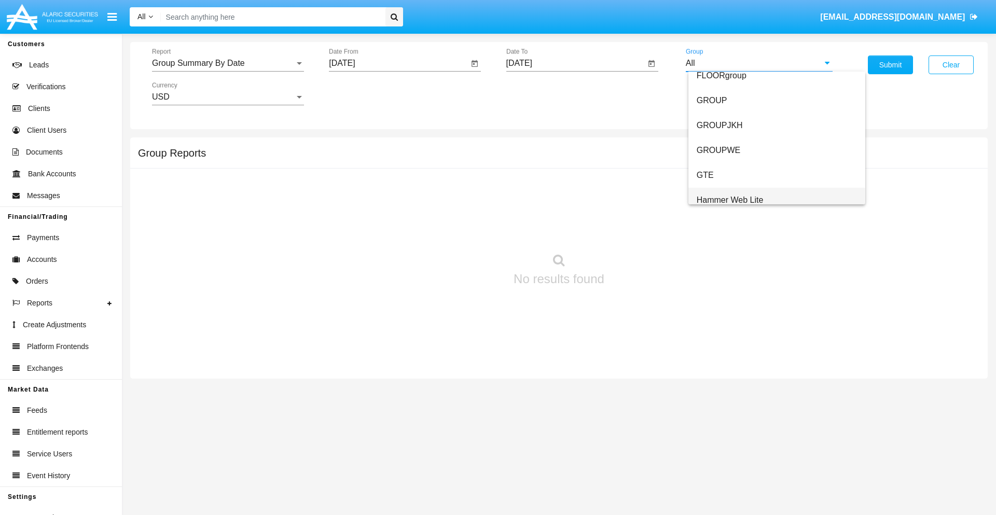
click at [730, 200] on span "Hammer Web Lite" at bounding box center [729, 199] width 67 height 9
type input "Hammer Web Lite"
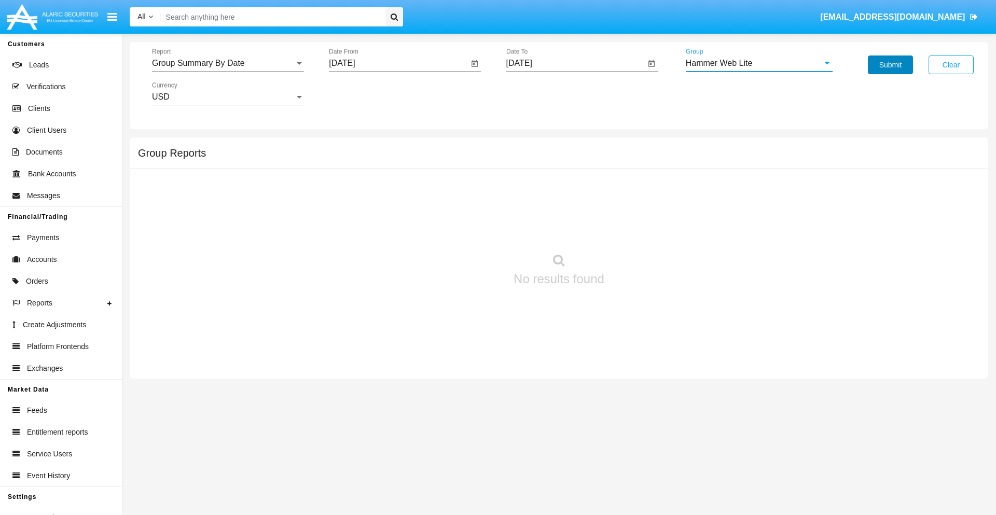
click at [890, 65] on button "Submit" at bounding box center [889, 64] width 45 height 19
click at [228, 63] on span "Report" at bounding box center [223, 63] width 143 height 9
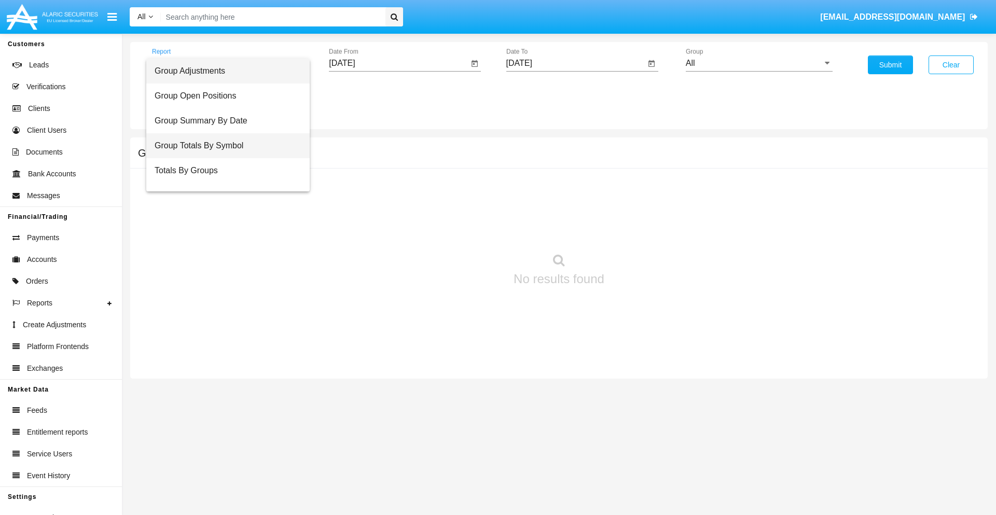
click at [223, 146] on span "Group Totals By Symbol" at bounding box center [228, 145] width 147 height 25
click at [398, 63] on input "[DATE]" at bounding box center [398, 63] width 139 height 9
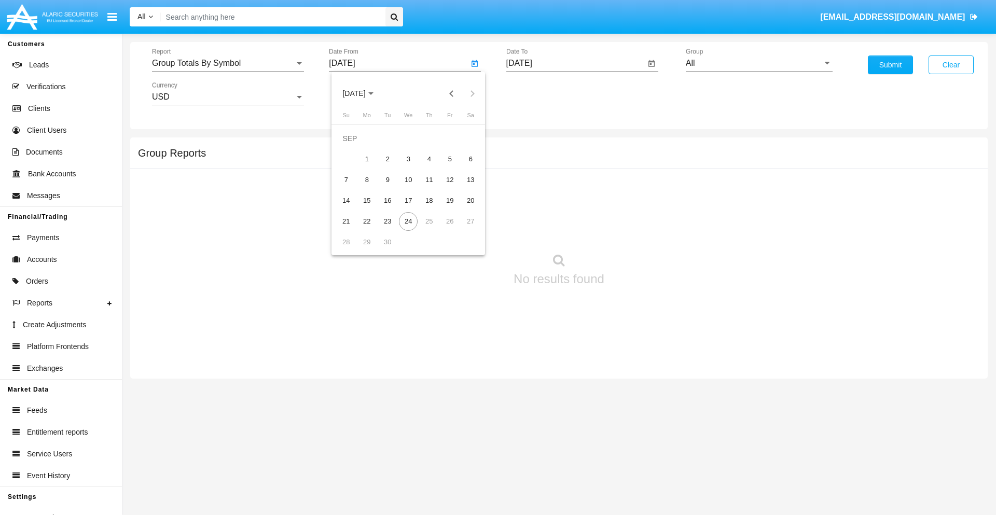
click at [362, 93] on span "[DATE]" at bounding box center [353, 94] width 23 height 8
click at [462, 229] on div "2025" at bounding box center [462, 229] width 33 height 19
click at [462, 167] on div "AUG" at bounding box center [462, 167] width 33 height 19
click at [346, 221] on div "24" at bounding box center [346, 221] width 19 height 19
type input "[DATE]"
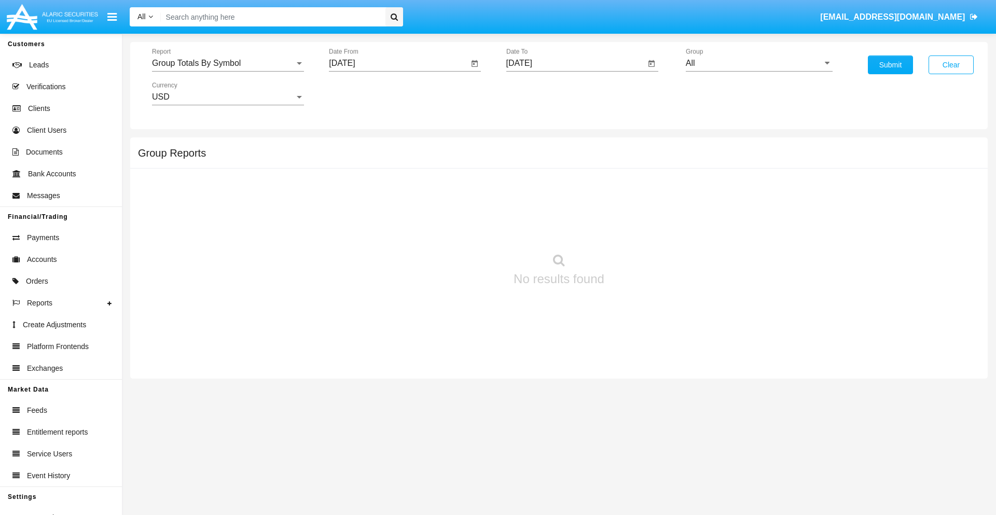
click at [575, 63] on input "[DATE]" at bounding box center [575, 63] width 139 height 9
click at [539, 93] on span "[DATE]" at bounding box center [531, 94] width 23 height 8
click at [639, 229] on div "2025" at bounding box center [639, 229] width 33 height 19
click at [530, 188] on div "SEP" at bounding box center [530, 187] width 33 height 19
click at [585, 221] on div "24" at bounding box center [585, 221] width 19 height 19
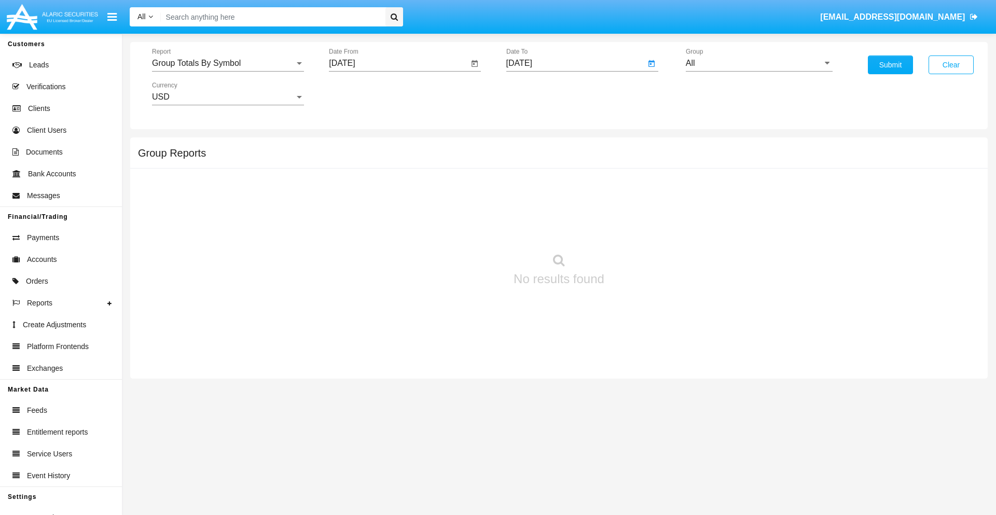
type input "[DATE]"
click at [759, 63] on input "All" at bounding box center [758, 63] width 147 height 9
type input "Hammer Web Lite"
click at [890, 65] on button "Submit" at bounding box center [889, 64] width 45 height 19
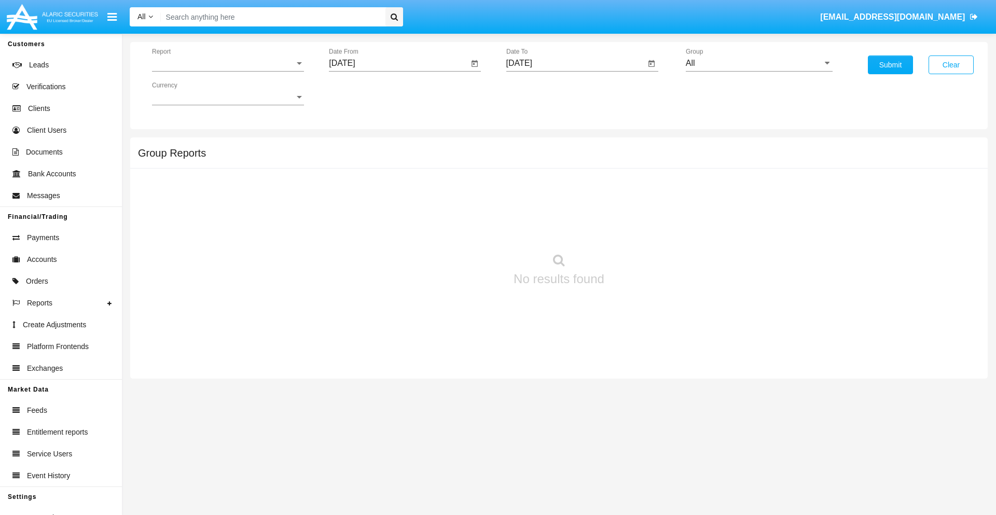
click at [228, 63] on span "Report" at bounding box center [223, 63] width 143 height 9
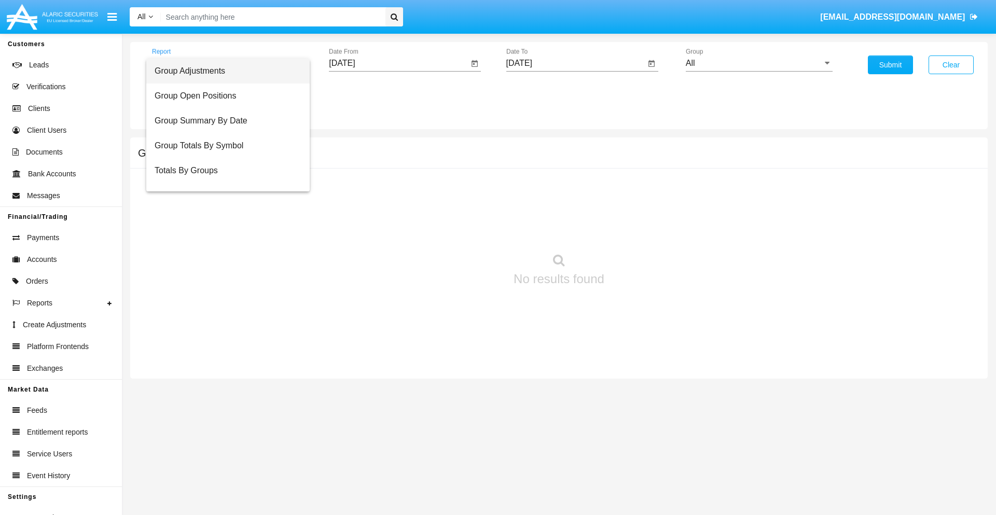
scroll to position [41, 0]
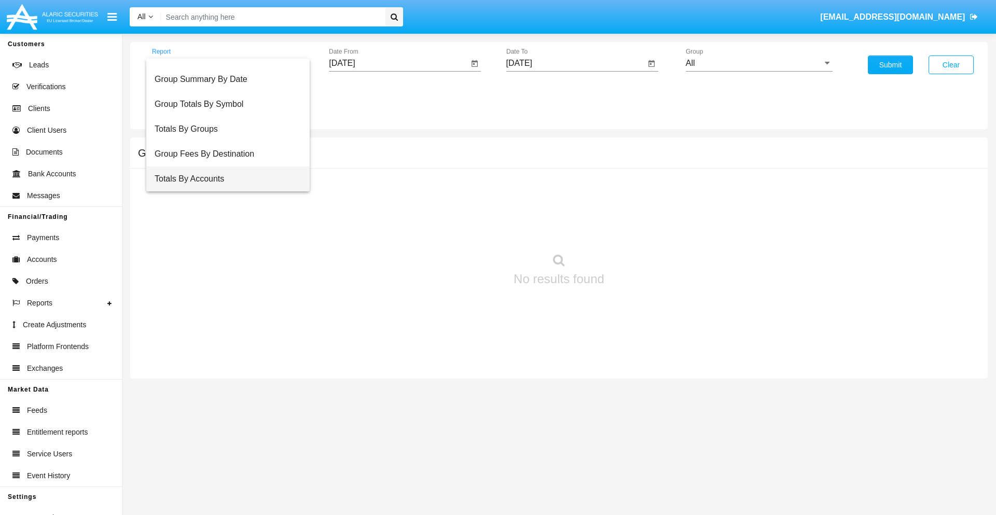
click at [223, 179] on span "Totals By Accounts" at bounding box center [228, 178] width 147 height 25
click at [398, 63] on input "[DATE]" at bounding box center [398, 63] width 139 height 9
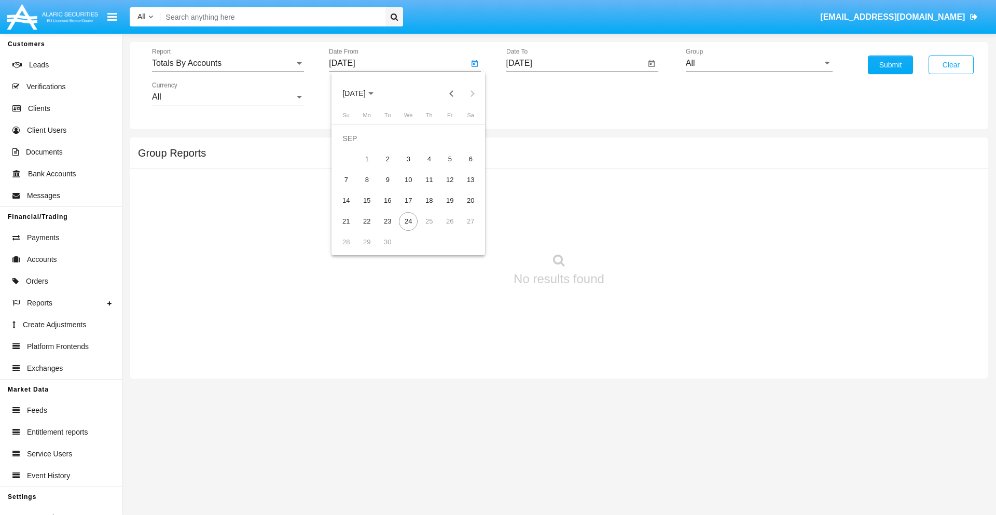
click at [362, 93] on span "[DATE]" at bounding box center [353, 94] width 23 height 8
click at [462, 229] on div "2025" at bounding box center [462, 229] width 33 height 19
click at [354, 188] on div "SEP" at bounding box center [354, 187] width 33 height 19
click at [387, 179] on div "9" at bounding box center [387, 180] width 19 height 19
type input "[DATE]"
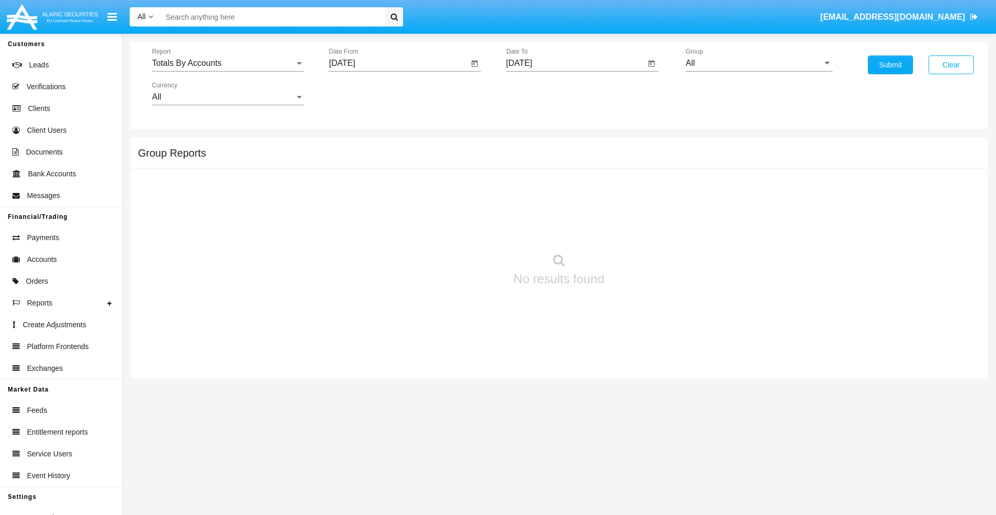
click at [575, 63] on input "[DATE]" at bounding box center [575, 63] width 139 height 9
click at [539, 93] on span "[DATE]" at bounding box center [531, 94] width 23 height 8
click at [639, 229] on div "2025" at bounding box center [639, 229] width 33 height 19
click at [530, 188] on div "SEP" at bounding box center [530, 187] width 33 height 19
click at [585, 221] on div "24" at bounding box center [585, 221] width 19 height 19
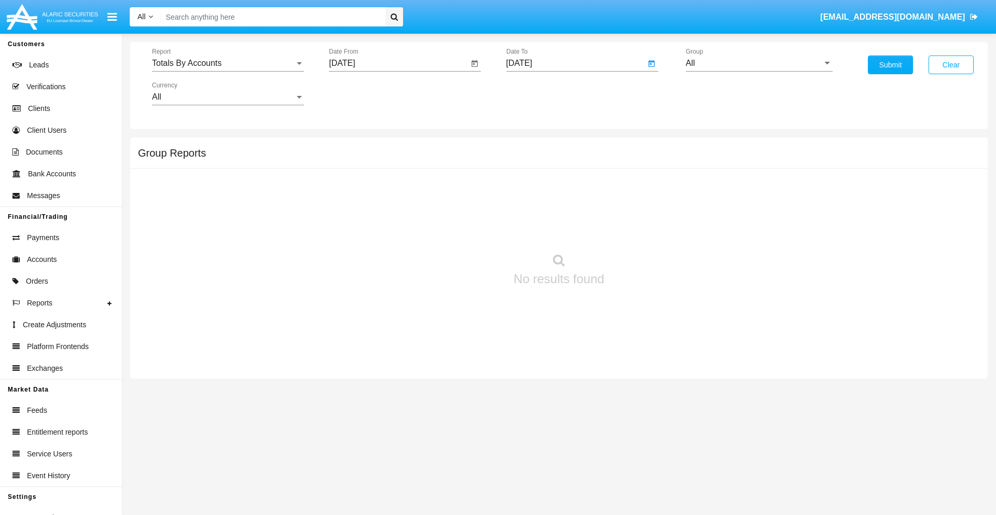
type input "[DATE]"
click at [759, 63] on input "All" at bounding box center [758, 63] width 147 height 9
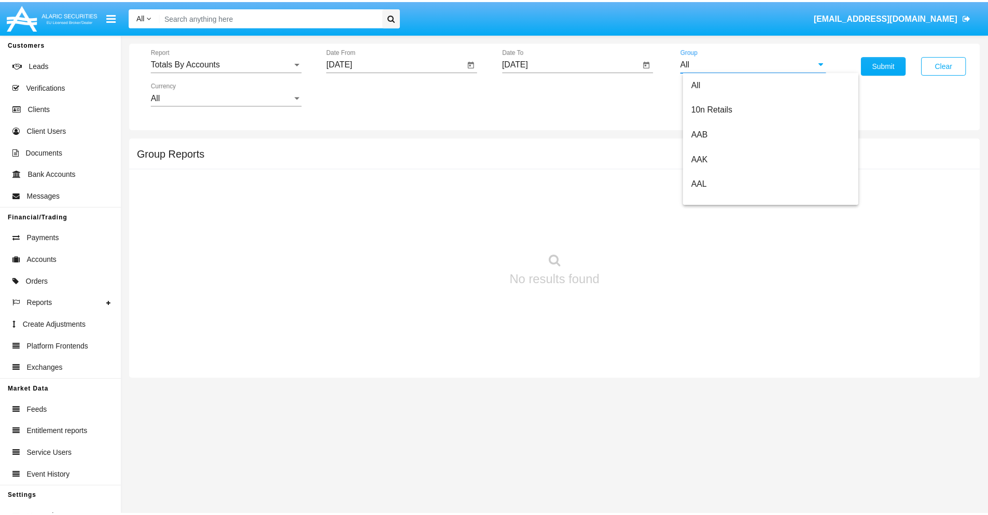
scroll to position [0, 0]
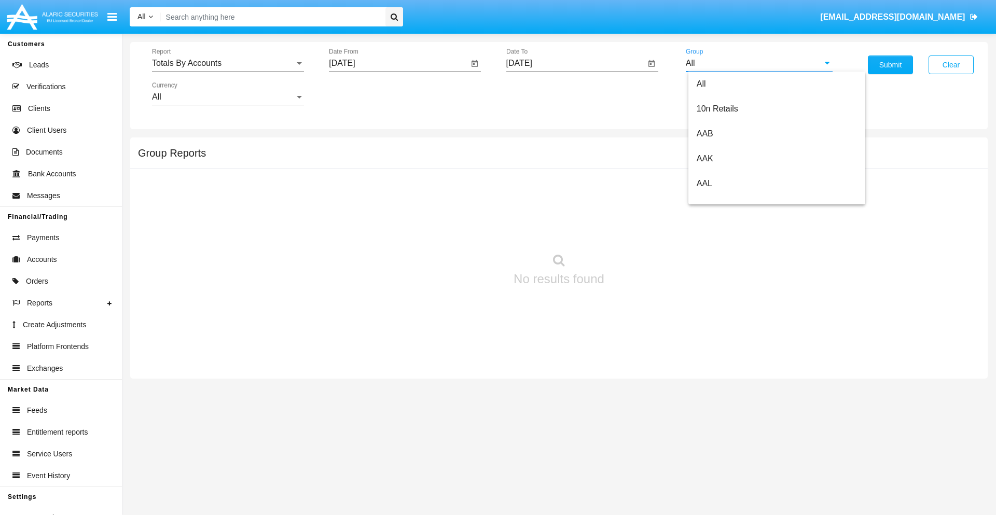
type input "Hammer Web Lite"
click at [890, 65] on button "Submit" at bounding box center [889, 64] width 45 height 19
click at [228, 63] on span "Report" at bounding box center [223, 63] width 143 height 9
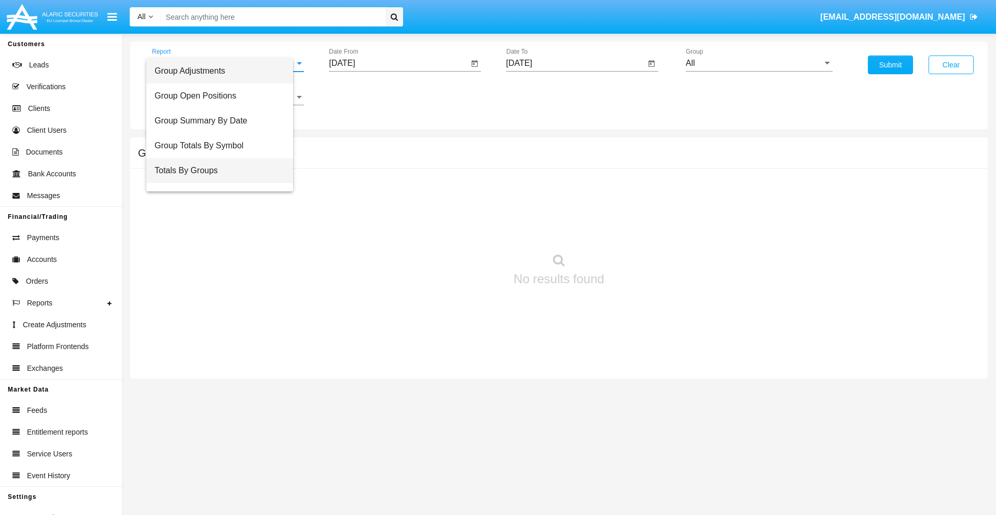
click at [223, 171] on span "Totals By Groups" at bounding box center [220, 170] width 130 height 25
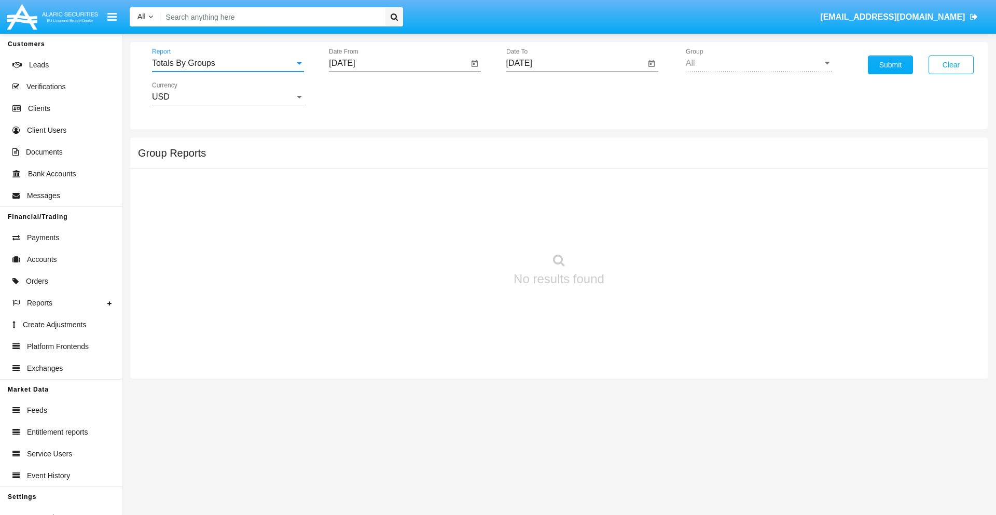
click at [398, 63] on input "09/23/25" at bounding box center [398, 63] width 139 height 9
click at [362, 93] on span "SEP 2025" at bounding box center [353, 94] width 23 height 8
click at [462, 229] on div "2025" at bounding box center [462, 229] width 33 height 19
click at [354, 188] on div "SEP" at bounding box center [354, 187] width 33 height 19
click at [387, 179] on div "9" at bounding box center [387, 180] width 19 height 19
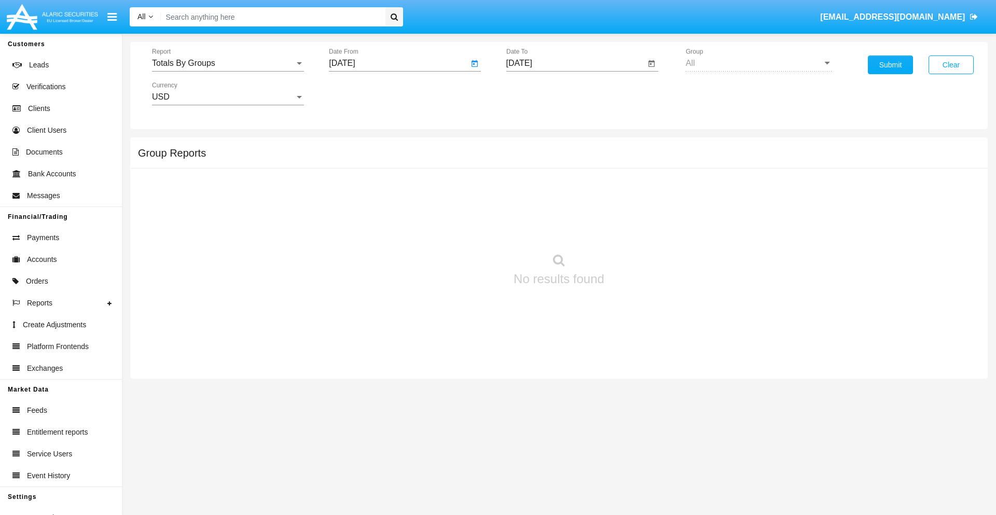
type input "09/09/25"
click at [575, 63] on input "09/23/25" at bounding box center [575, 63] width 139 height 9
click at [539, 93] on span "SEP 2025" at bounding box center [531, 94] width 23 height 8
click div "2025"
click div "SEP"
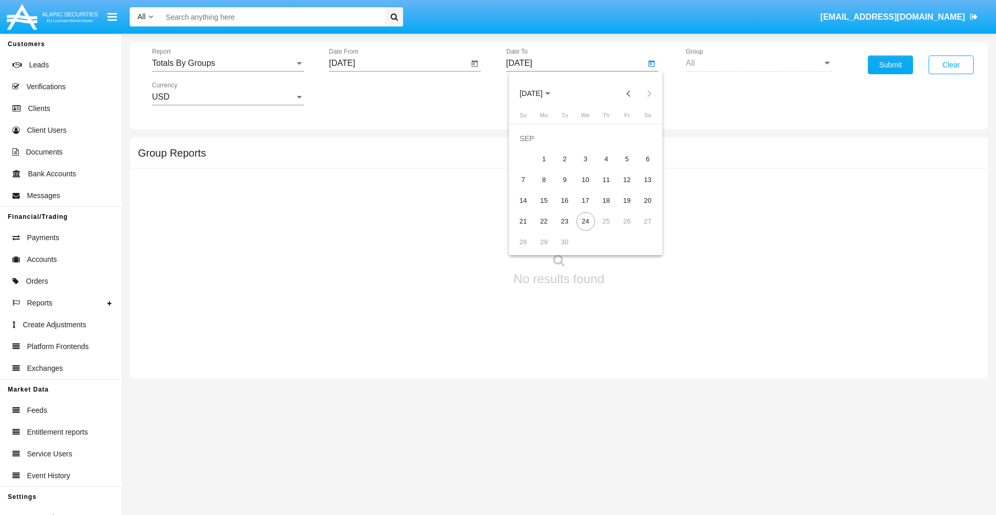
click div "24"
type input "09/24/25"
click button "Submit"
click at [228, 63] on span "Report" at bounding box center [223, 63] width 143 height 9
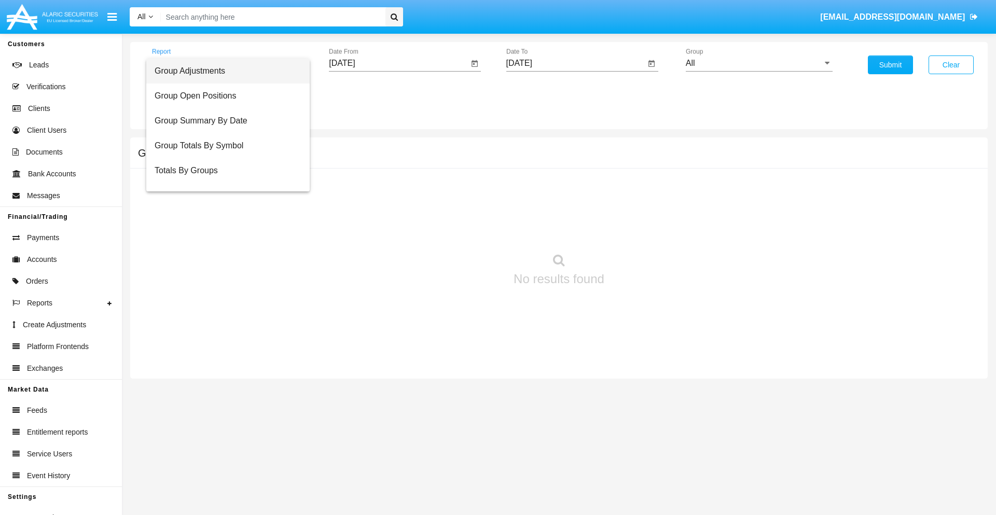
click at [223, 71] on span "Group Adjustments" at bounding box center [228, 71] width 147 height 25
click at [759, 63] on input "All" at bounding box center [758, 63] width 147 height 9
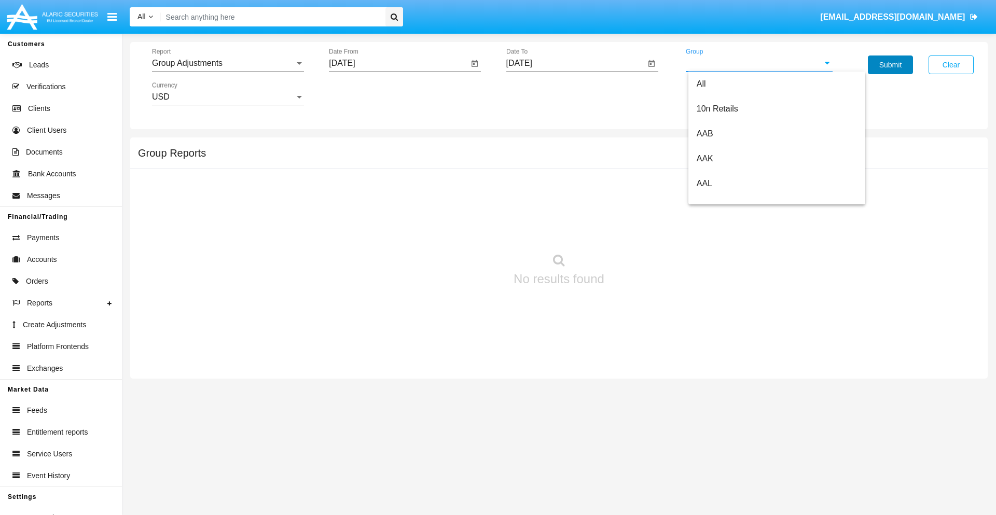
click at [890, 65] on button "Submit" at bounding box center [889, 64] width 45 height 19
click at [228, 63] on span "Report" at bounding box center [223, 63] width 143 height 9
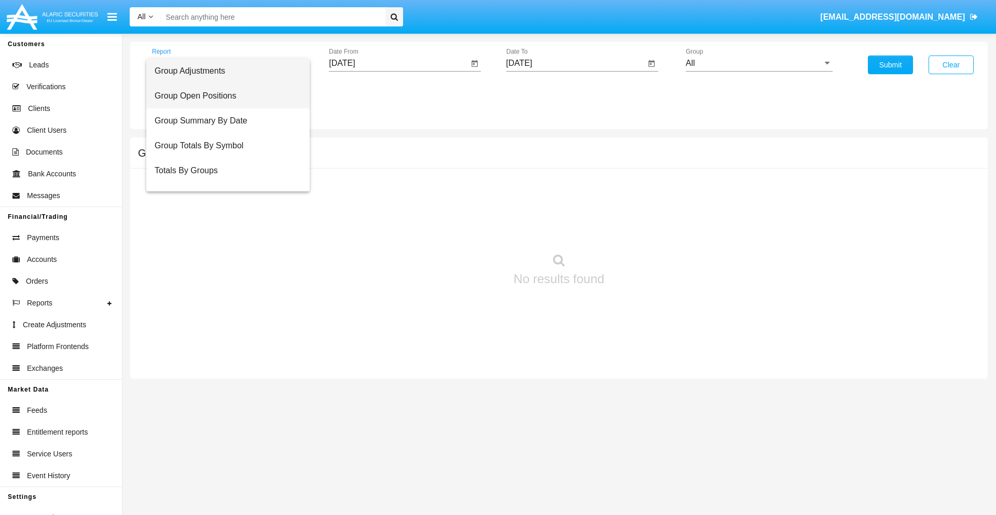
click at [223, 96] on span "Group Open Positions" at bounding box center [228, 95] width 147 height 25
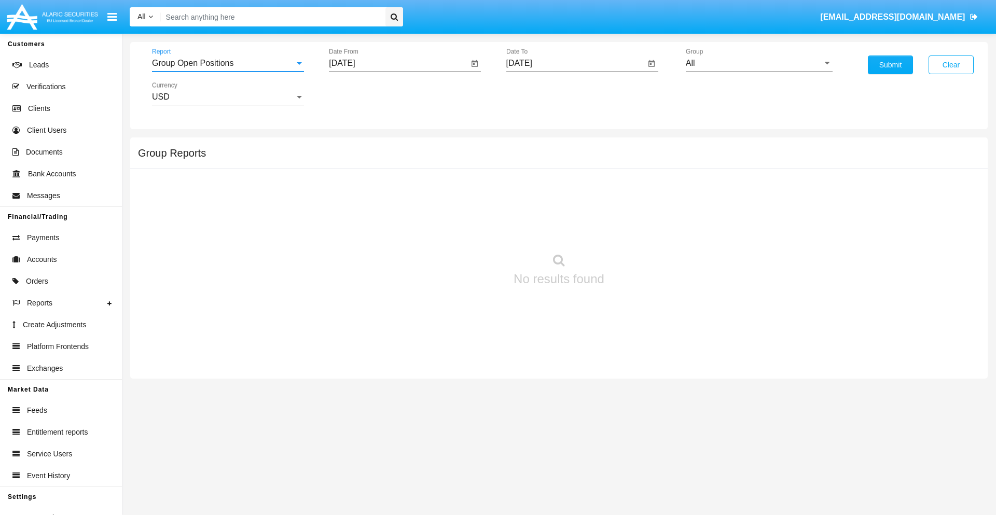
click at [759, 63] on input "All" at bounding box center [758, 63] width 147 height 9
click at [890, 65] on button "Submit" at bounding box center [889, 64] width 45 height 19
click at [228, 63] on span "Report" at bounding box center [223, 63] width 143 height 9
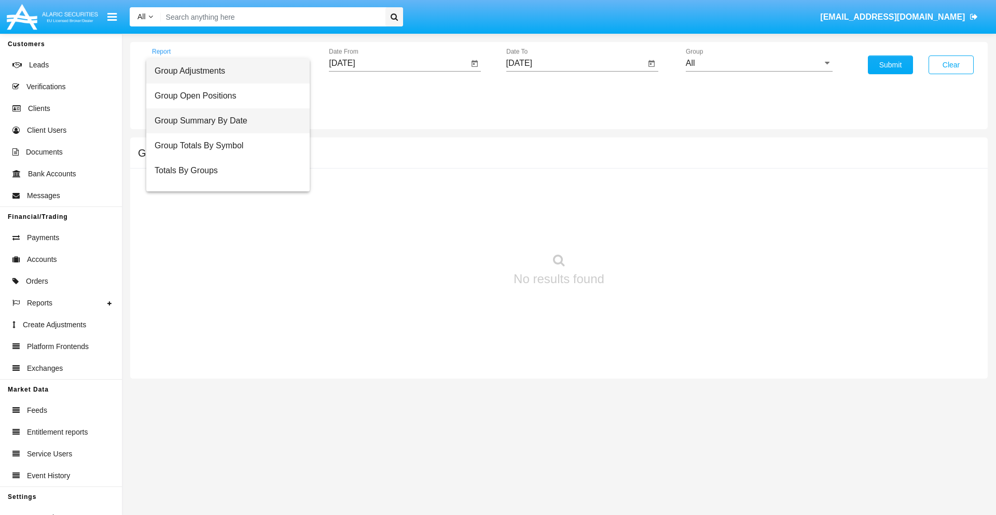
click at [223, 121] on span "Group Summary By Date" at bounding box center [228, 120] width 147 height 25
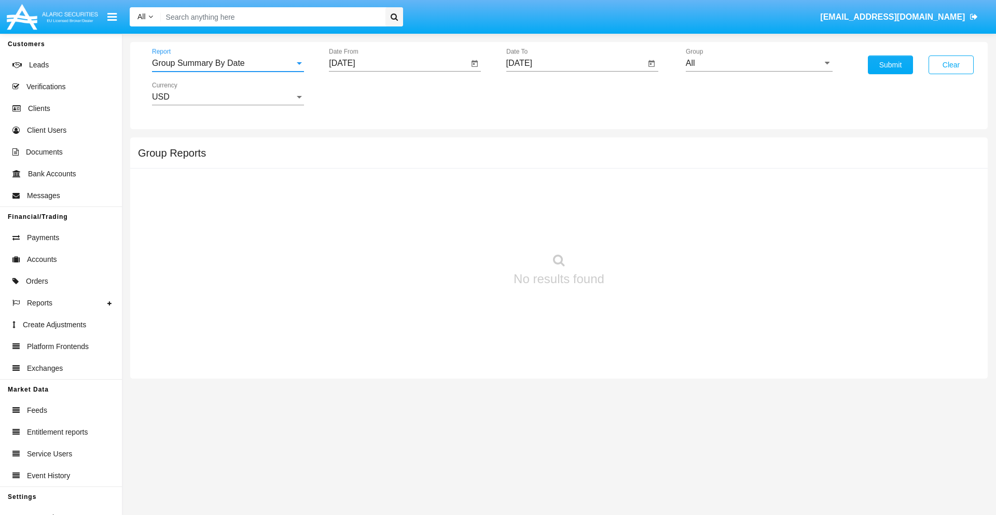
click at [759, 63] on input "All" at bounding box center [758, 63] width 147 height 9
click at [890, 65] on button "Submit" at bounding box center [889, 64] width 45 height 19
click at [227, 63] on span "Report" at bounding box center [222, 63] width 141 height 9
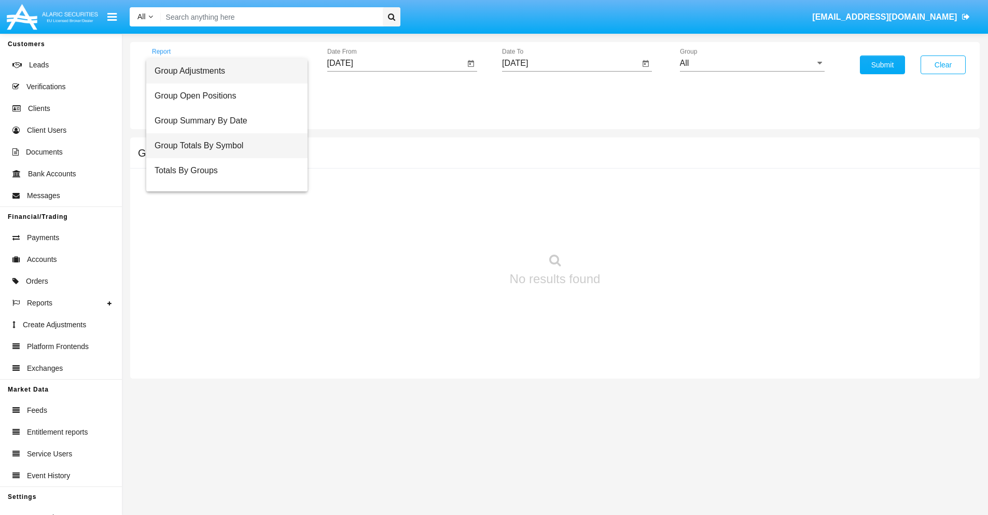
click at [223, 146] on span "Group Totals By Symbol" at bounding box center [227, 145] width 145 height 25
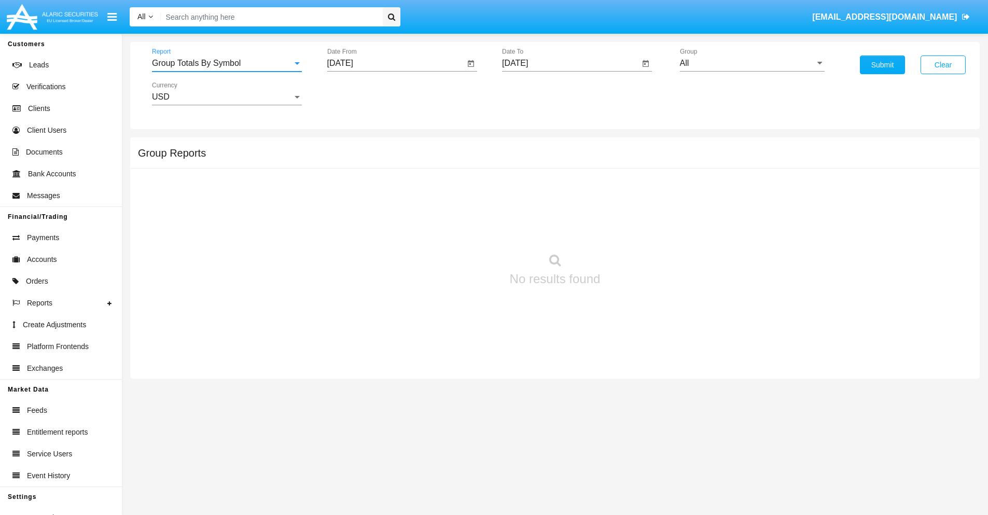
click at [752, 63] on input "All" at bounding box center [752, 63] width 145 height 9
click at [882, 65] on button "Submit" at bounding box center [882, 64] width 45 height 19
click at [227, 63] on span "Report" at bounding box center [222, 63] width 141 height 9
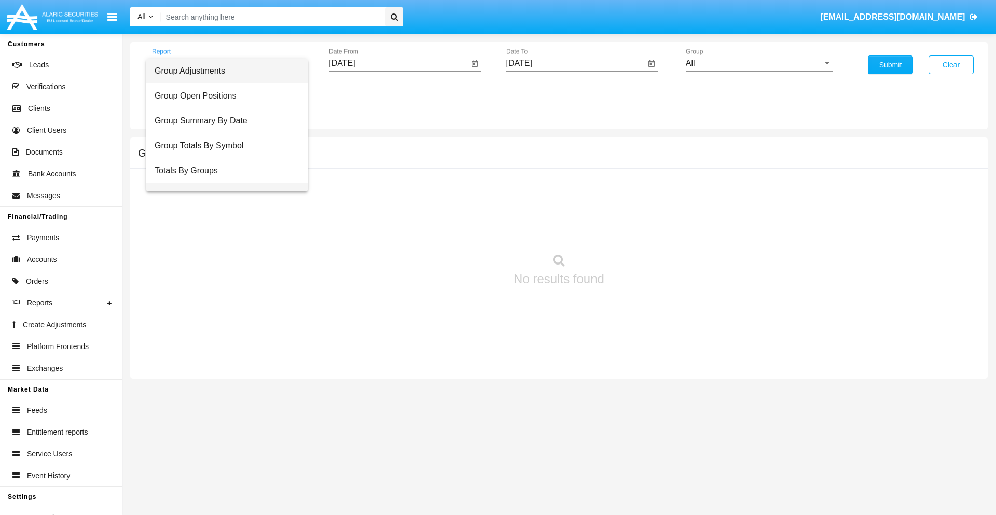
click at [223, 183] on span "Group Fees By Destination" at bounding box center [227, 195] width 145 height 25
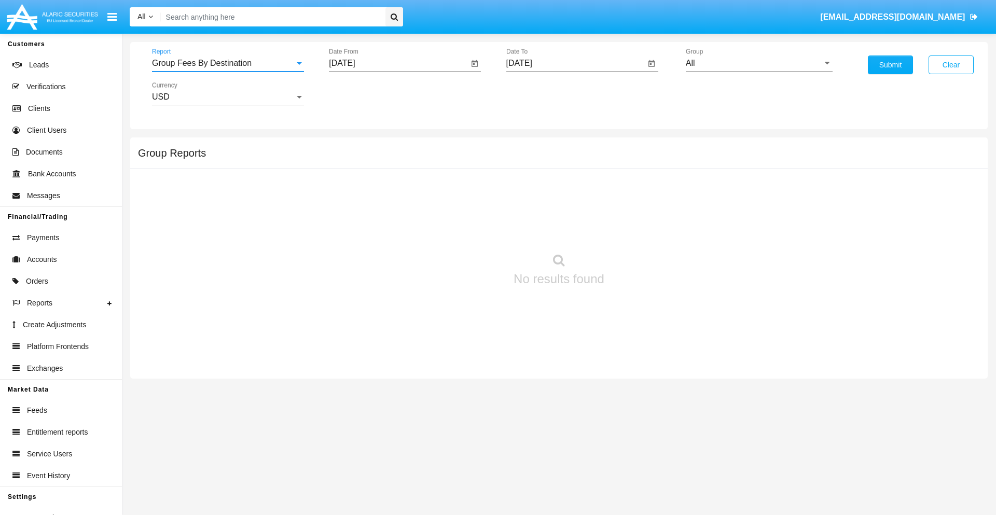
scroll to position [17, 0]
click at [759, 63] on input "All" at bounding box center [758, 63] width 147 height 9
click at [890, 65] on button "Submit" at bounding box center [889, 64] width 45 height 19
